Goal: Information Seeking & Learning: Learn about a topic

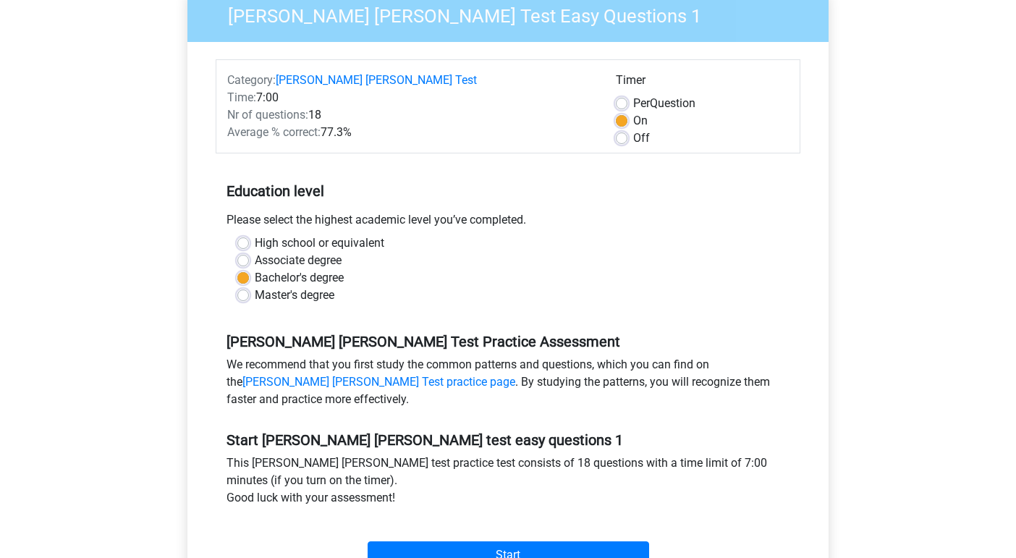
scroll to position [129, 0]
click at [551, 319] on div "[PERSON_NAME] [PERSON_NAME] Test Practice Assessment We recommend that you firs…" at bounding box center [508, 364] width 585 height 98
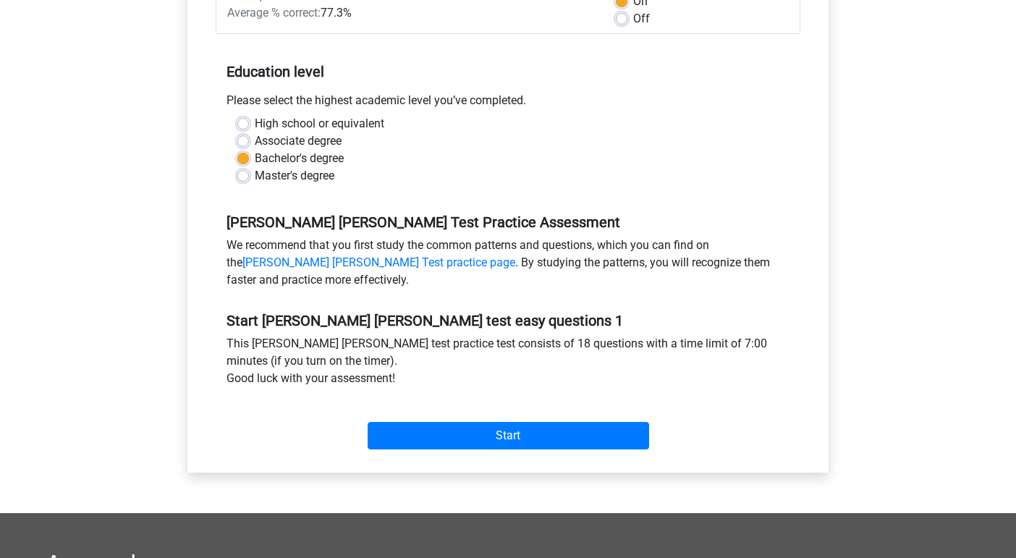
scroll to position [252, 0]
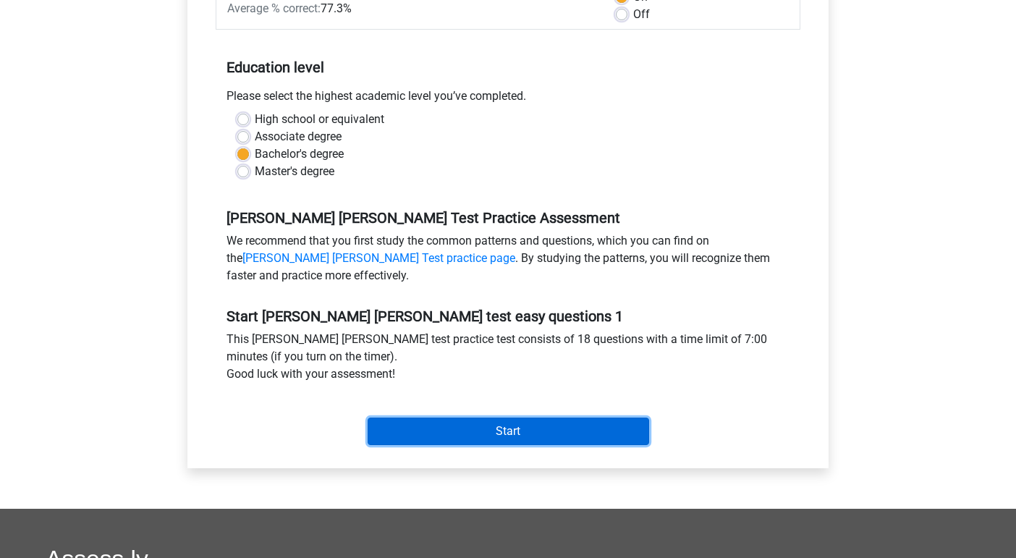
click at [543, 435] on input "Start" at bounding box center [508, 430] width 281 height 27
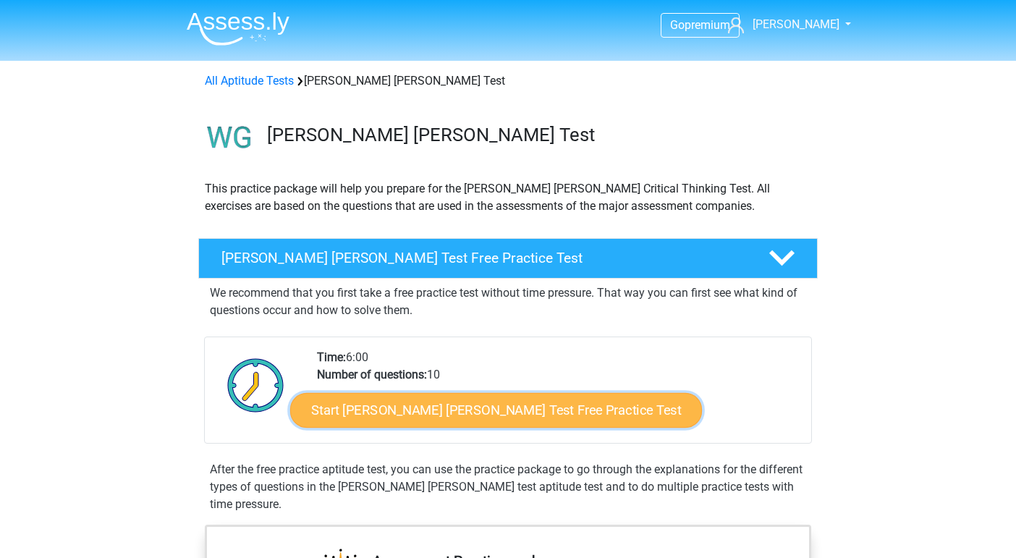
click at [425, 414] on link "Start Watson Glaser Test Free Practice Test" at bounding box center [496, 410] width 412 height 35
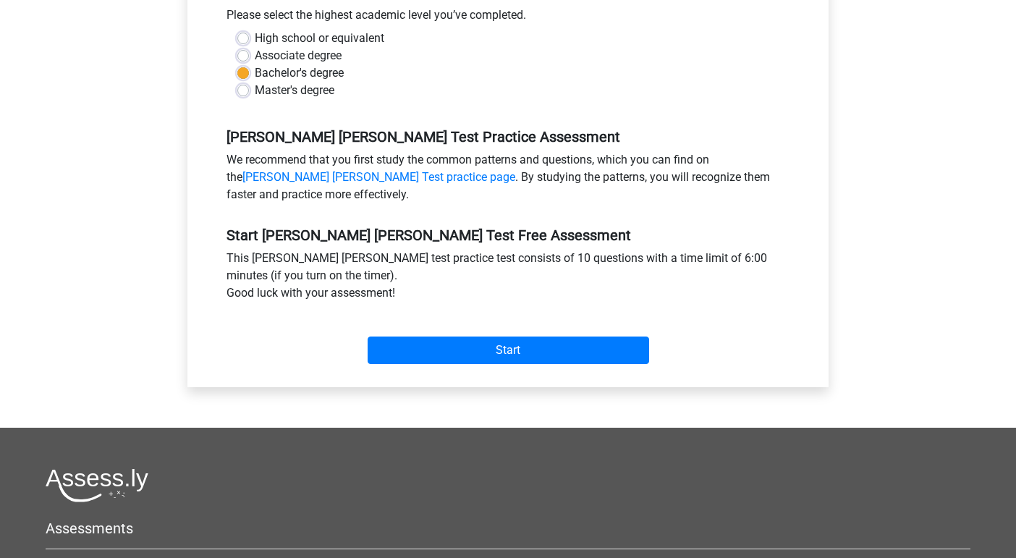
scroll to position [356, 0]
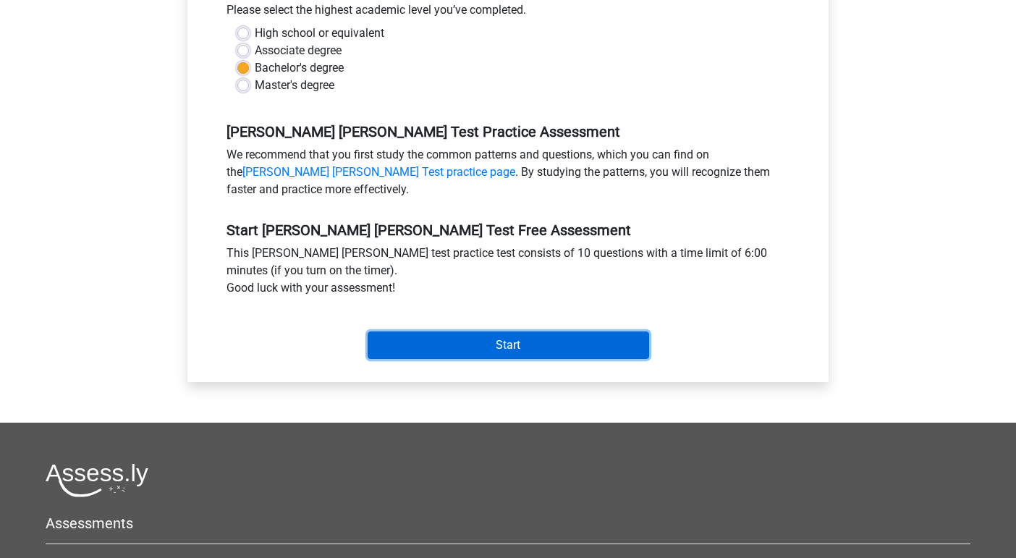
click at [434, 334] on input "Start" at bounding box center [508, 344] width 281 height 27
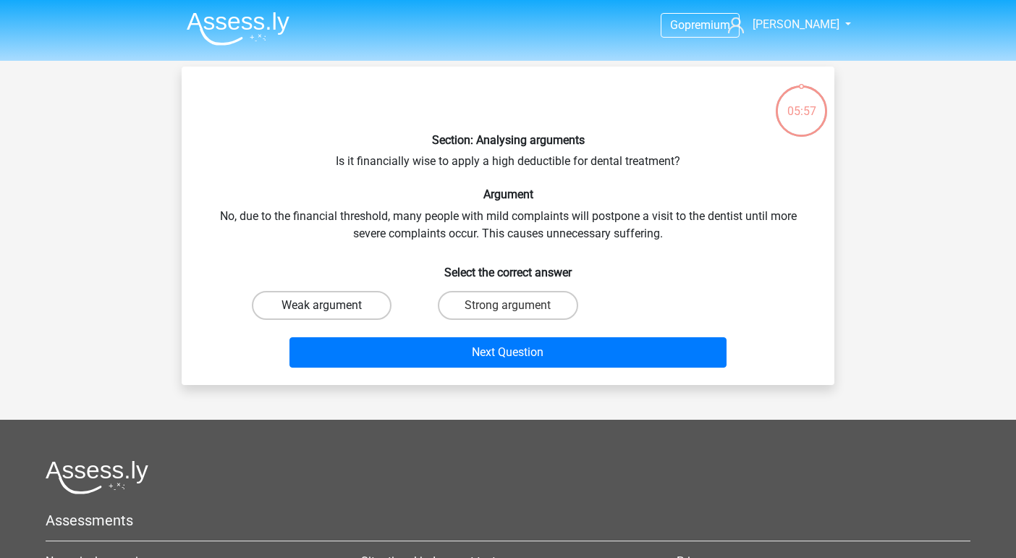
click at [360, 306] on label "Weak argument" at bounding box center [322, 305] width 140 height 29
click at [331, 306] on input "Weak argument" at bounding box center [326, 309] width 9 height 9
radio input "true"
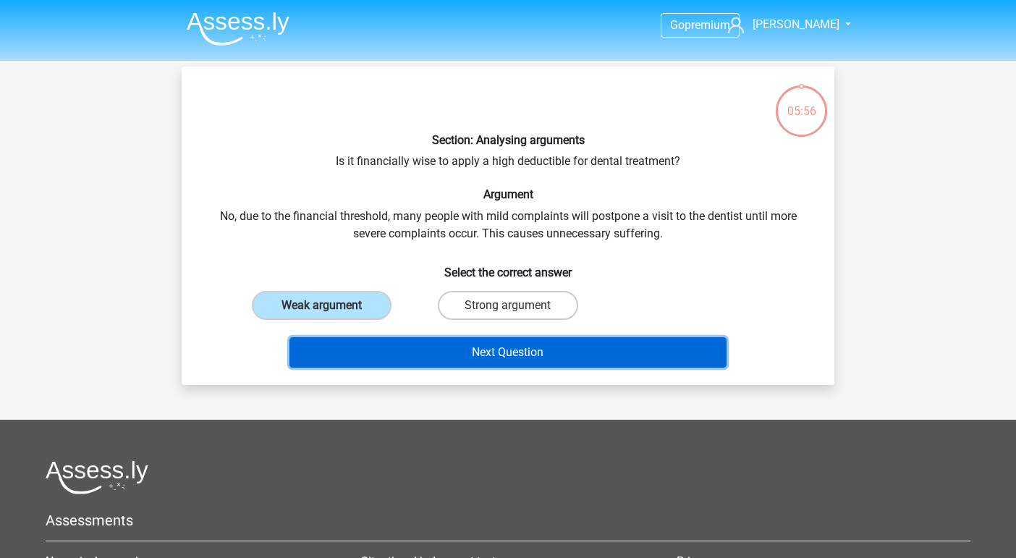
click at [360, 361] on button "Next Question" at bounding box center [508, 352] width 438 height 30
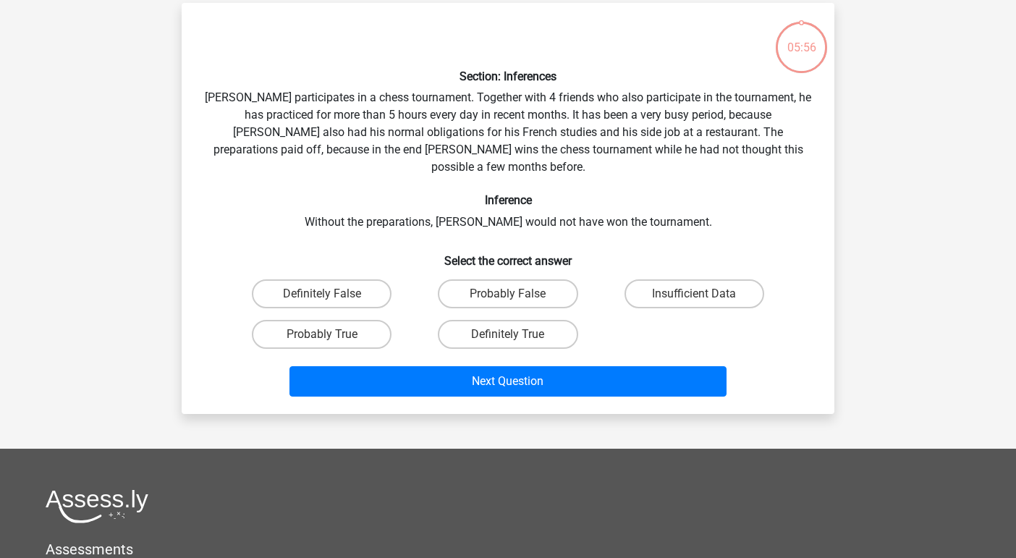
scroll to position [67, 0]
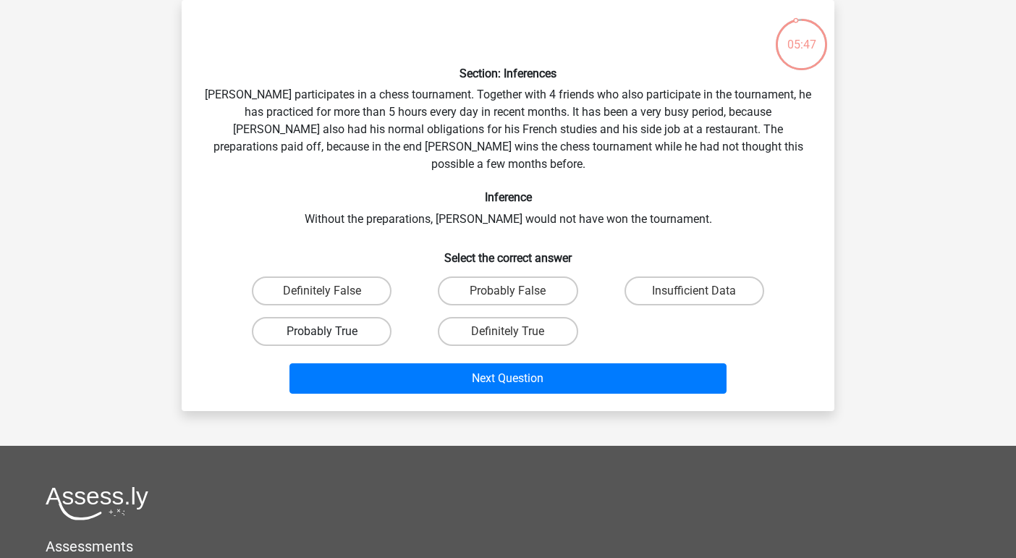
click at [338, 320] on label "Probably True" at bounding box center [322, 331] width 140 height 29
click at [331, 331] on input "Probably True" at bounding box center [326, 335] width 9 height 9
radio input "true"
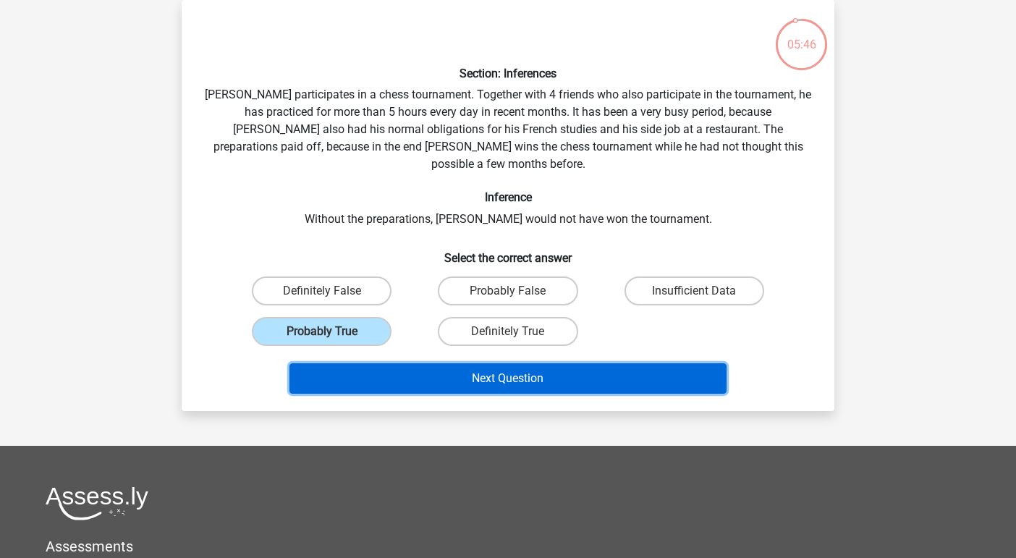
click at [351, 363] on button "Next Question" at bounding box center [508, 378] width 438 height 30
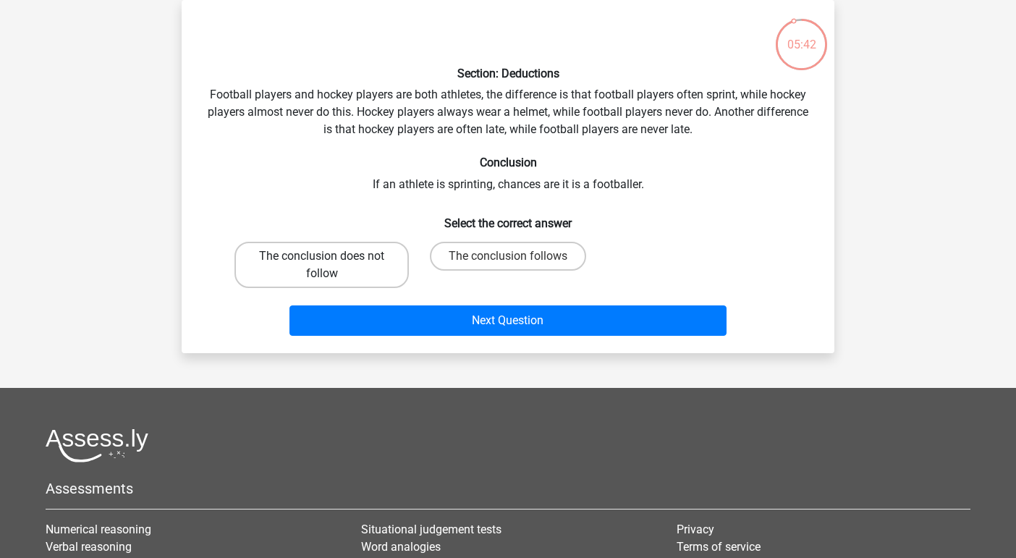
click at [369, 274] on label "The conclusion does not follow" at bounding box center [321, 265] width 174 height 46
click at [331, 266] on input "The conclusion does not follow" at bounding box center [326, 260] width 9 height 9
radio input "true"
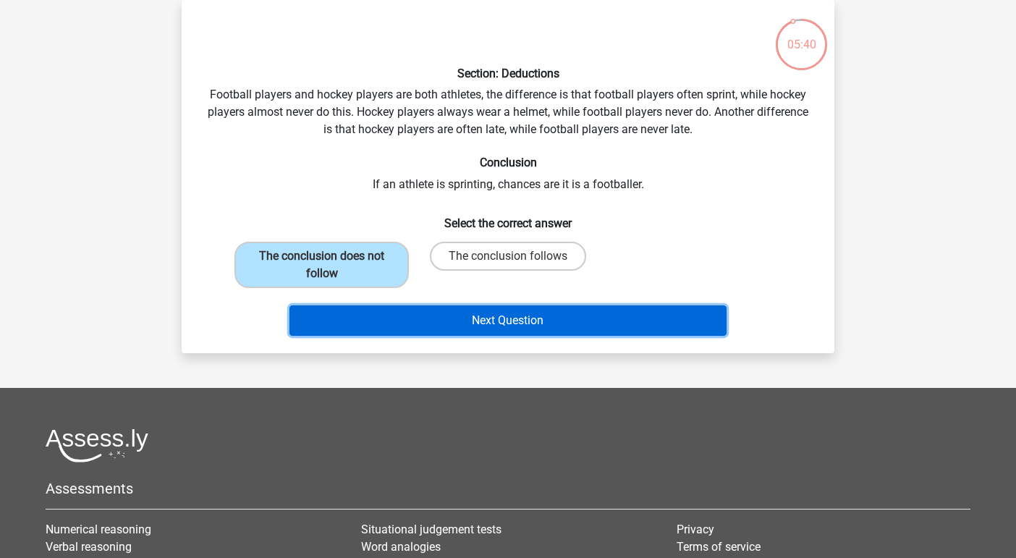
click at [379, 322] on button "Next Question" at bounding box center [508, 320] width 438 height 30
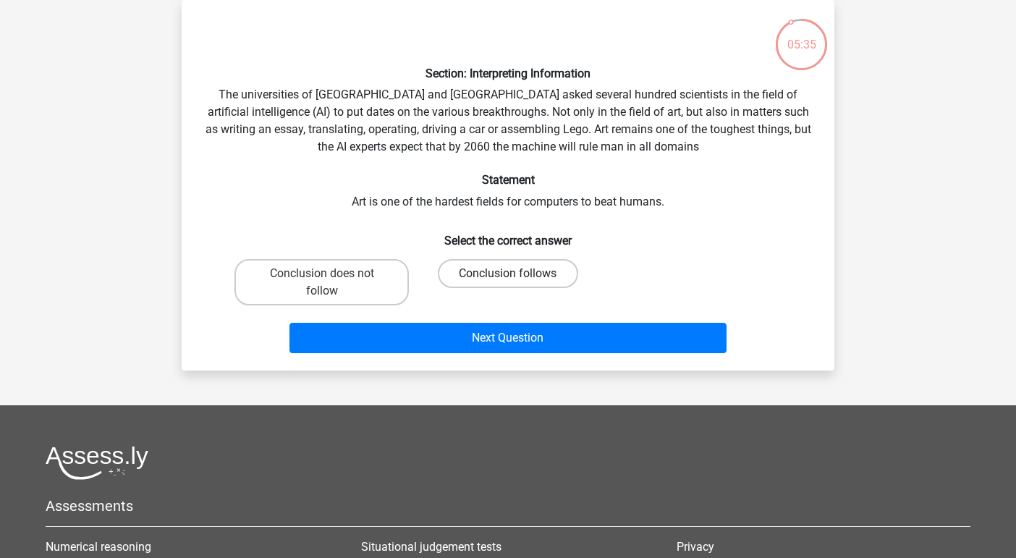
click at [472, 261] on label "Conclusion follows" at bounding box center [508, 273] width 140 height 29
click at [508, 273] on input "Conclusion follows" at bounding box center [512, 277] width 9 height 9
radio input "true"
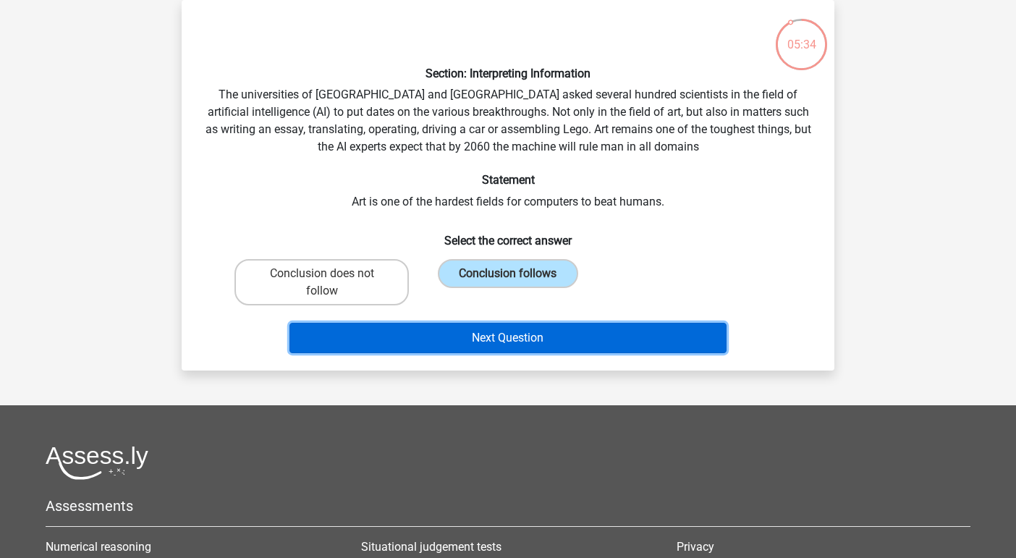
click at [467, 334] on button "Next Question" at bounding box center [508, 338] width 438 height 30
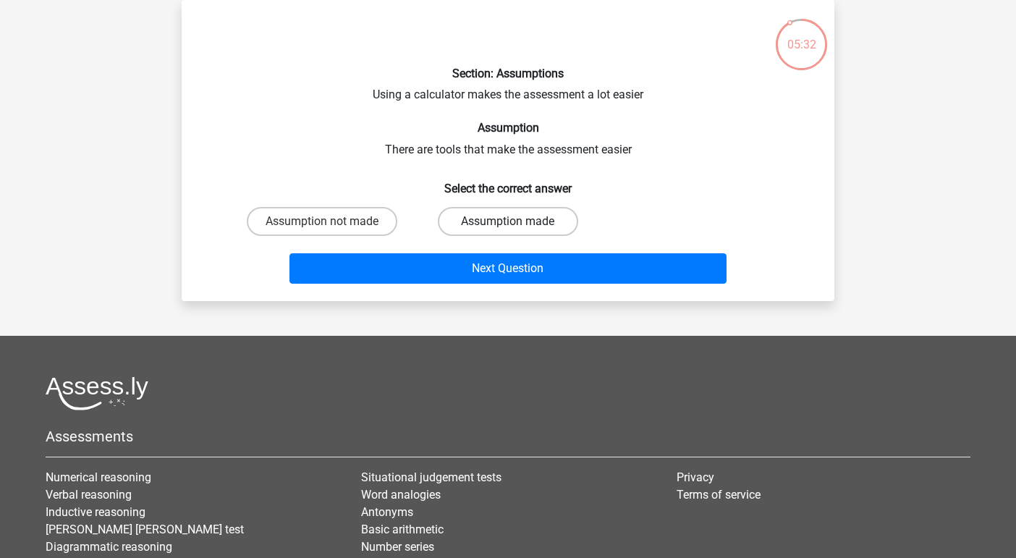
click at [494, 225] on label "Assumption made" at bounding box center [508, 221] width 140 height 29
click at [508, 225] on input "Assumption made" at bounding box center [512, 225] width 9 height 9
radio input "true"
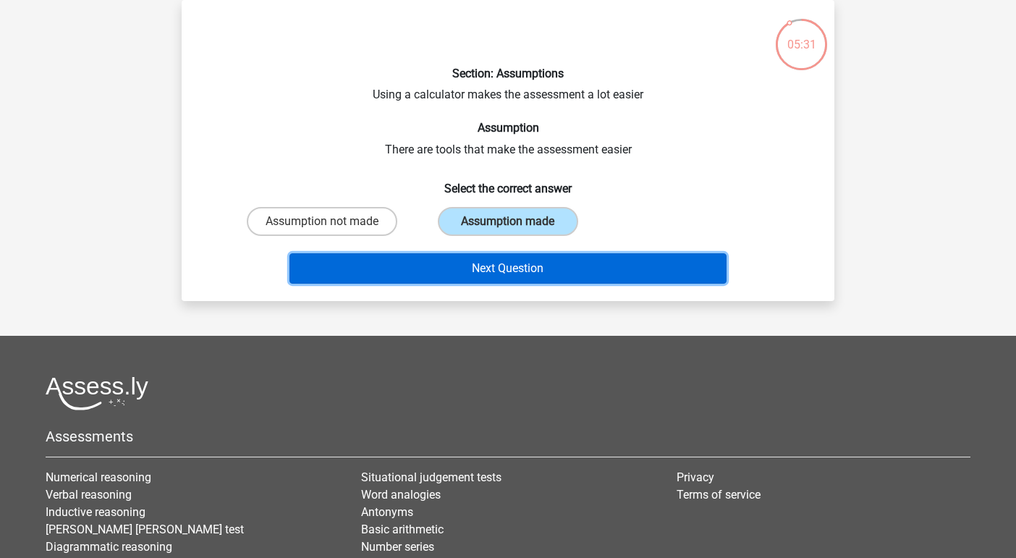
click at [496, 266] on button "Next Question" at bounding box center [508, 268] width 438 height 30
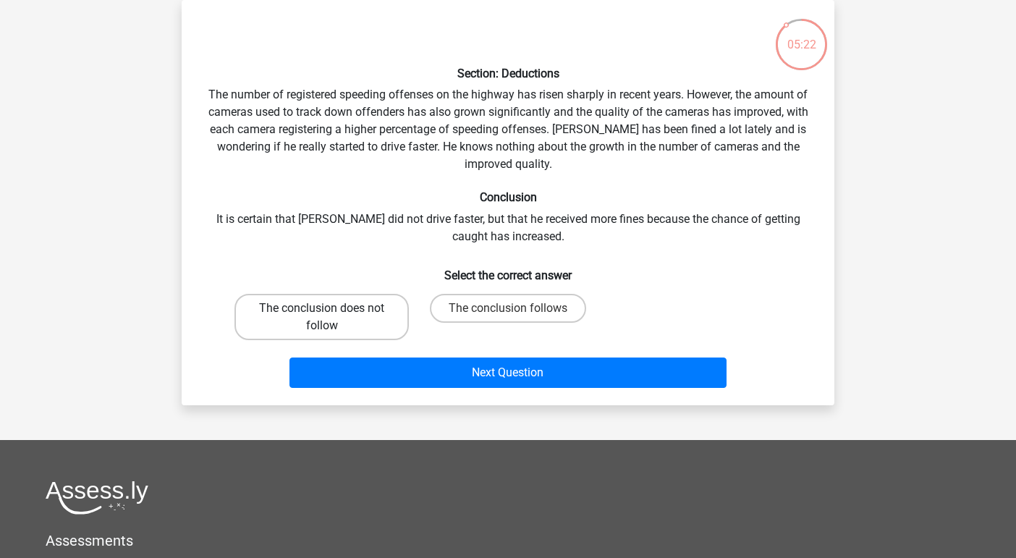
click at [385, 328] on label "The conclusion does not follow" at bounding box center [321, 317] width 174 height 46
click at [331, 318] on input "The conclusion does not follow" at bounding box center [326, 312] width 9 height 9
radio input "true"
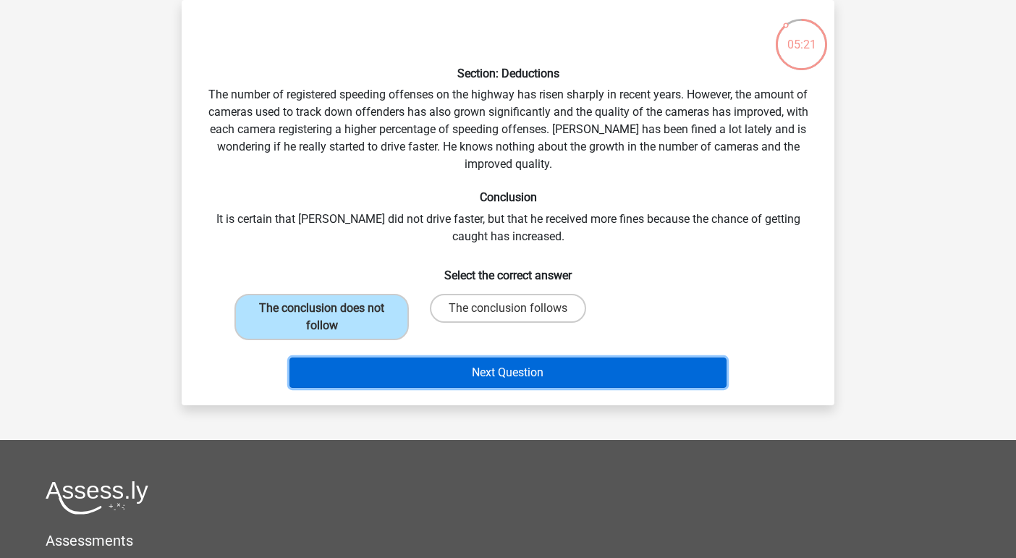
click at [389, 368] on button "Next Question" at bounding box center [508, 372] width 438 height 30
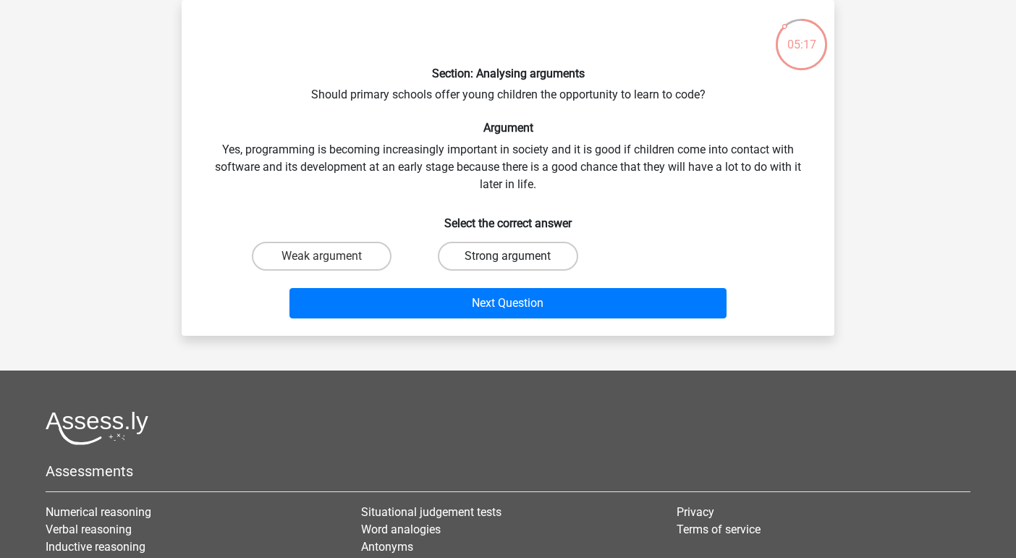
click at [480, 260] on label "Strong argument" at bounding box center [508, 256] width 140 height 29
click at [508, 260] on input "Strong argument" at bounding box center [512, 260] width 9 height 9
radio input "true"
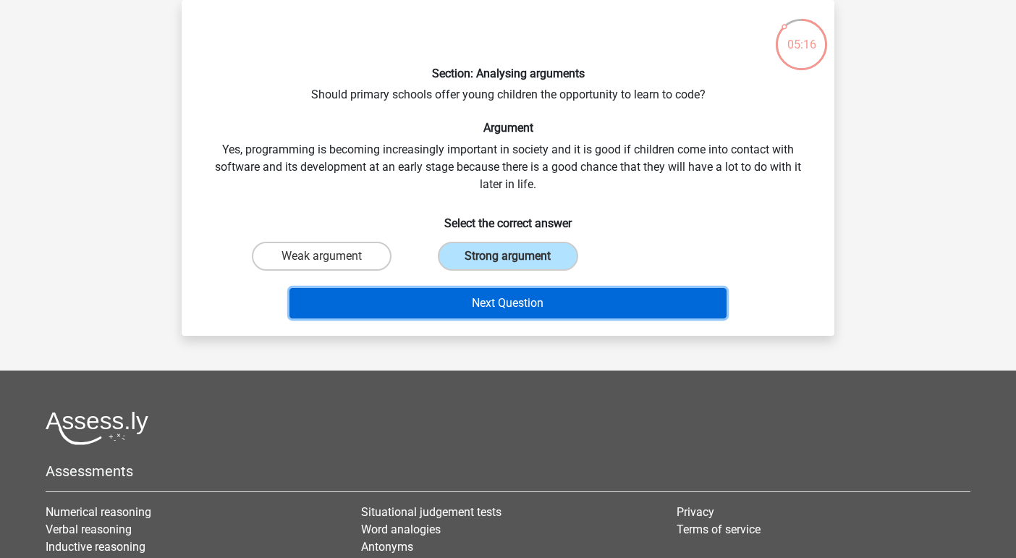
click at [488, 294] on button "Next Question" at bounding box center [508, 303] width 438 height 30
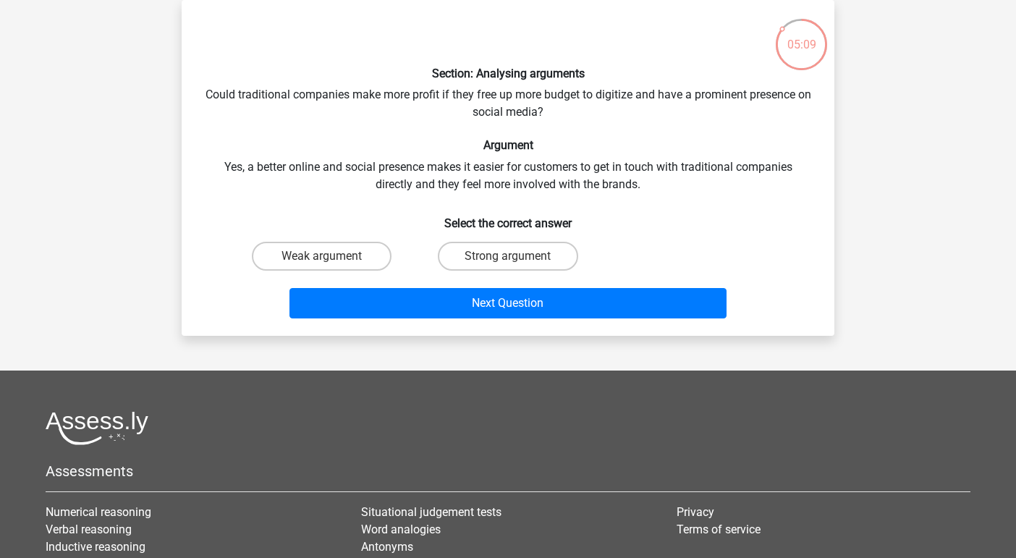
click at [395, 253] on div "Weak argument" at bounding box center [321, 256] width 174 height 29
click at [382, 252] on label "Weak argument" at bounding box center [322, 256] width 140 height 29
click at [331, 256] on input "Weak argument" at bounding box center [326, 260] width 9 height 9
radio input "true"
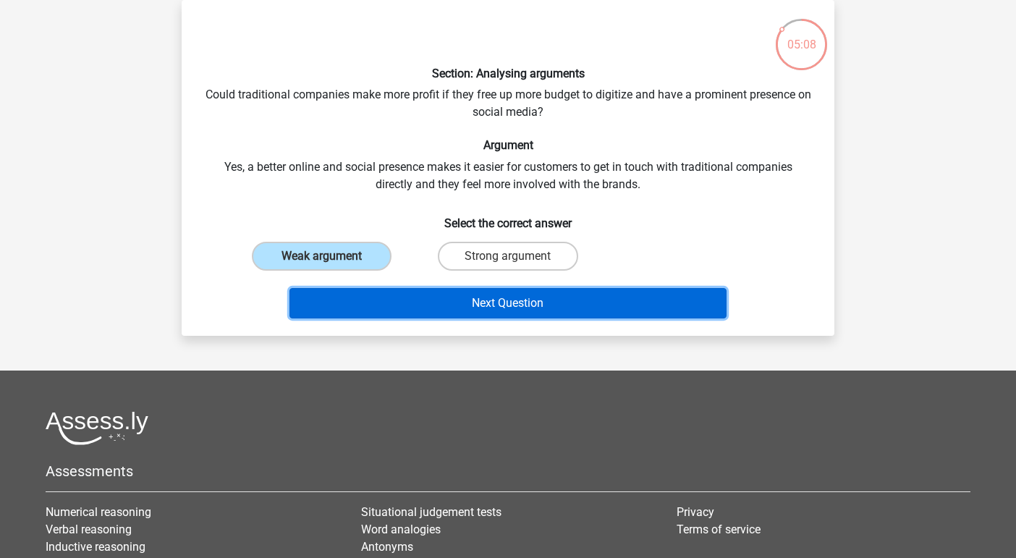
click at [389, 300] on button "Next Question" at bounding box center [508, 303] width 438 height 30
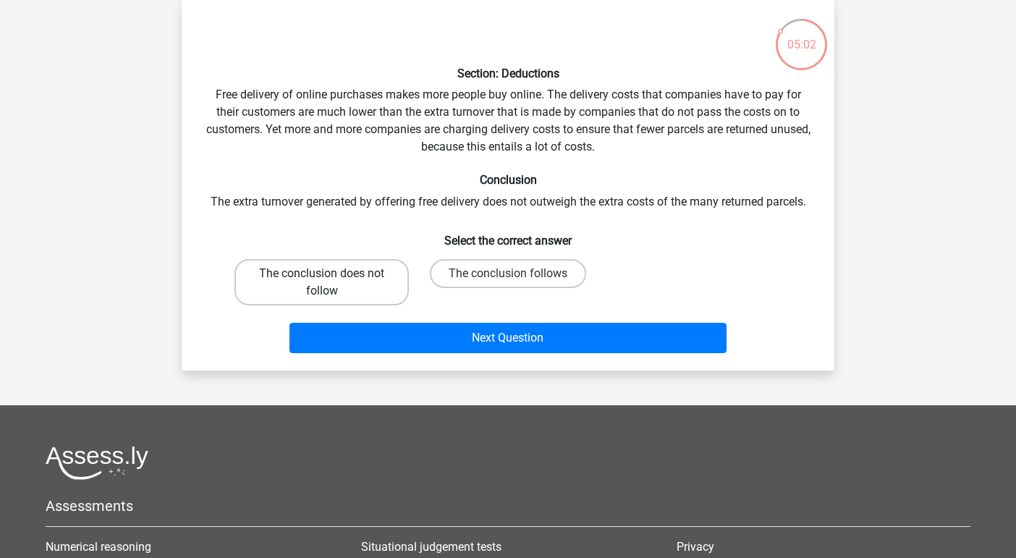
click at [390, 278] on label "The conclusion does not follow" at bounding box center [321, 282] width 174 height 46
click at [331, 278] on input "The conclusion does not follow" at bounding box center [326, 277] width 9 height 9
radio input "true"
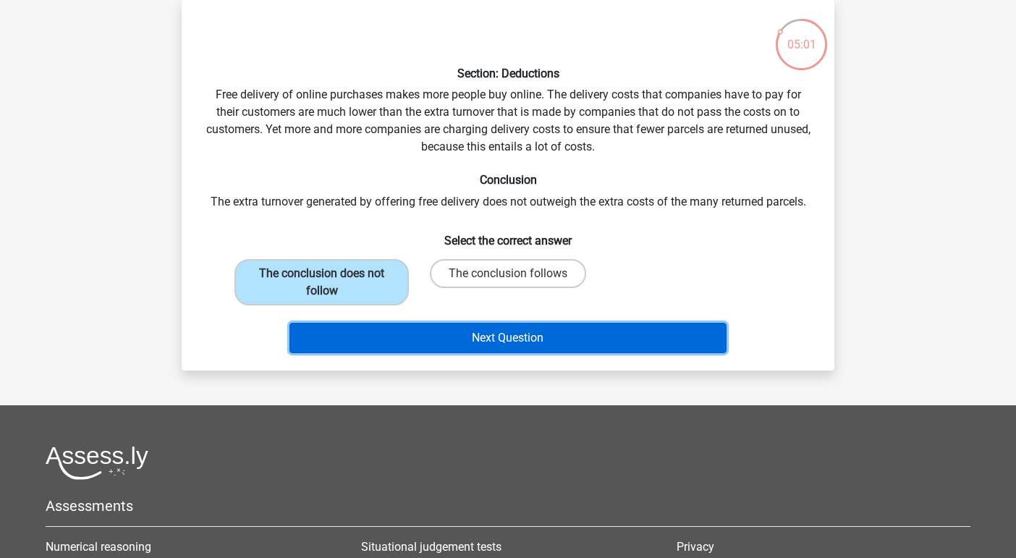
click at [389, 335] on button "Next Question" at bounding box center [508, 338] width 438 height 30
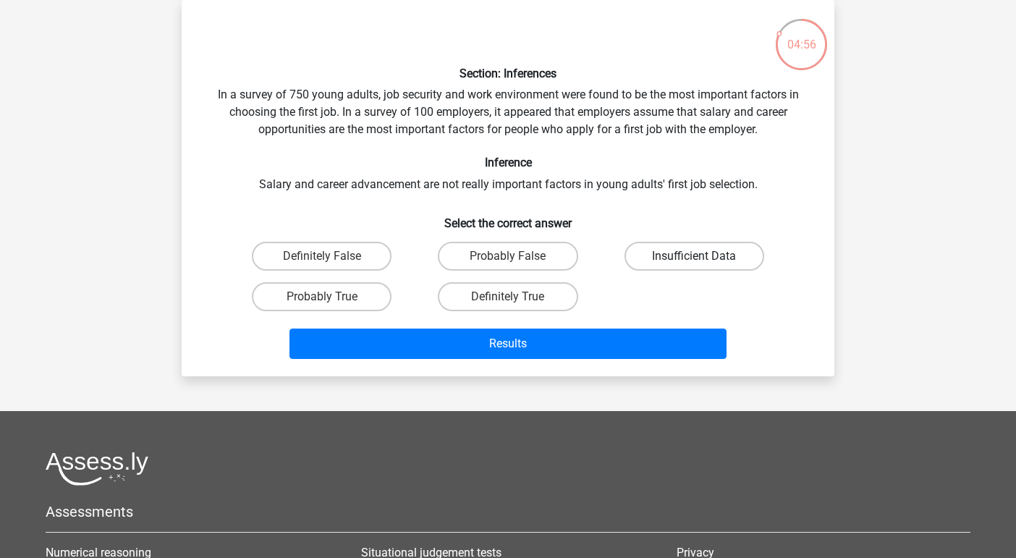
click at [658, 250] on label "Insufficient Data" at bounding box center [694, 256] width 140 height 29
click at [694, 256] on input "Insufficient Data" at bounding box center [698, 260] width 9 height 9
radio input "true"
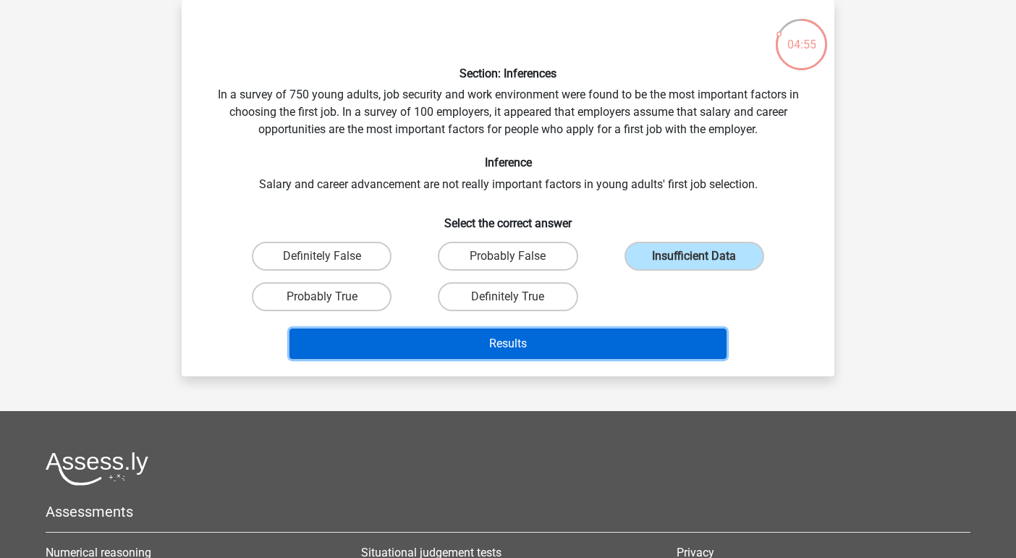
click at [634, 346] on button "Results" at bounding box center [508, 343] width 438 height 30
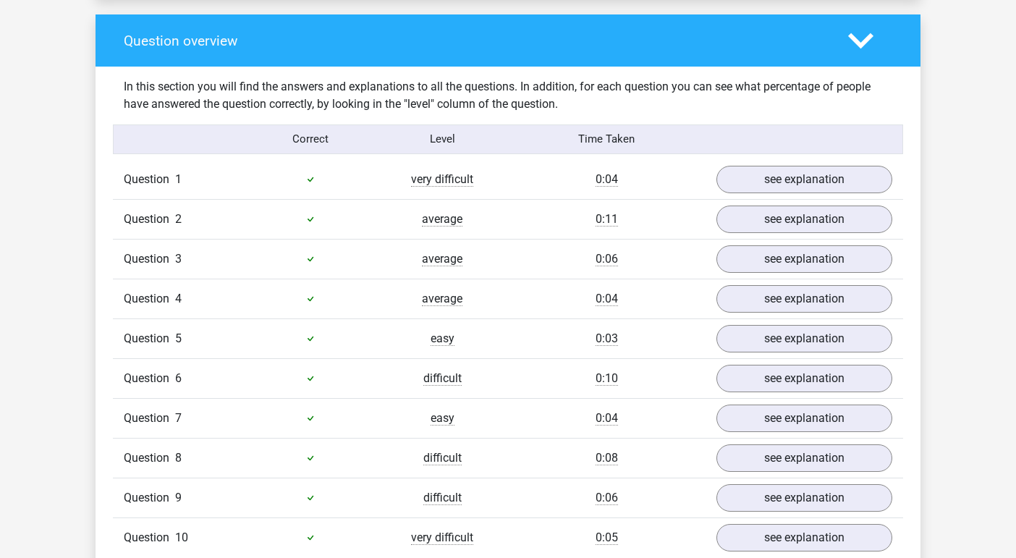
scroll to position [1044, 0]
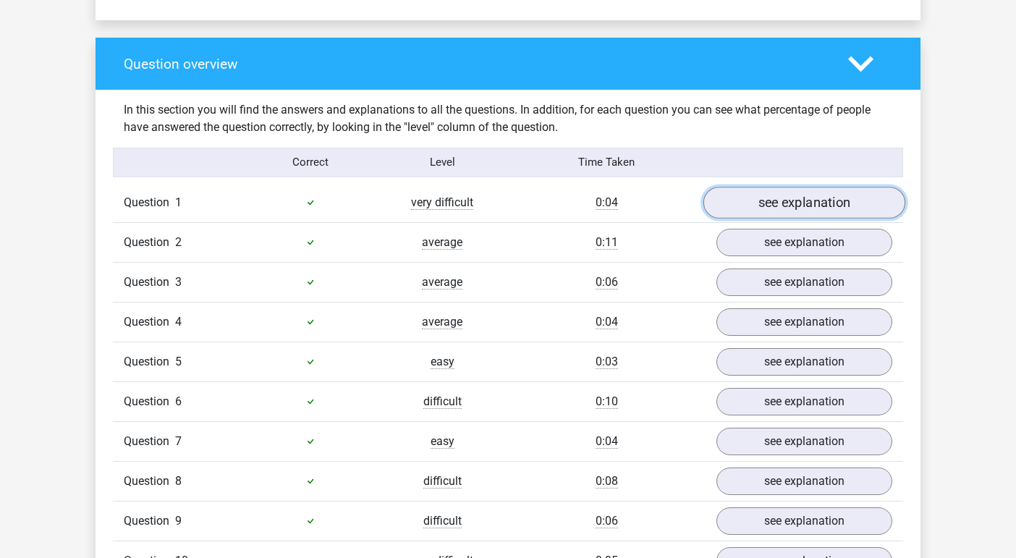
click at [779, 191] on link "see explanation" at bounding box center [804, 203] width 202 height 32
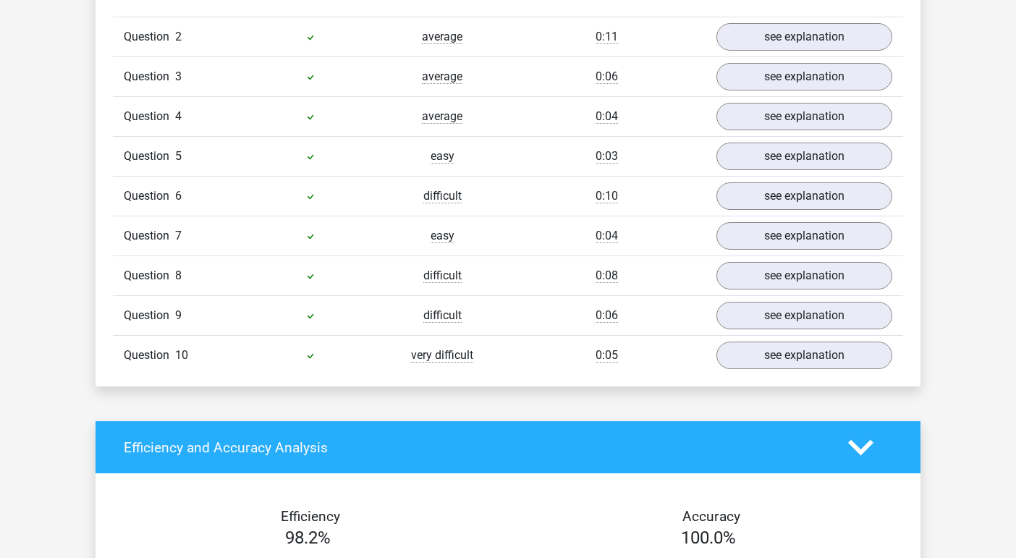
scroll to position [1634, 0]
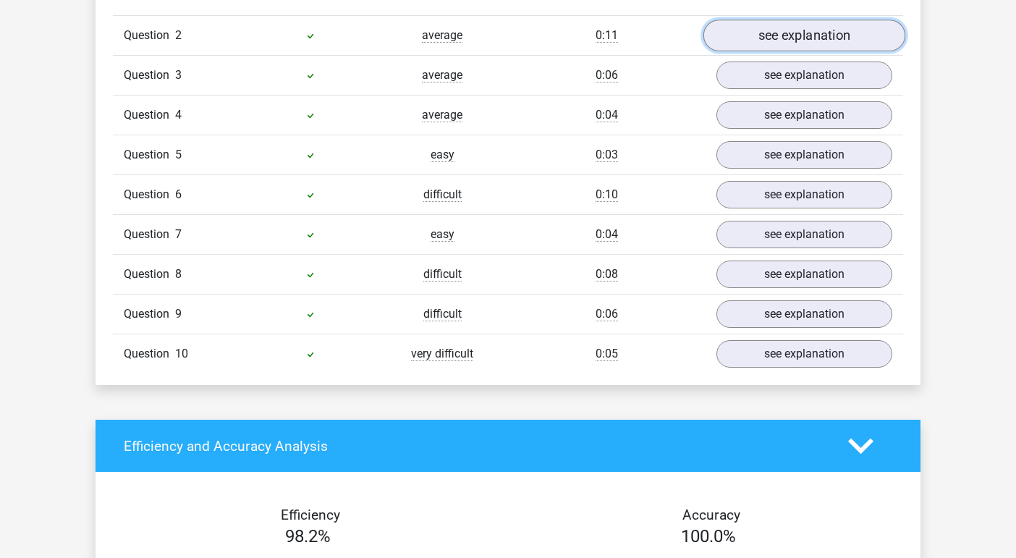
click at [800, 27] on link "see explanation" at bounding box center [804, 36] width 202 height 32
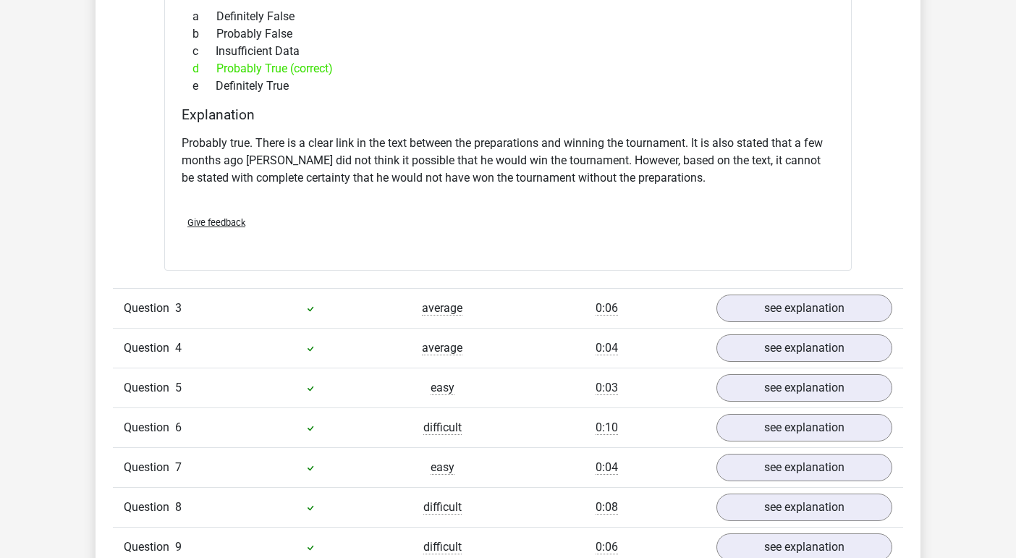
scroll to position [1886, 0]
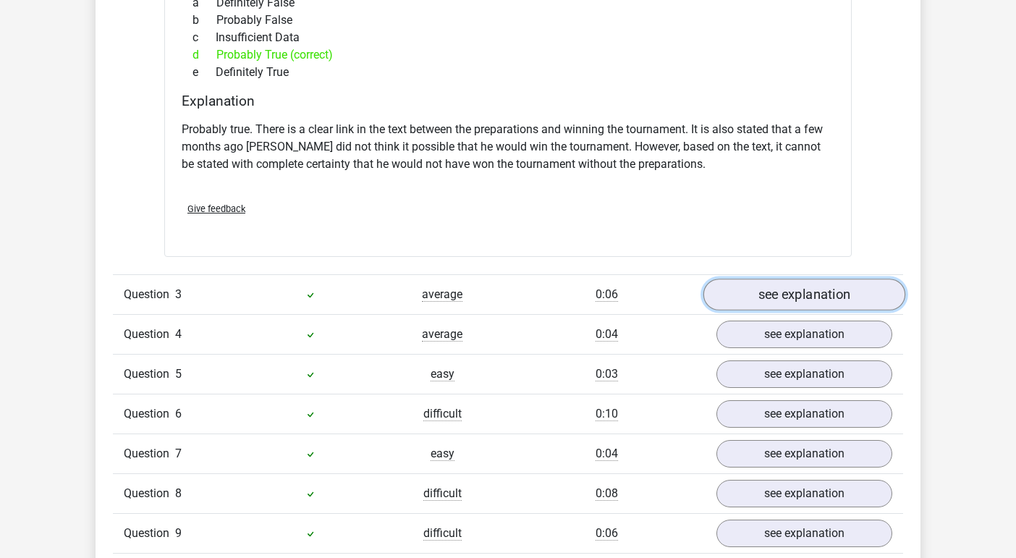
click at [781, 279] on link "see explanation" at bounding box center [804, 295] width 202 height 32
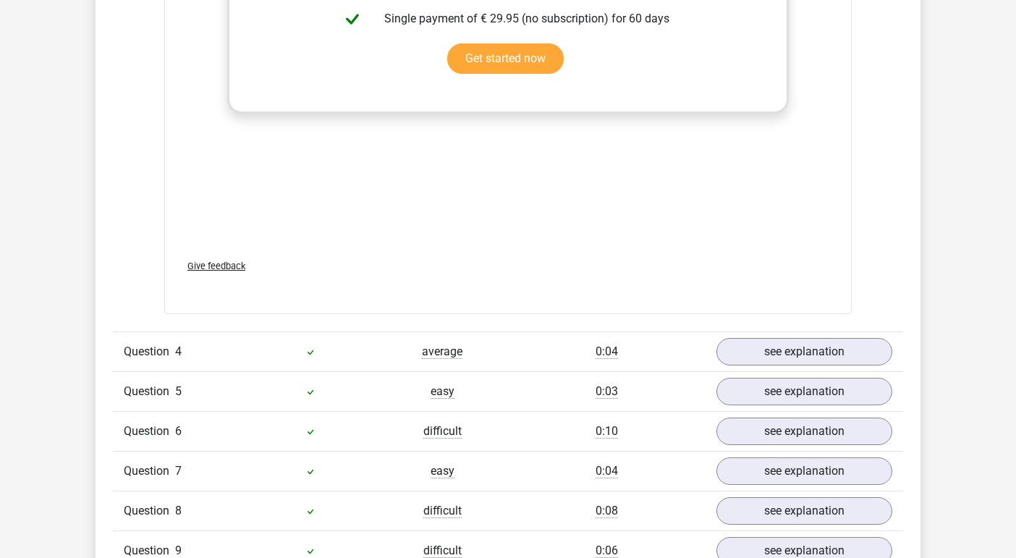
scroll to position [2661, 0]
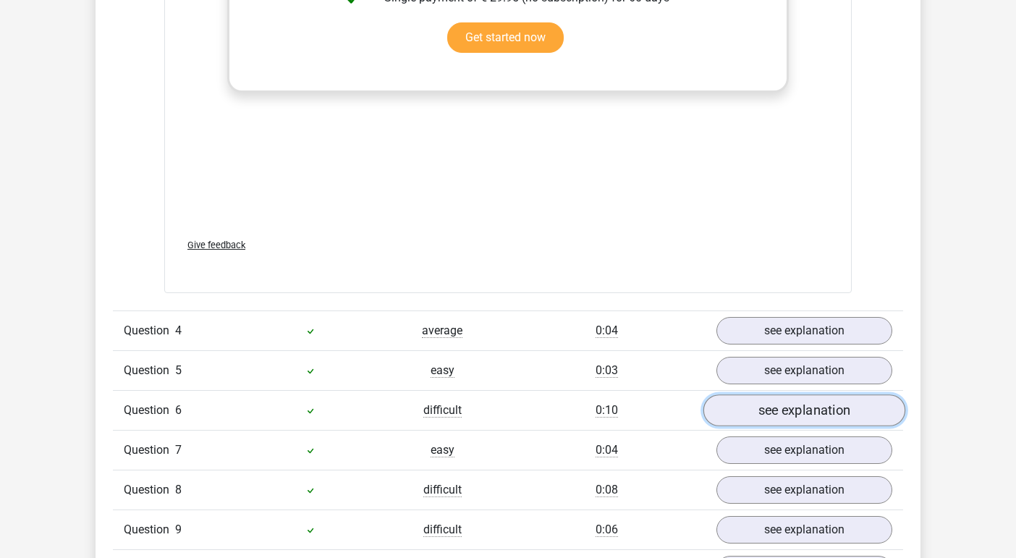
click at [772, 395] on link "see explanation" at bounding box center [804, 411] width 202 height 32
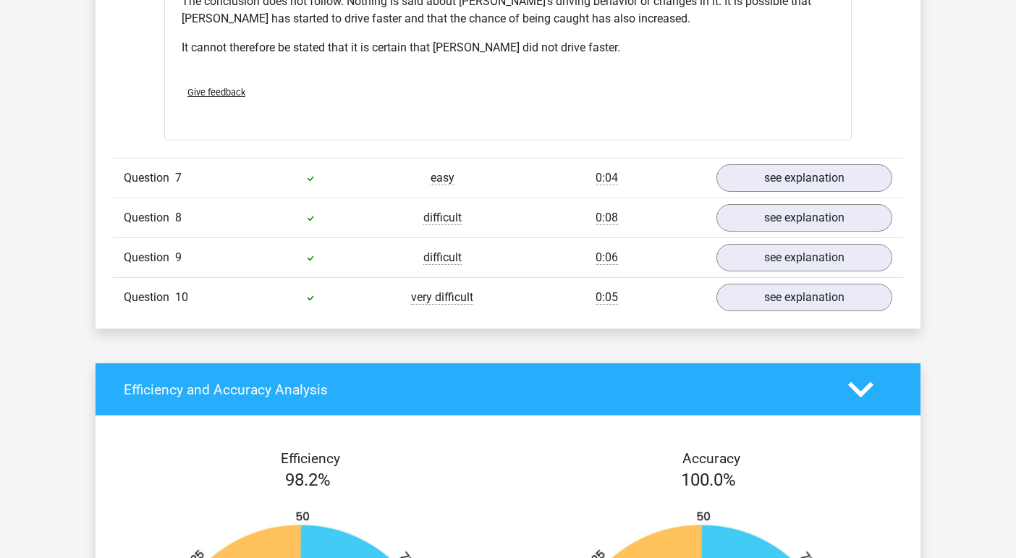
scroll to position [3413, 0]
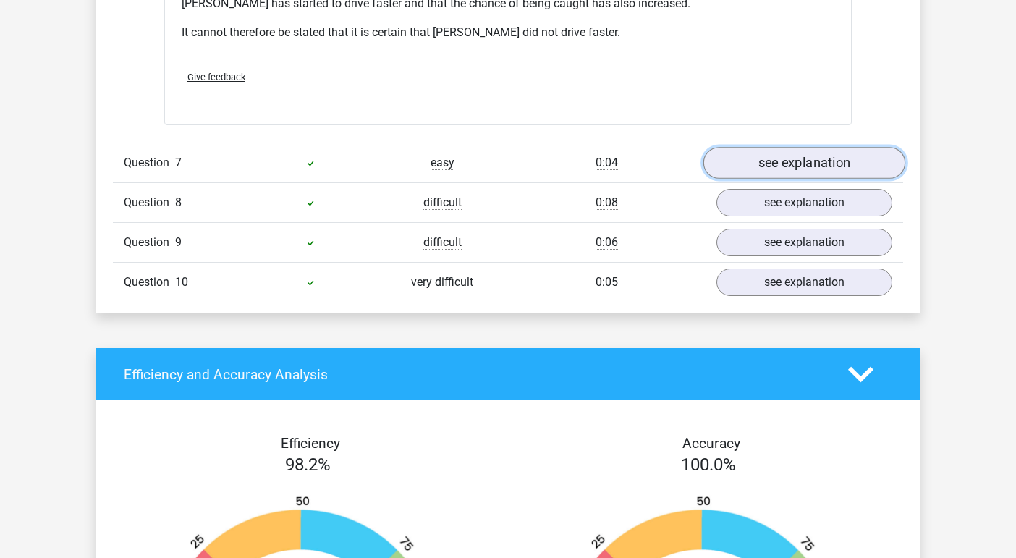
click at [734, 147] on link "see explanation" at bounding box center [804, 163] width 202 height 32
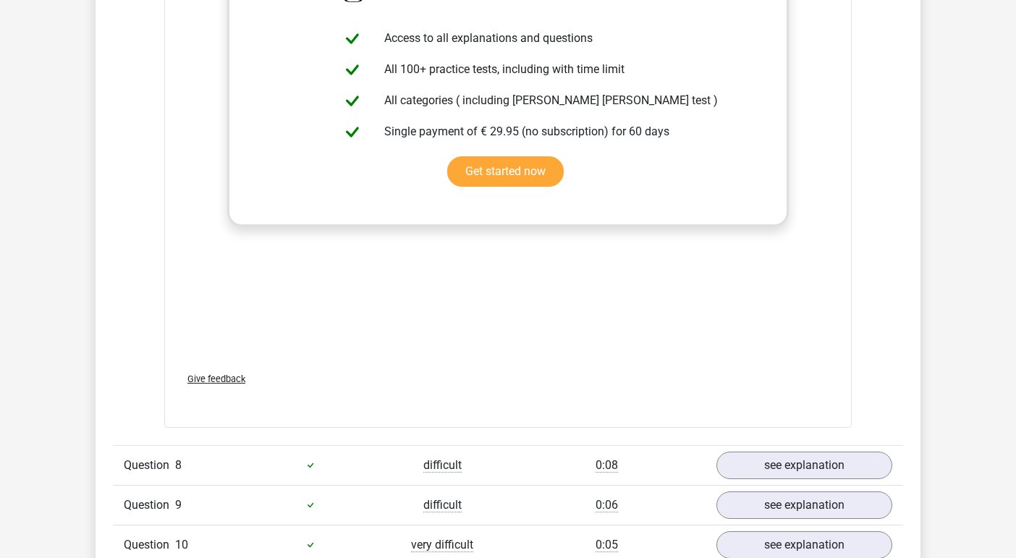
scroll to position [3924, 0]
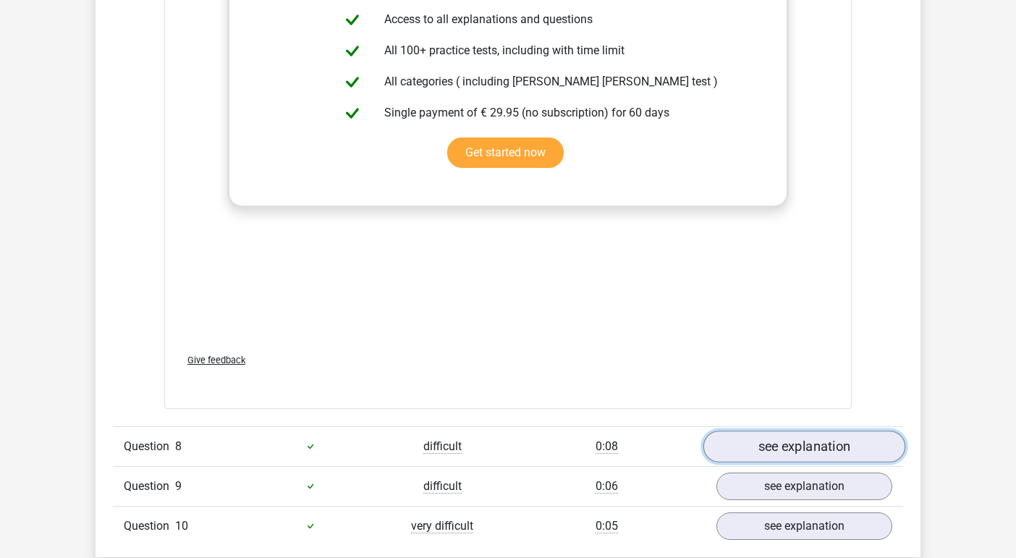
click at [786, 430] on link "see explanation" at bounding box center [804, 446] width 202 height 32
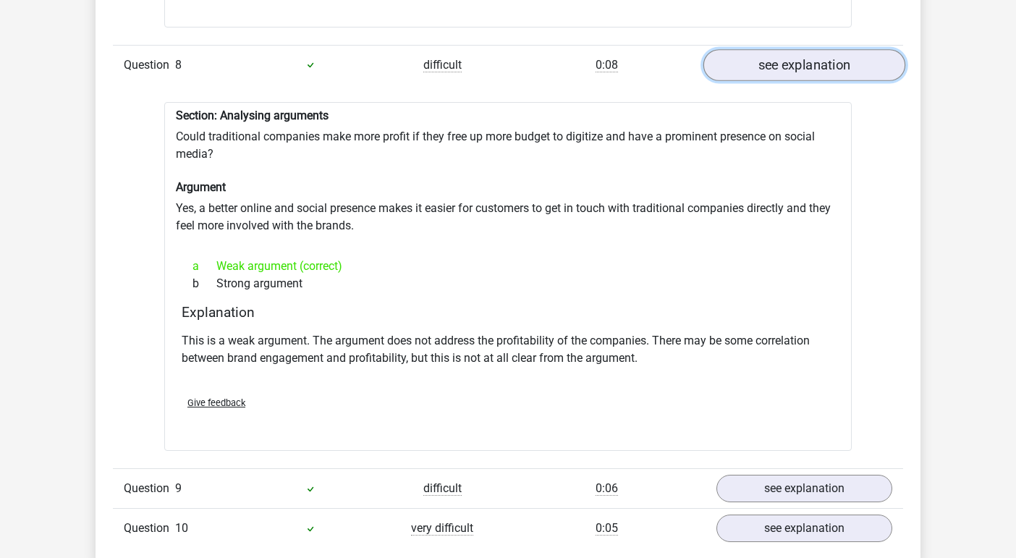
scroll to position [4307, 0]
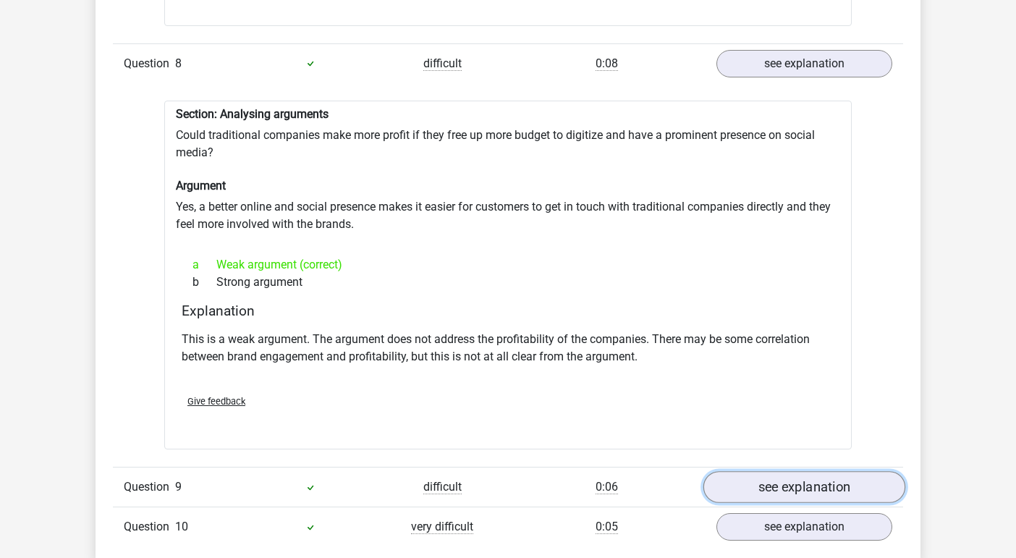
click at [790, 471] on link "see explanation" at bounding box center [804, 487] width 202 height 32
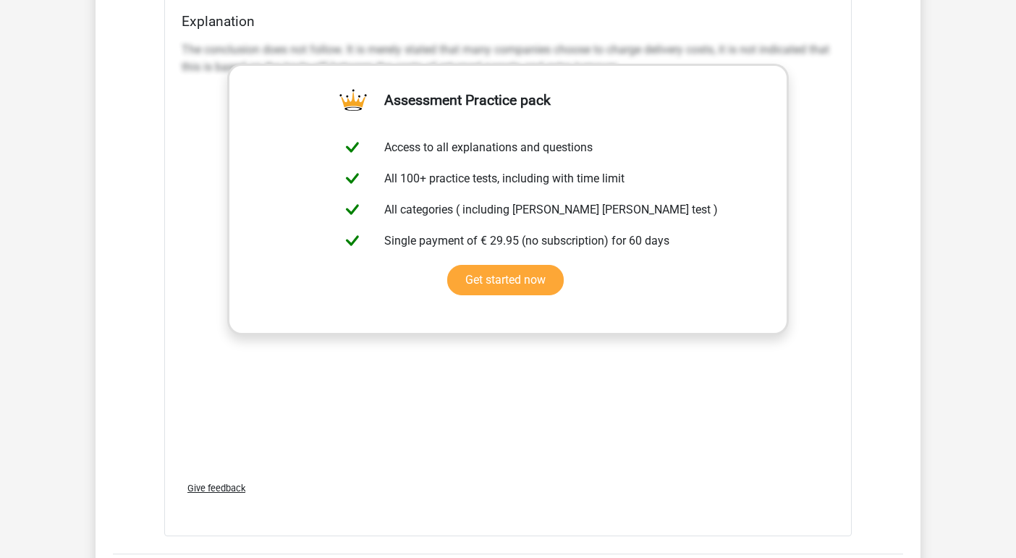
scroll to position [5055, 0]
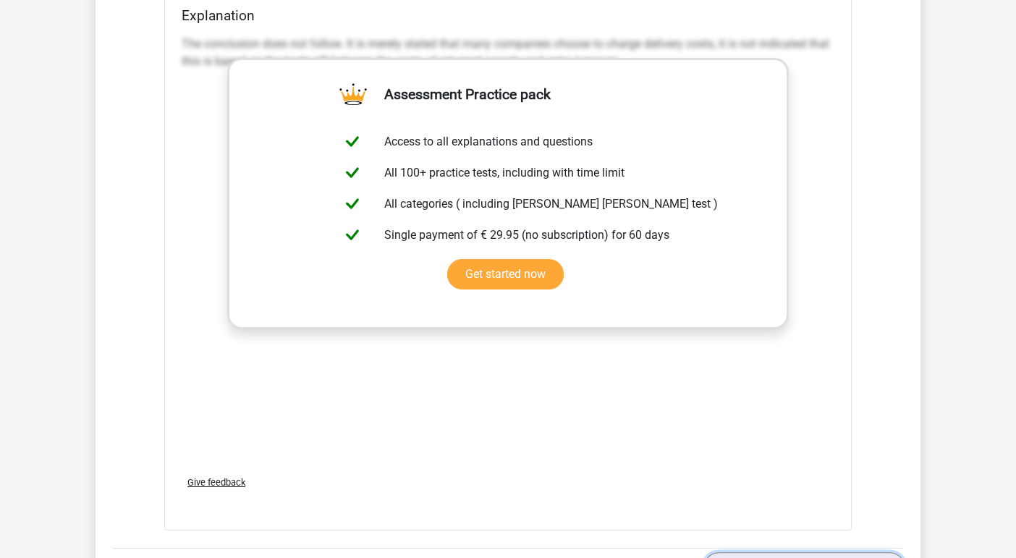
click at [817, 552] on link "see explanation" at bounding box center [804, 568] width 202 height 32
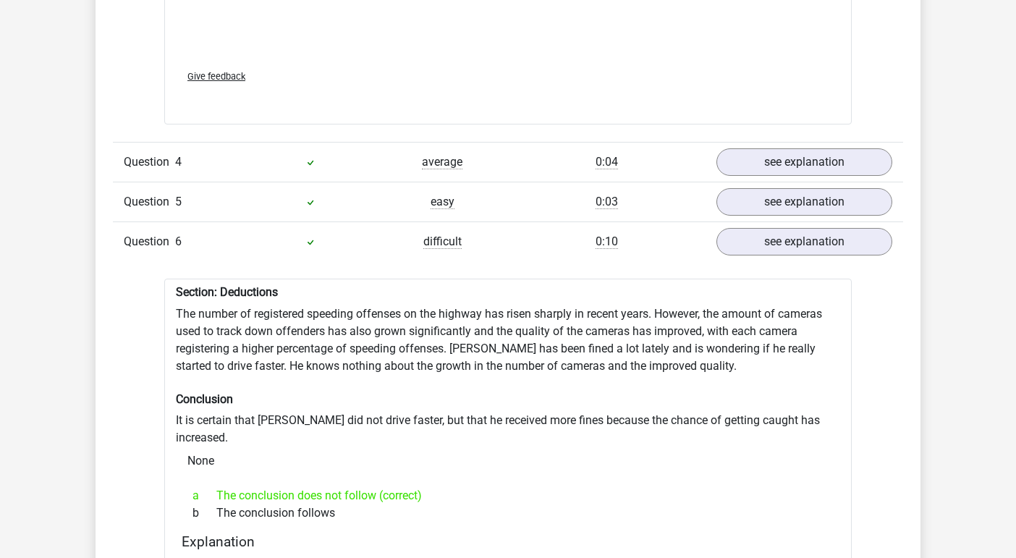
scroll to position [2811, 0]
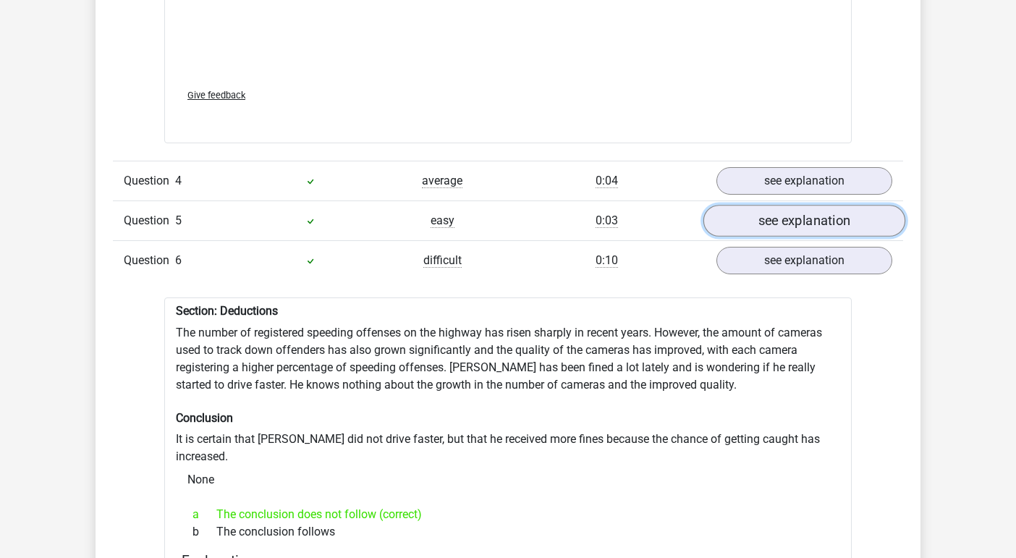
click at [778, 212] on link "see explanation" at bounding box center [804, 221] width 202 height 32
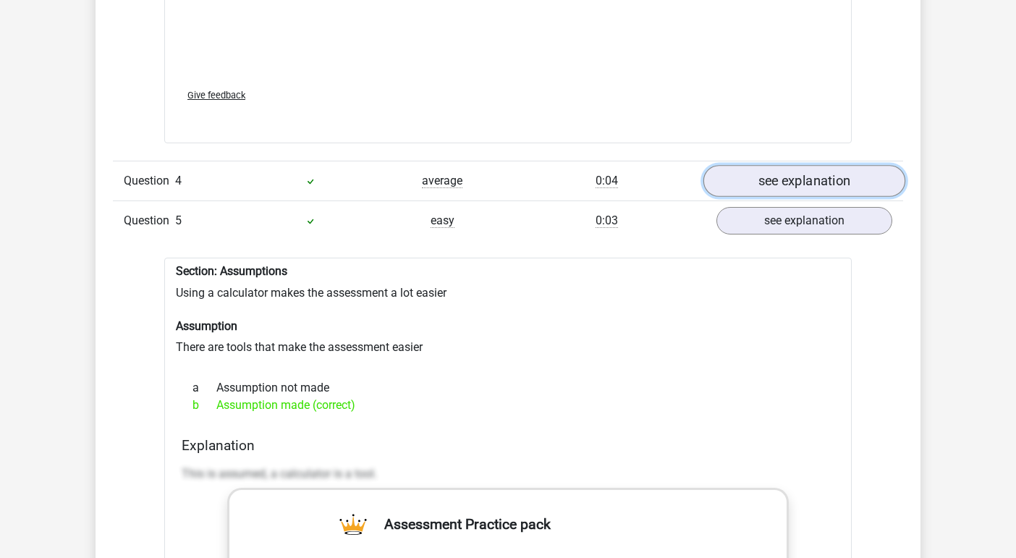
click at [781, 166] on link "see explanation" at bounding box center [804, 182] width 202 height 32
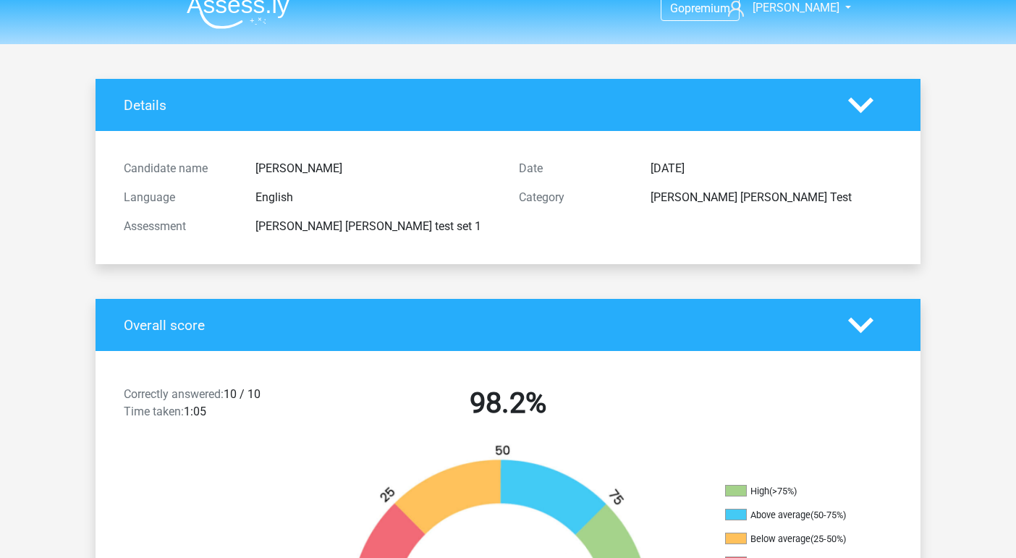
scroll to position [0, 0]
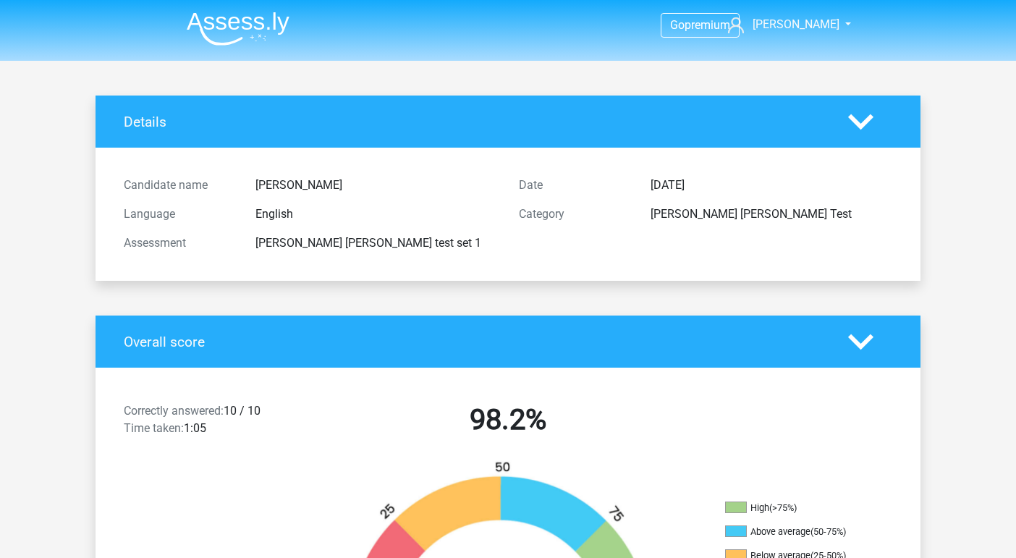
click at [239, 17] on img at bounding box center [238, 29] width 103 height 34
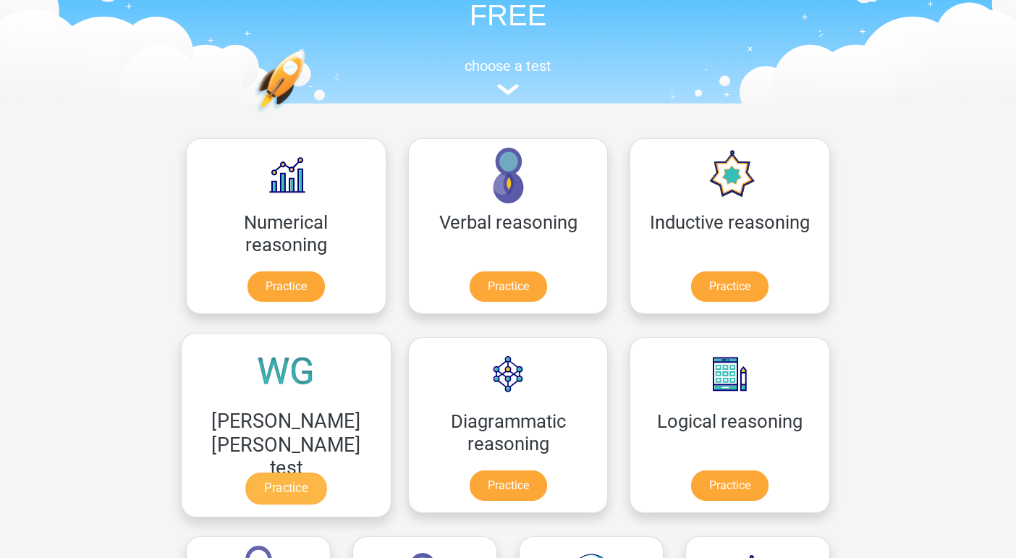
scroll to position [112, 0]
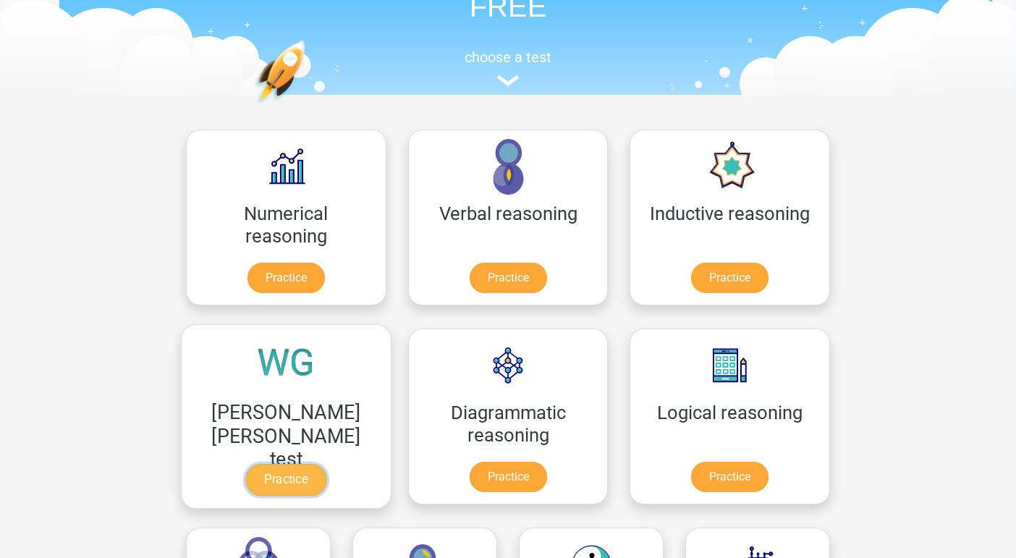
click at [326, 464] on link "Practice" at bounding box center [285, 480] width 81 height 32
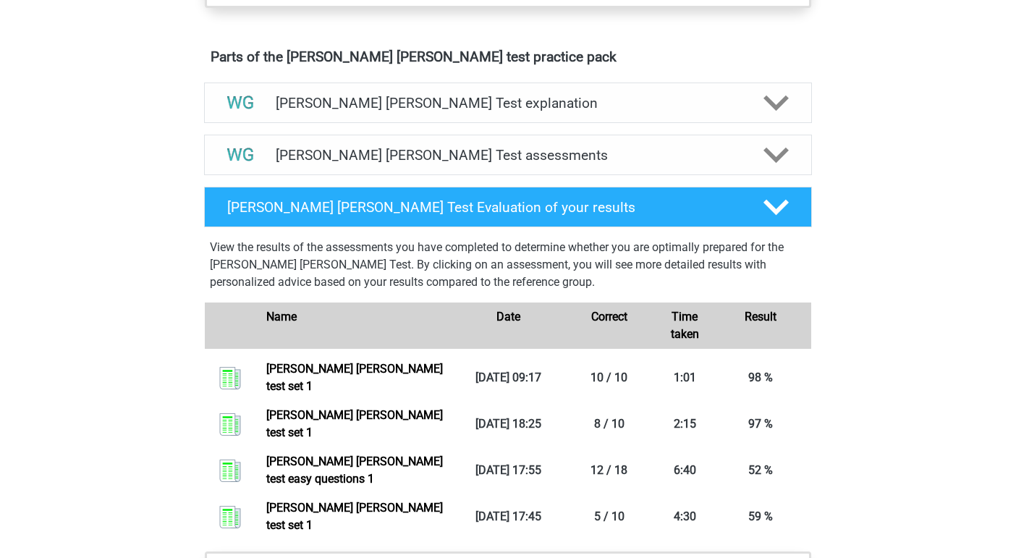
scroll to position [789, 0]
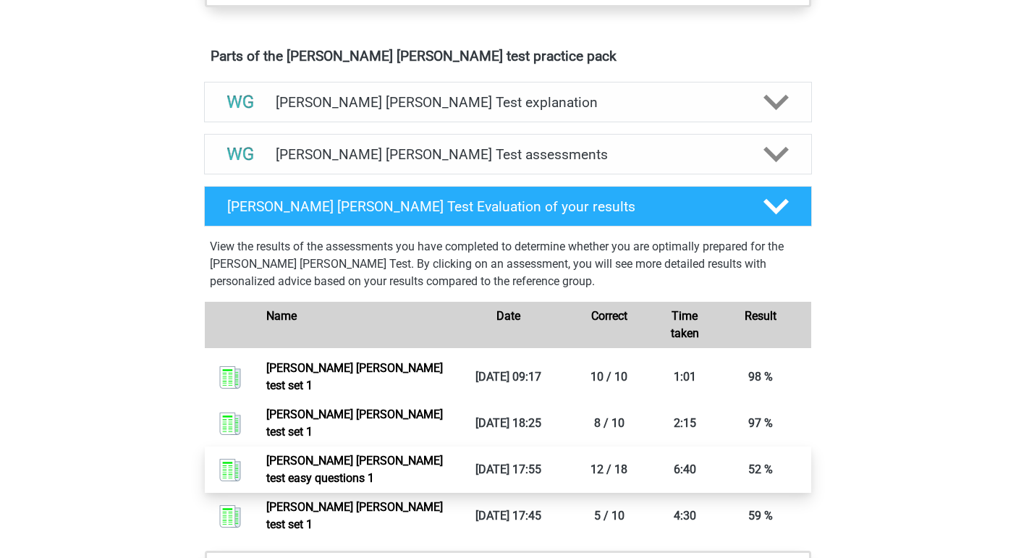
click at [415, 454] on link "Watson glaser test easy questions 1" at bounding box center [354, 469] width 177 height 31
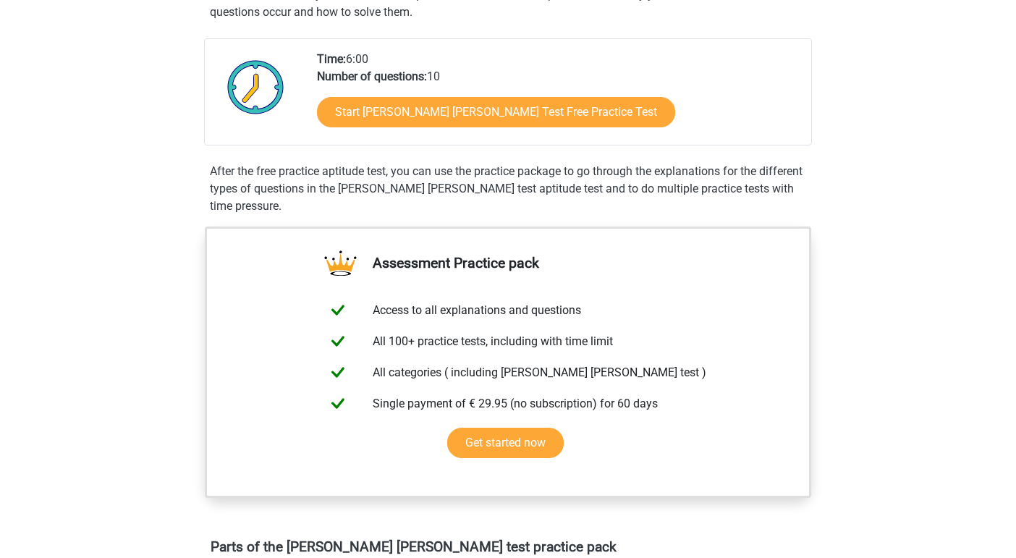
scroll to position [196, 0]
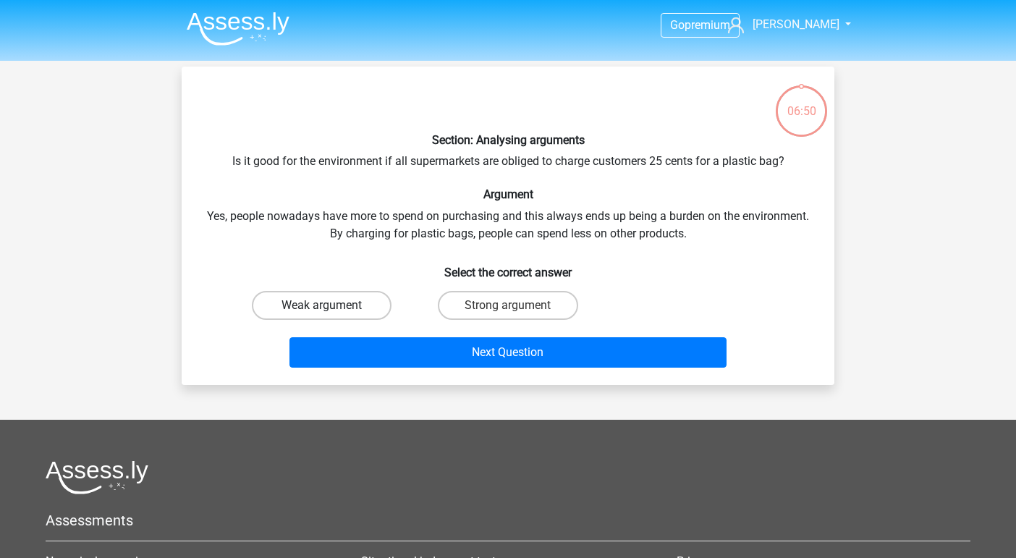
click at [362, 296] on label "Weak argument" at bounding box center [322, 305] width 140 height 29
click at [331, 305] on input "Weak argument" at bounding box center [326, 309] width 9 height 9
radio input "true"
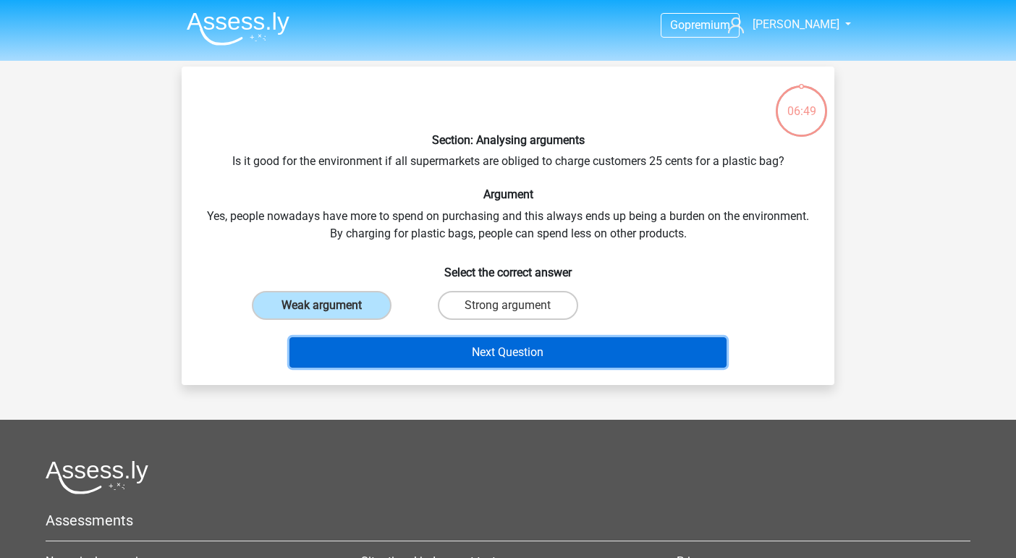
click at [402, 344] on button "Next Question" at bounding box center [508, 352] width 438 height 30
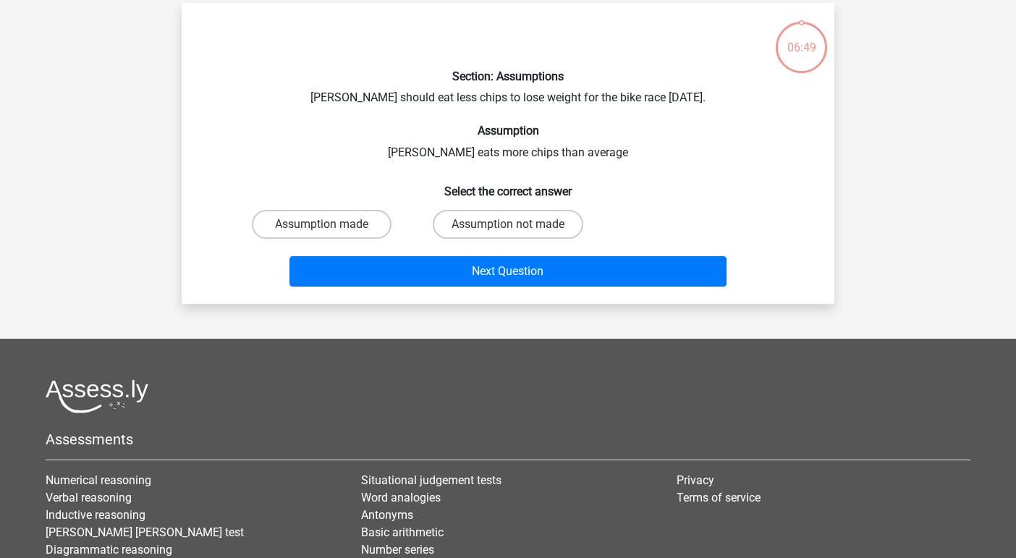
scroll to position [67, 0]
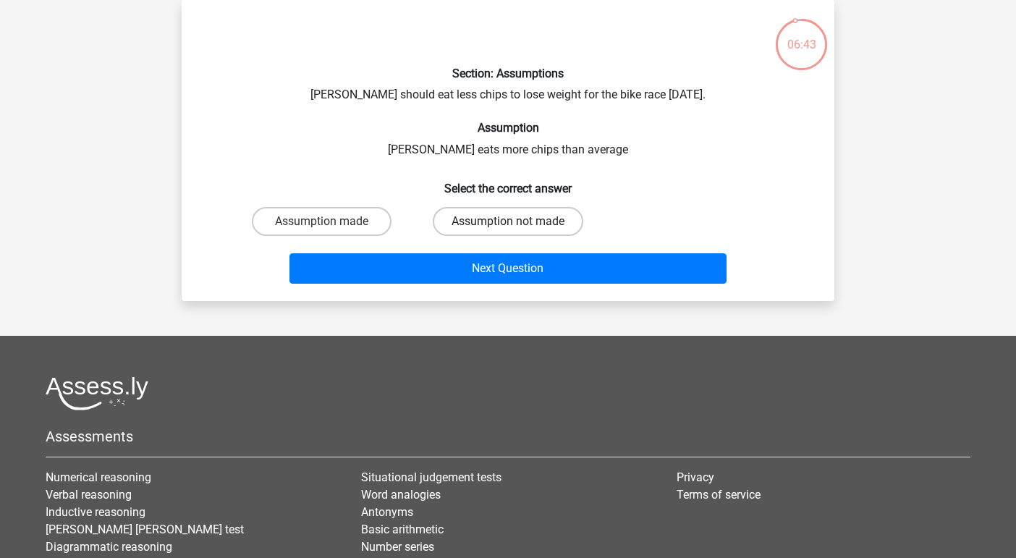
click at [477, 224] on label "Assumption not made" at bounding box center [508, 221] width 150 height 29
click at [508, 224] on input "Assumption not made" at bounding box center [512, 225] width 9 height 9
radio input "true"
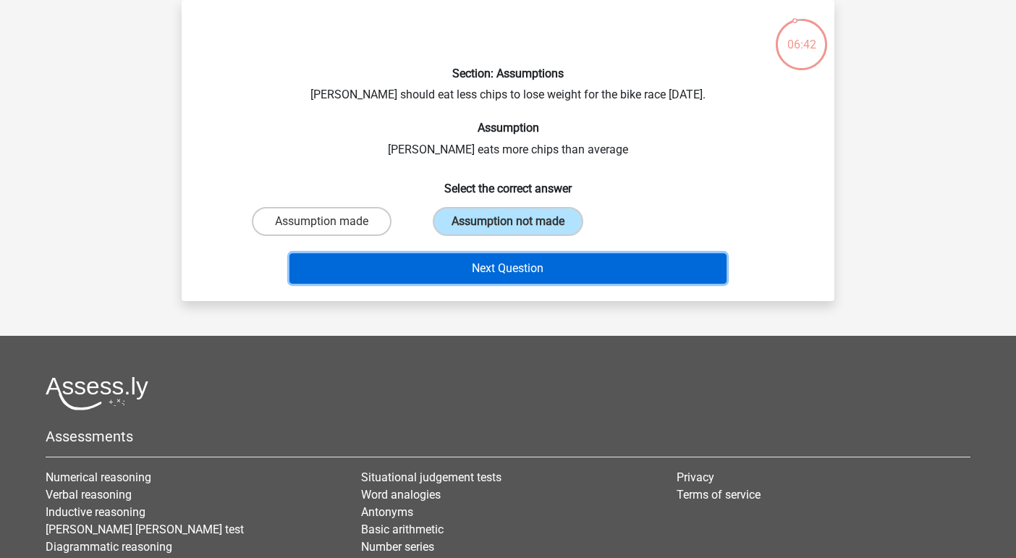
click at [484, 266] on button "Next Question" at bounding box center [508, 268] width 438 height 30
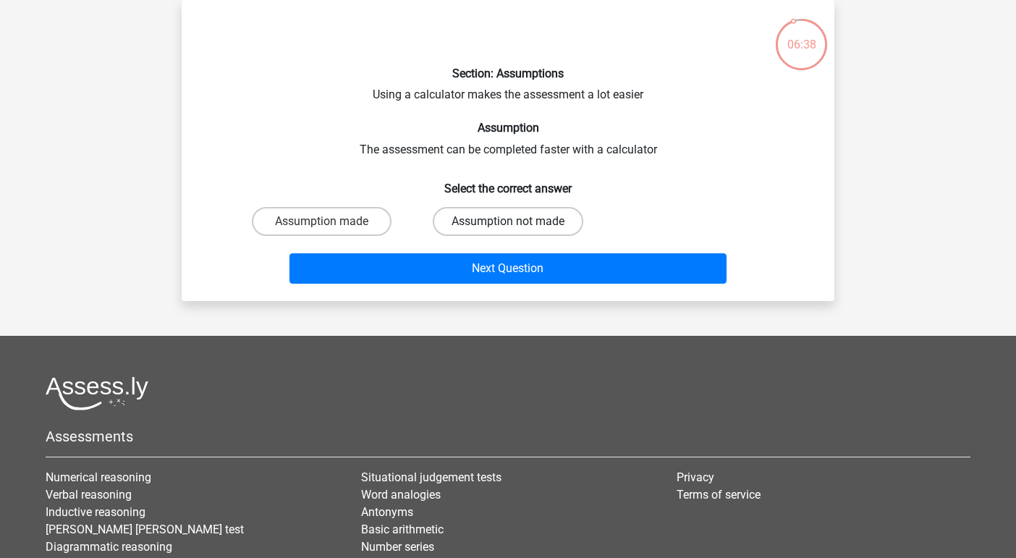
click at [467, 226] on label "Assumption not made" at bounding box center [508, 221] width 150 height 29
click at [508, 226] on input "Assumption not made" at bounding box center [512, 225] width 9 height 9
radio input "true"
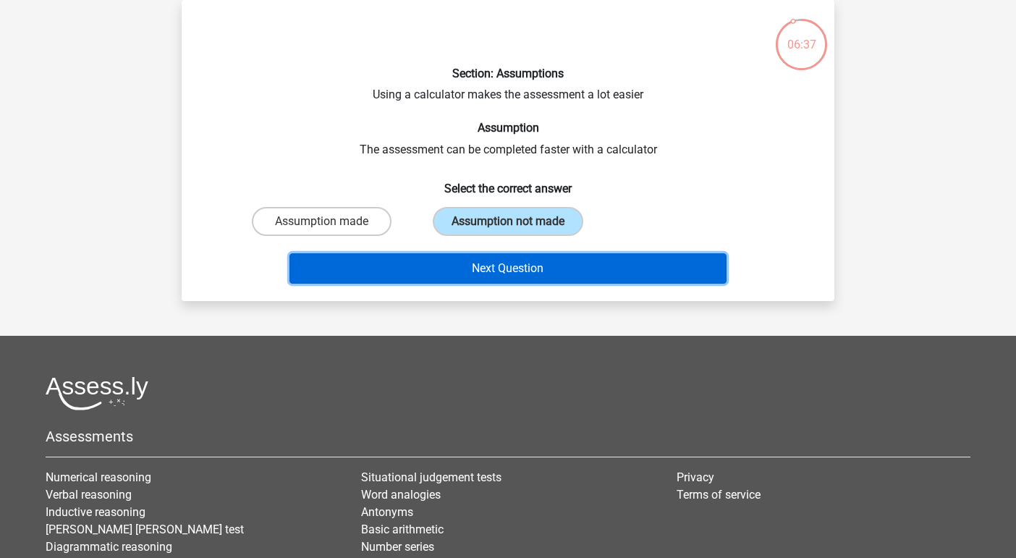
click at [479, 273] on button "Next Question" at bounding box center [508, 268] width 438 height 30
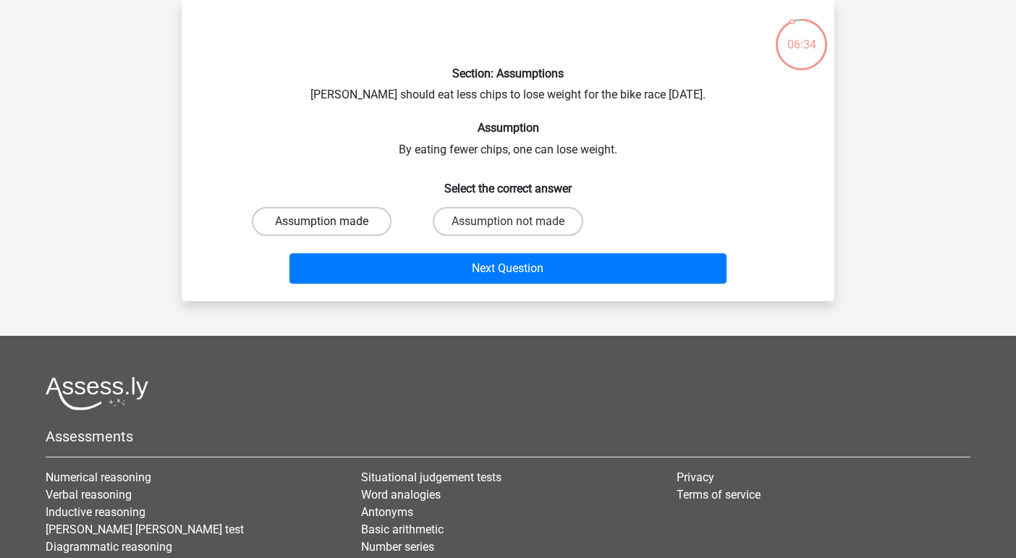
click at [362, 227] on label "Assumption made" at bounding box center [322, 221] width 140 height 29
click at [331, 227] on input "Assumption made" at bounding box center [326, 225] width 9 height 9
radio input "true"
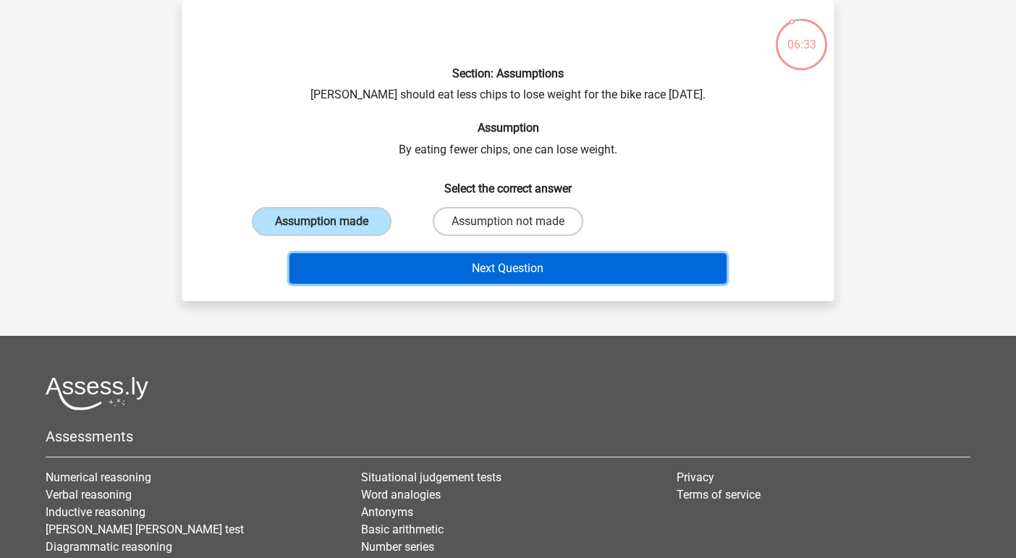
click at [381, 268] on button "Next Question" at bounding box center [508, 268] width 438 height 30
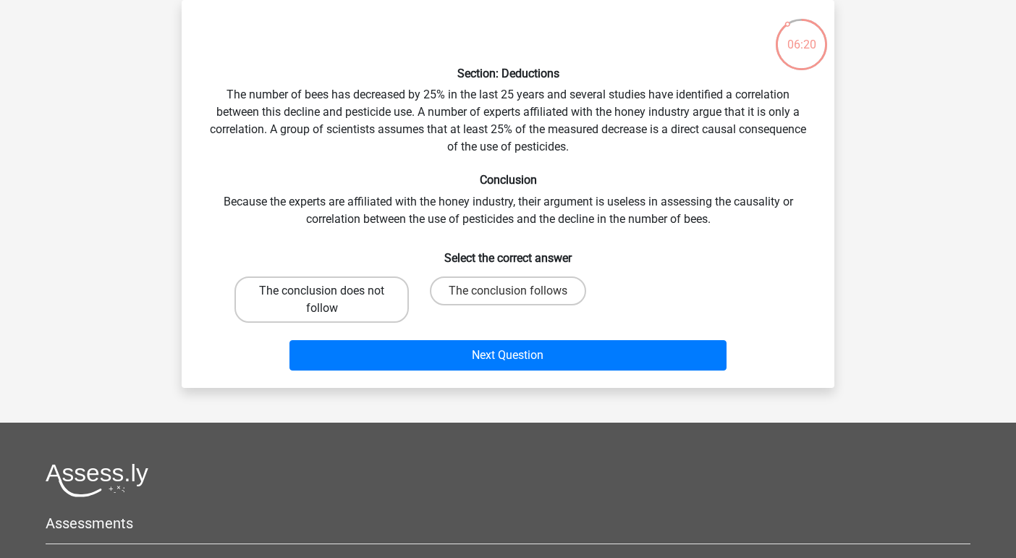
click at [391, 287] on label "The conclusion does not follow" at bounding box center [321, 299] width 174 height 46
click at [331, 291] on input "The conclusion does not follow" at bounding box center [326, 295] width 9 height 9
radio input "true"
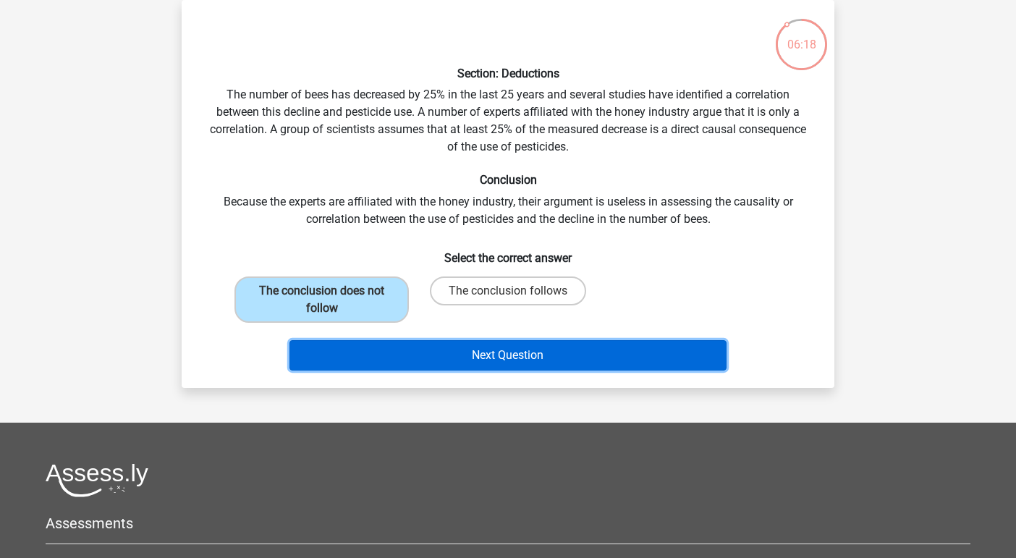
click at [417, 349] on button "Next Question" at bounding box center [508, 355] width 438 height 30
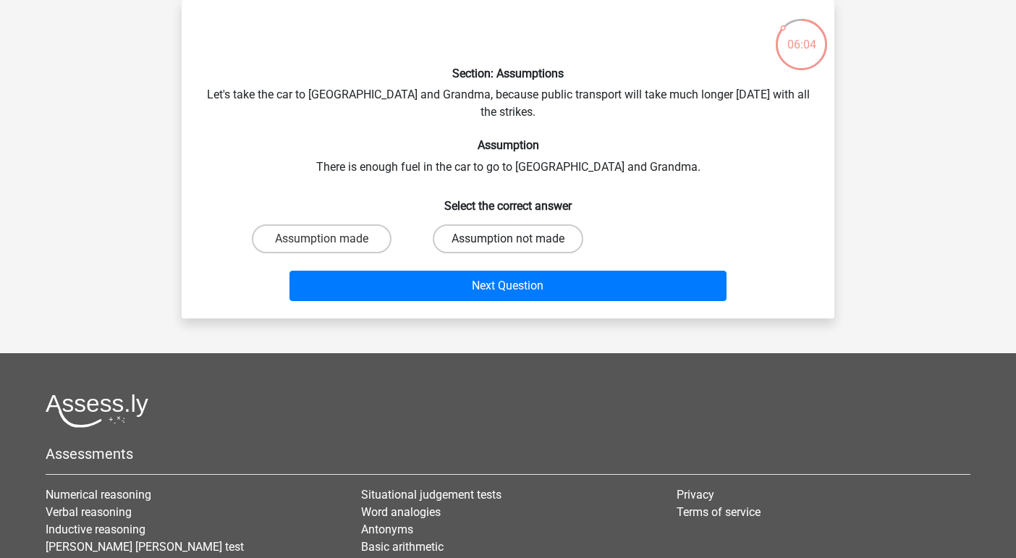
click at [490, 229] on label "Assumption not made" at bounding box center [508, 238] width 150 height 29
click at [508, 239] on input "Assumption not made" at bounding box center [512, 243] width 9 height 9
radio input "true"
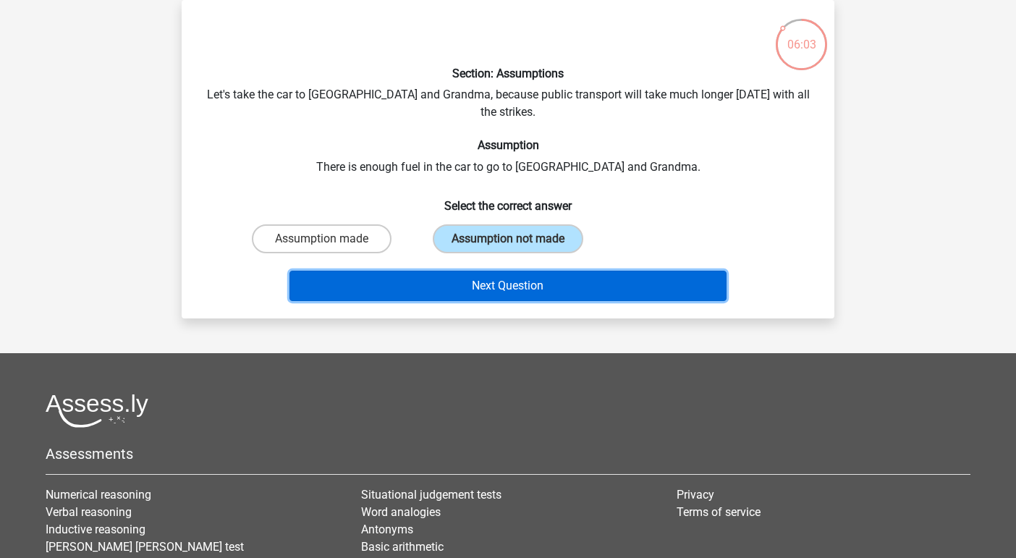
click at [498, 271] on button "Next Question" at bounding box center [508, 286] width 438 height 30
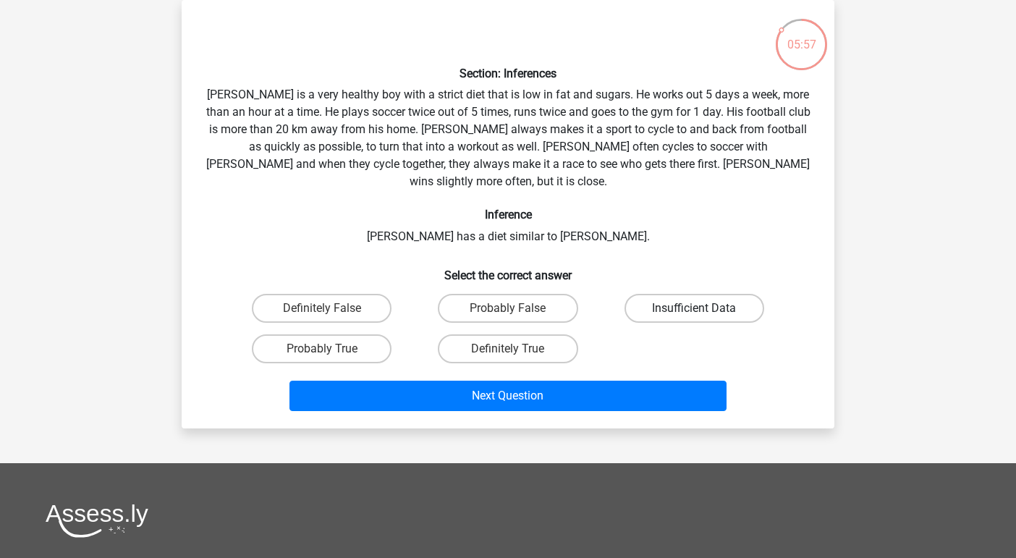
click at [681, 294] on label "Insufficient Data" at bounding box center [694, 308] width 140 height 29
click at [694, 308] on input "Insufficient Data" at bounding box center [698, 312] width 9 height 9
radio input "true"
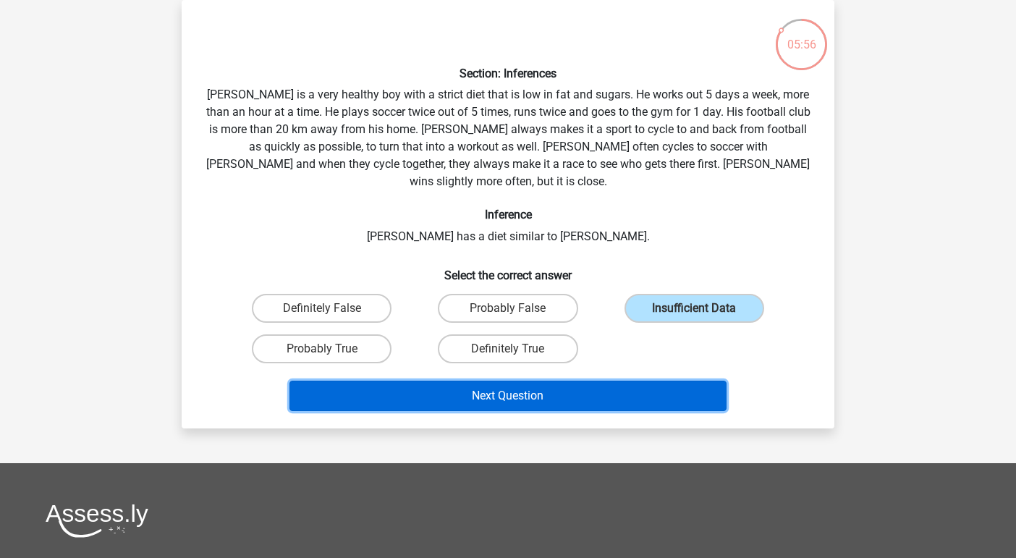
click at [670, 381] on button "Next Question" at bounding box center [508, 396] width 438 height 30
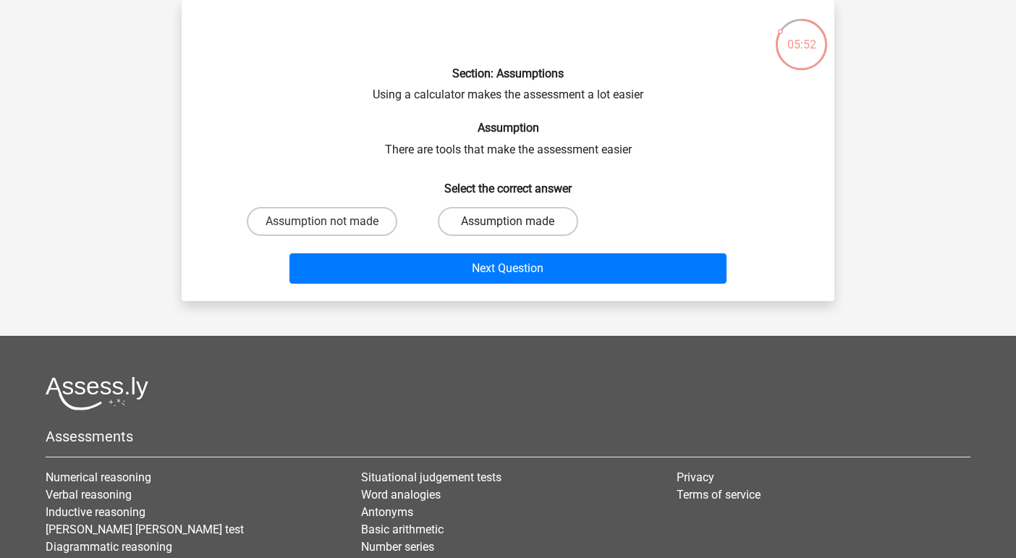
click at [468, 218] on label "Assumption made" at bounding box center [508, 221] width 140 height 29
click at [508, 221] on input "Assumption made" at bounding box center [512, 225] width 9 height 9
radio input "true"
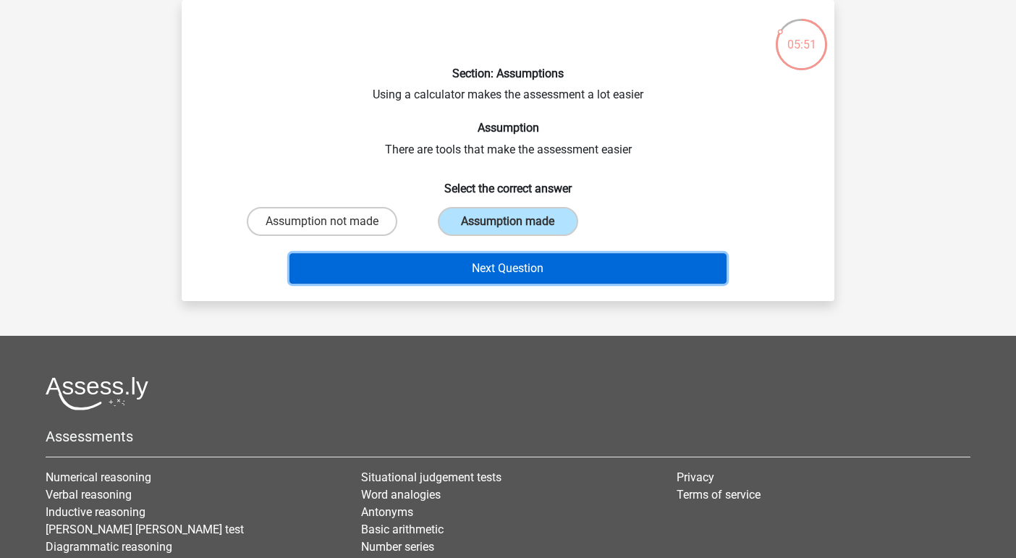
click at [480, 273] on button "Next Question" at bounding box center [508, 268] width 438 height 30
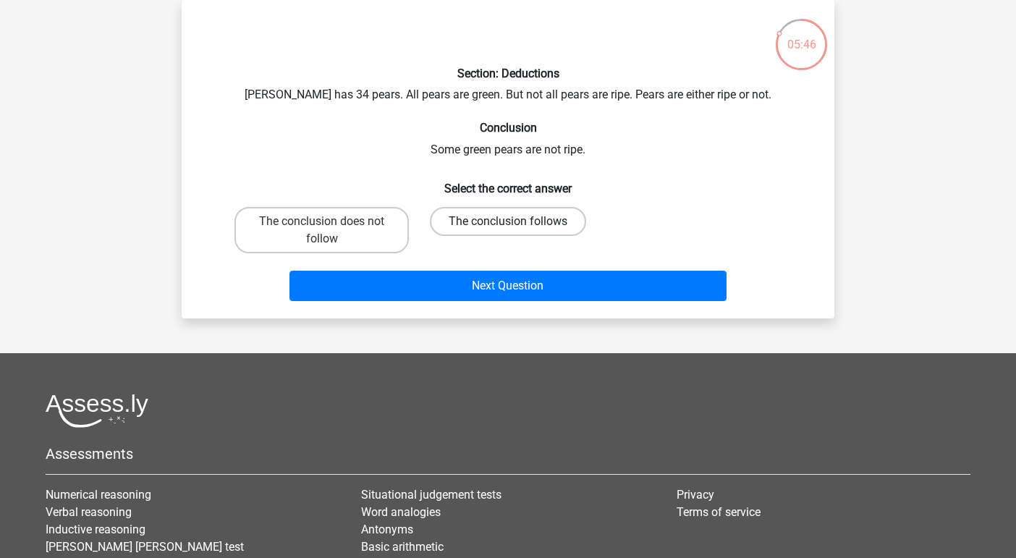
click at [472, 216] on label "The conclusion follows" at bounding box center [508, 221] width 156 height 29
click at [508, 221] on input "The conclusion follows" at bounding box center [512, 225] width 9 height 9
radio input "true"
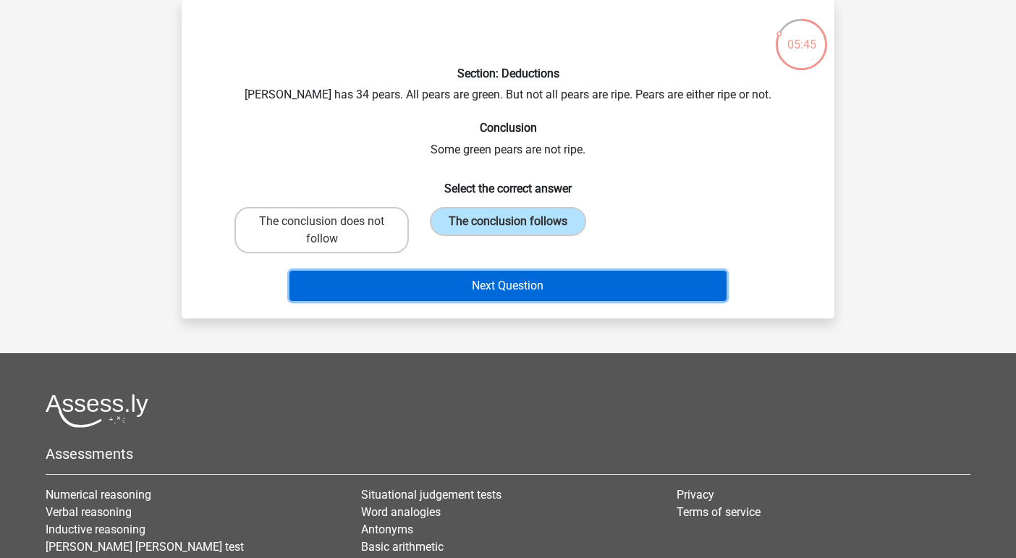
click at [493, 276] on button "Next Question" at bounding box center [508, 286] width 438 height 30
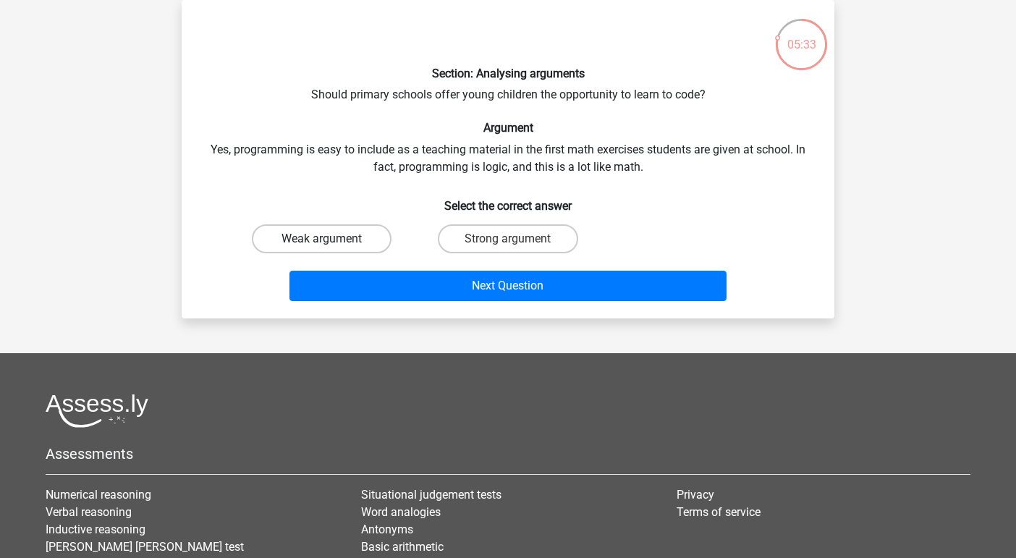
click at [369, 238] on label "Weak argument" at bounding box center [322, 238] width 140 height 29
click at [331, 239] on input "Weak argument" at bounding box center [326, 243] width 9 height 9
radio input "true"
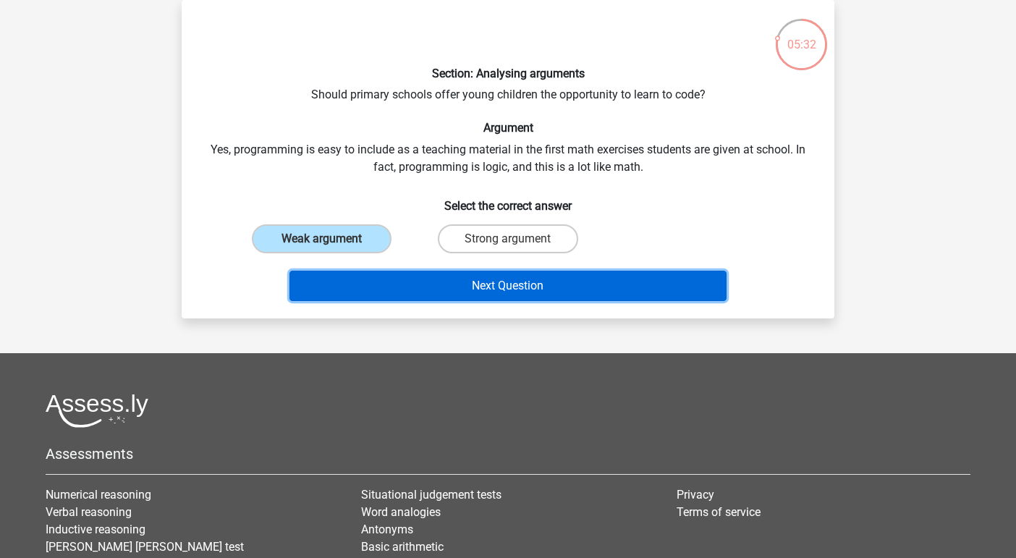
click at [407, 284] on button "Next Question" at bounding box center [508, 286] width 438 height 30
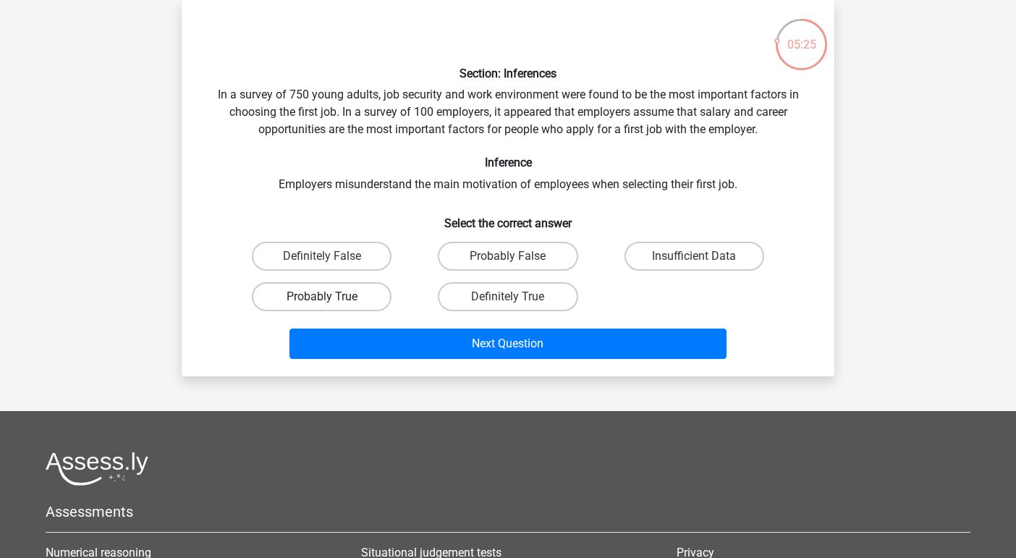
click at [370, 286] on label "Probably True" at bounding box center [322, 296] width 140 height 29
click at [331, 297] on input "Probably True" at bounding box center [326, 301] width 9 height 9
radio input "true"
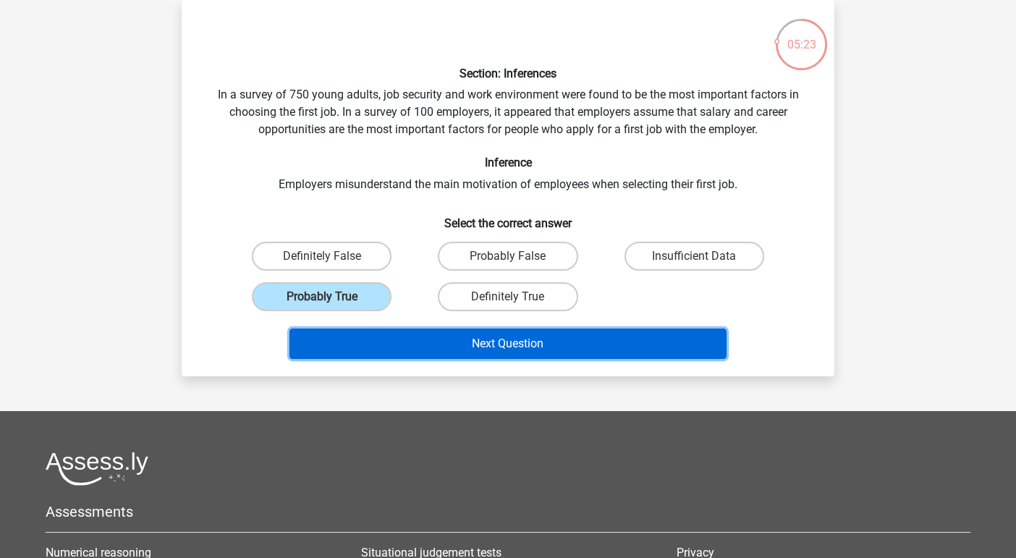
click at [393, 338] on button "Next Question" at bounding box center [508, 343] width 438 height 30
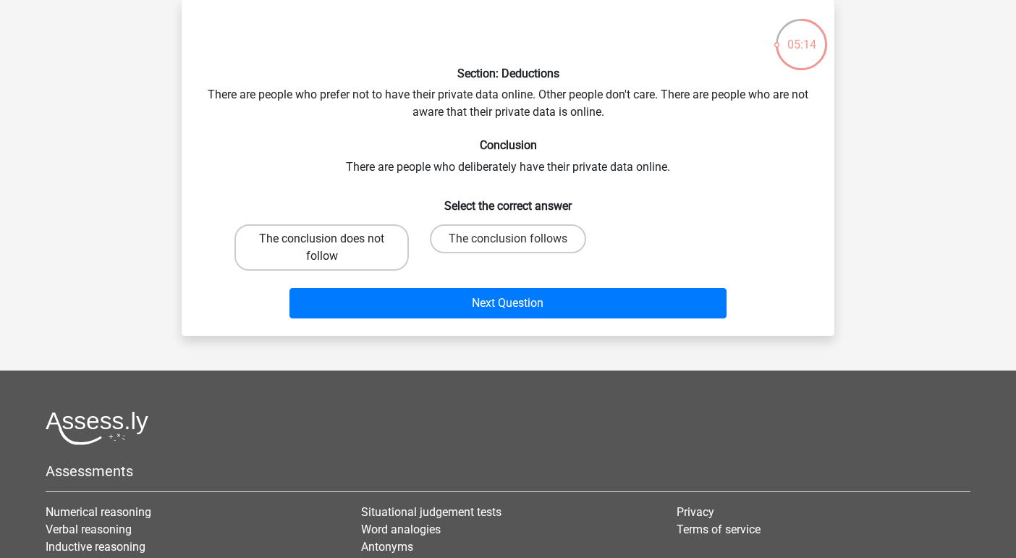
click at [373, 244] on label "The conclusion does not follow" at bounding box center [321, 247] width 174 height 46
click at [331, 244] on input "The conclusion does not follow" at bounding box center [326, 243] width 9 height 9
radio input "true"
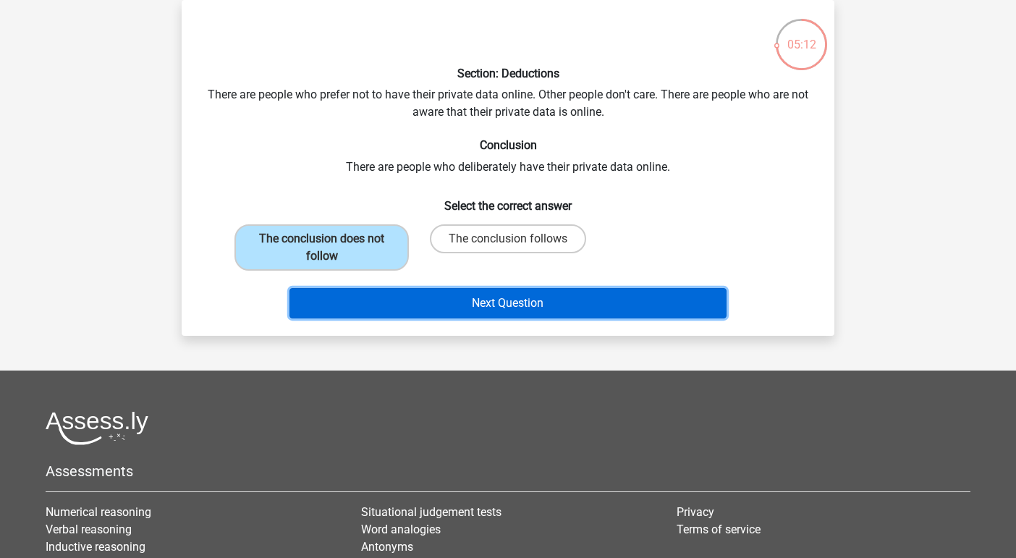
click at [400, 297] on button "Next Question" at bounding box center [508, 303] width 438 height 30
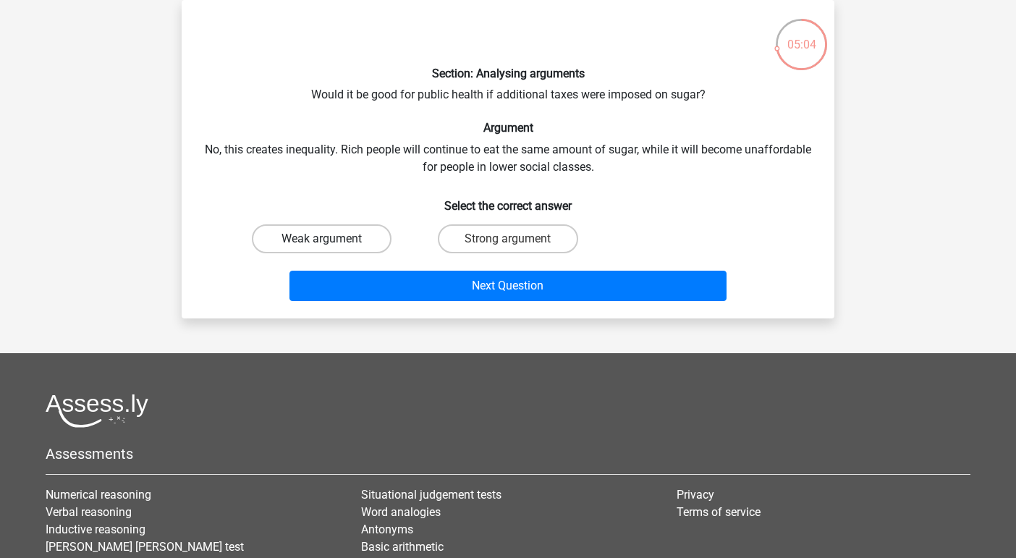
click at [364, 232] on label "Weak argument" at bounding box center [322, 238] width 140 height 29
click at [331, 239] on input "Weak argument" at bounding box center [326, 243] width 9 height 9
radio input "true"
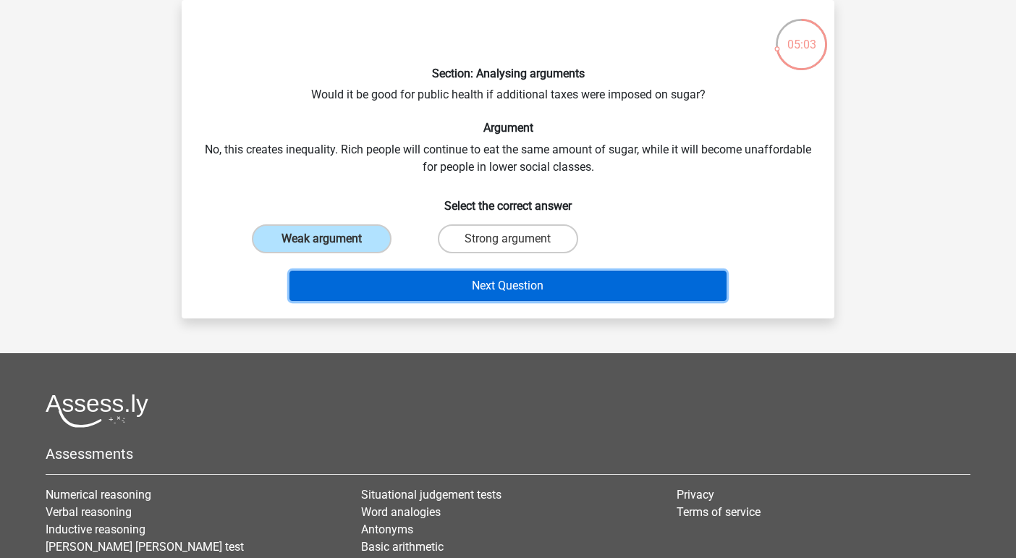
click at [380, 288] on button "Next Question" at bounding box center [508, 286] width 438 height 30
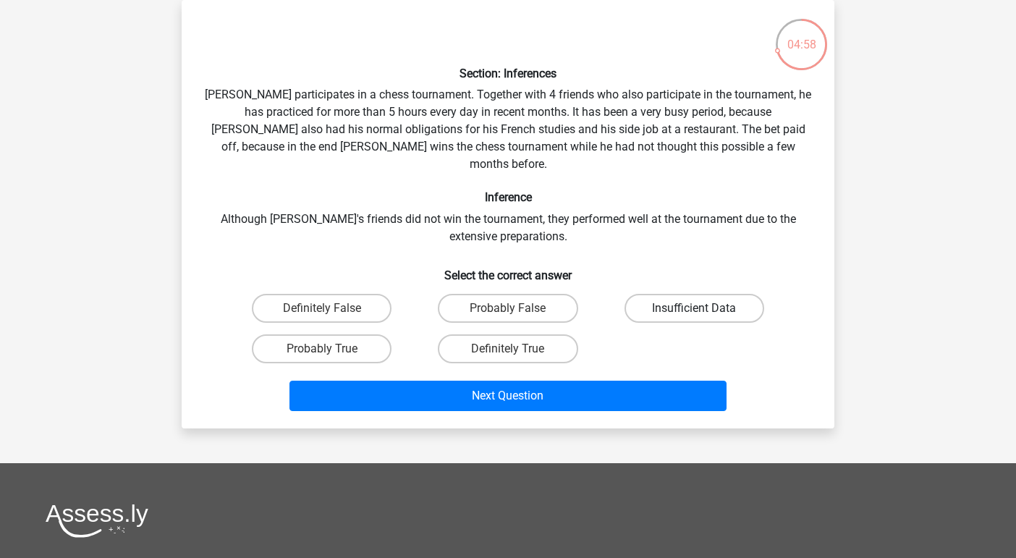
click at [681, 294] on label "Insufficient Data" at bounding box center [694, 308] width 140 height 29
click at [694, 308] on input "Insufficient Data" at bounding box center [698, 312] width 9 height 9
radio input "true"
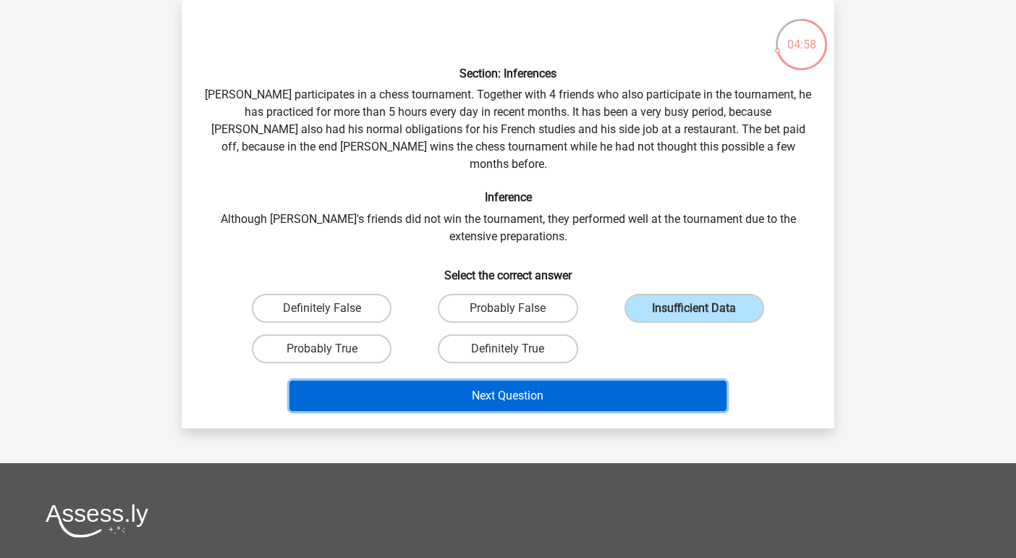
click at [676, 381] on button "Next Question" at bounding box center [508, 396] width 438 height 30
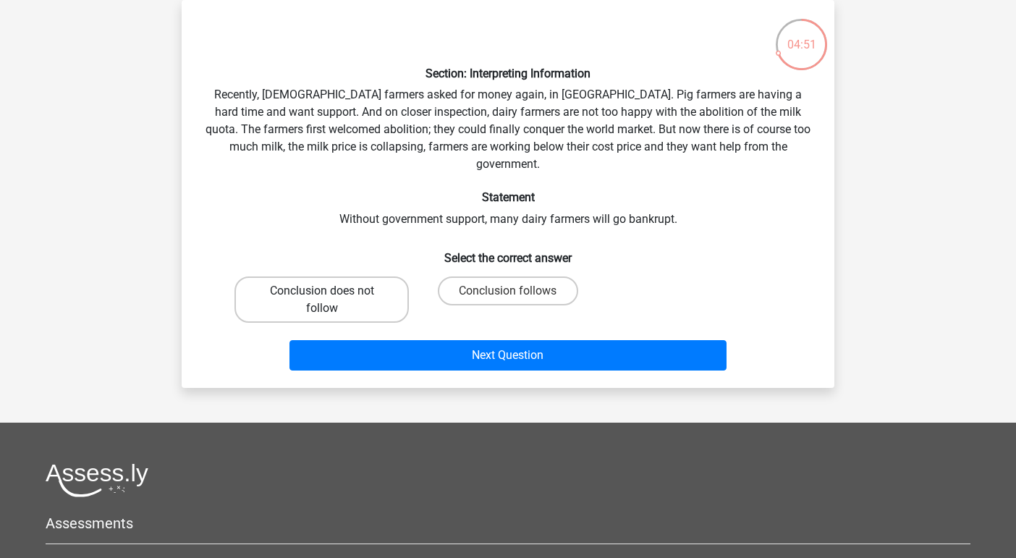
click at [391, 278] on label "Conclusion does not follow" at bounding box center [321, 299] width 174 height 46
click at [331, 291] on input "Conclusion does not follow" at bounding box center [326, 295] width 9 height 9
radio input "true"
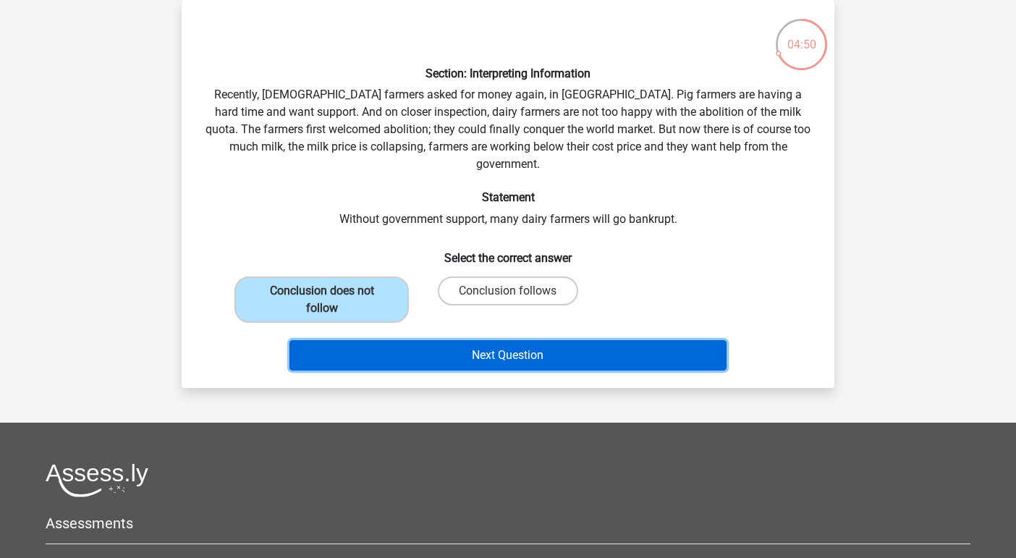
click at [418, 340] on button "Next Question" at bounding box center [508, 355] width 438 height 30
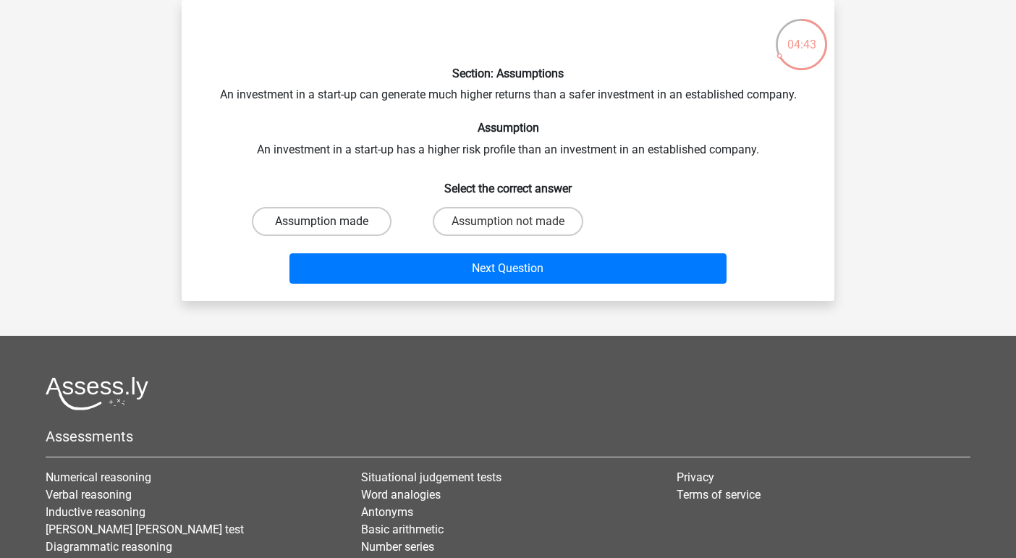
click at [368, 222] on label "Assumption made" at bounding box center [322, 221] width 140 height 29
click at [331, 222] on input "Assumption made" at bounding box center [326, 225] width 9 height 9
radio input "true"
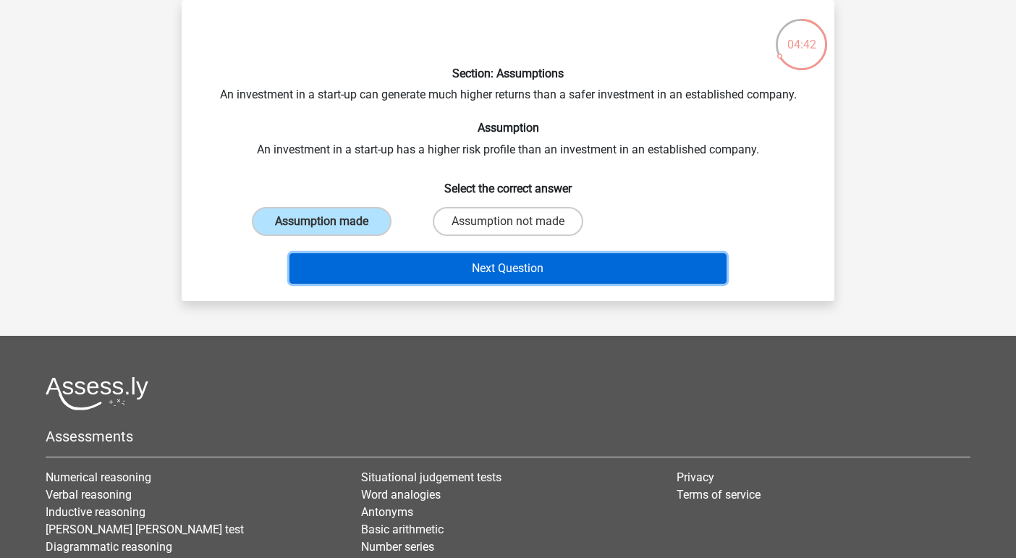
click at [383, 268] on button "Next Question" at bounding box center [508, 268] width 438 height 30
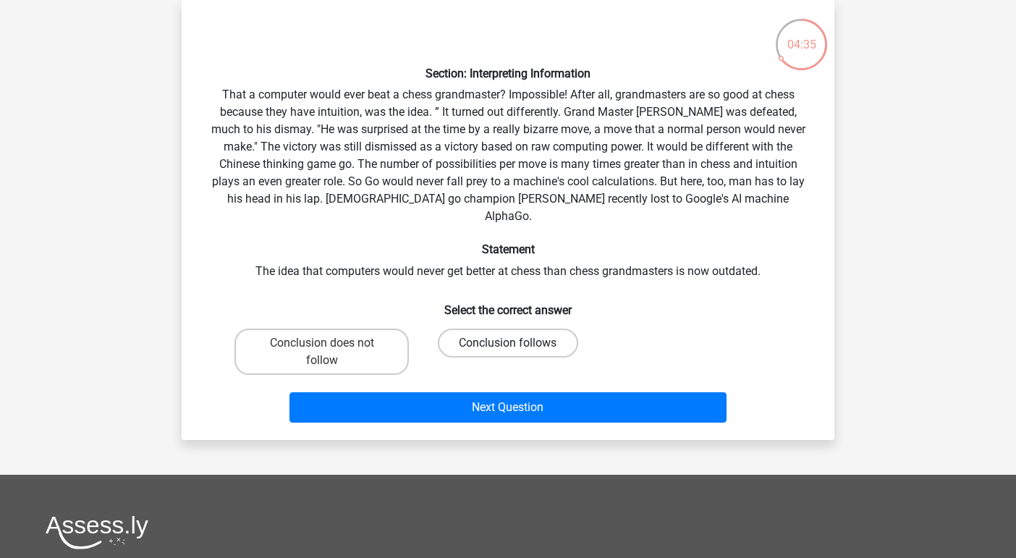
click at [528, 328] on label "Conclusion follows" at bounding box center [508, 342] width 140 height 29
click at [517, 343] on input "Conclusion follows" at bounding box center [512, 347] width 9 height 9
radio input "true"
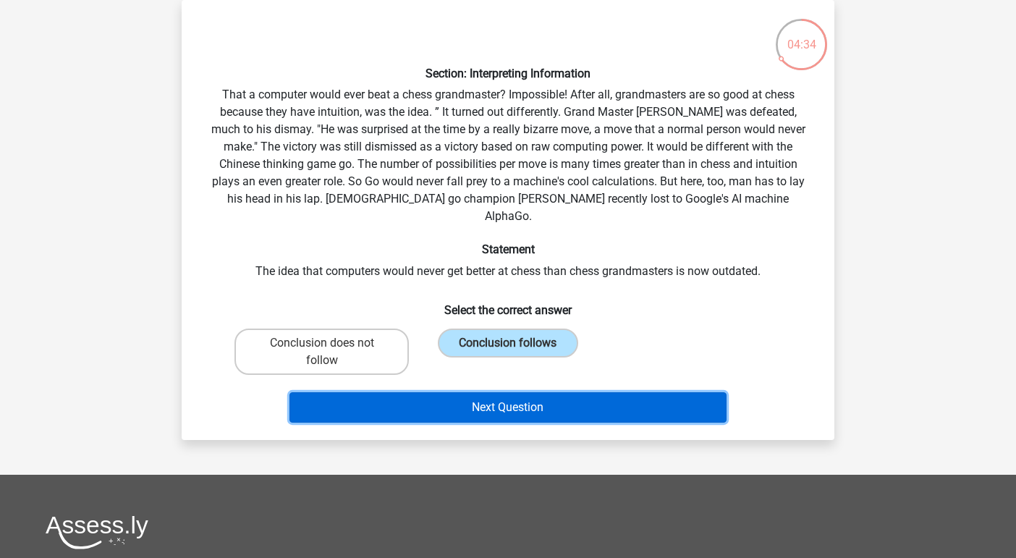
click at [551, 392] on button "Next Question" at bounding box center [508, 407] width 438 height 30
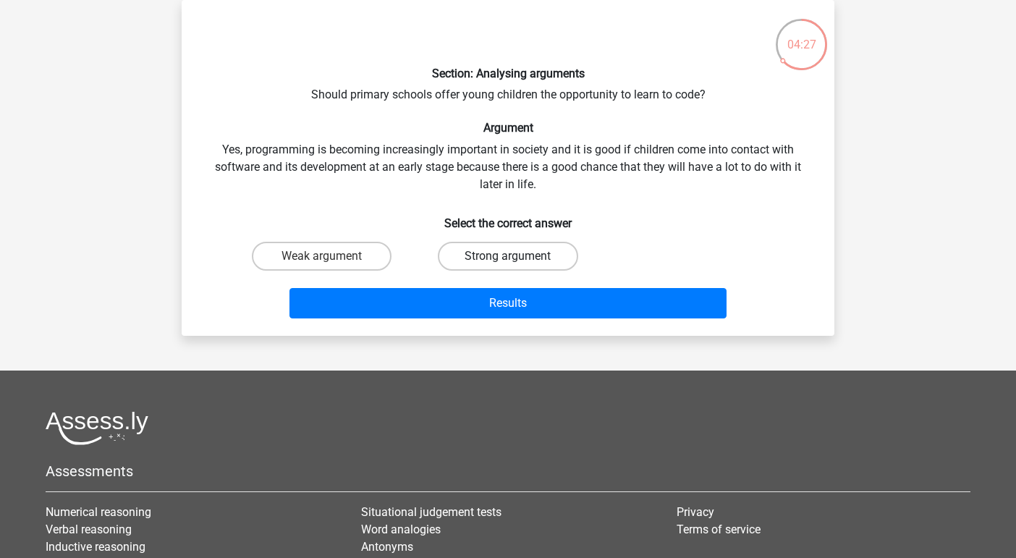
click at [533, 256] on label "Strong argument" at bounding box center [508, 256] width 140 height 29
click at [517, 256] on input "Strong argument" at bounding box center [512, 260] width 9 height 9
radio input "true"
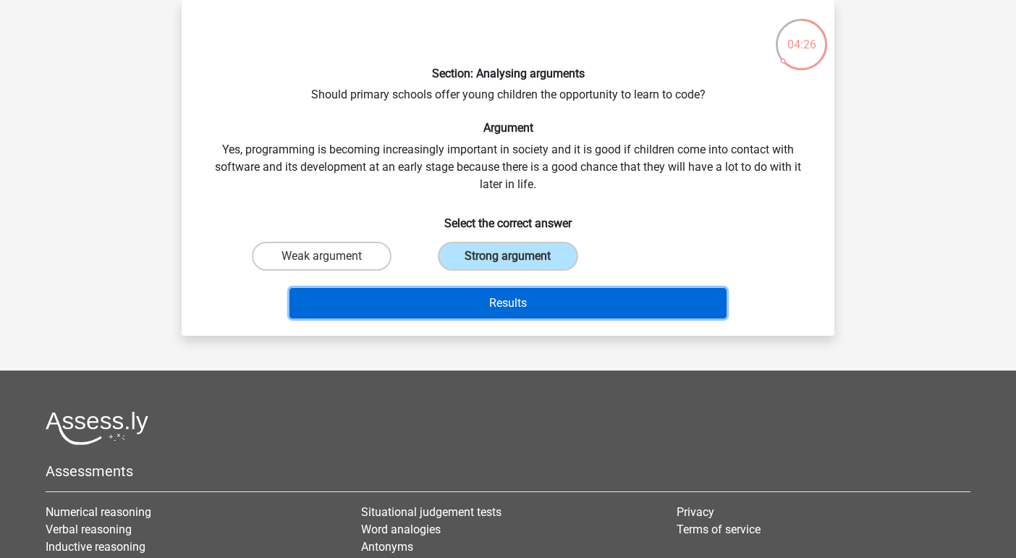
click at [541, 295] on button "Results" at bounding box center [508, 303] width 438 height 30
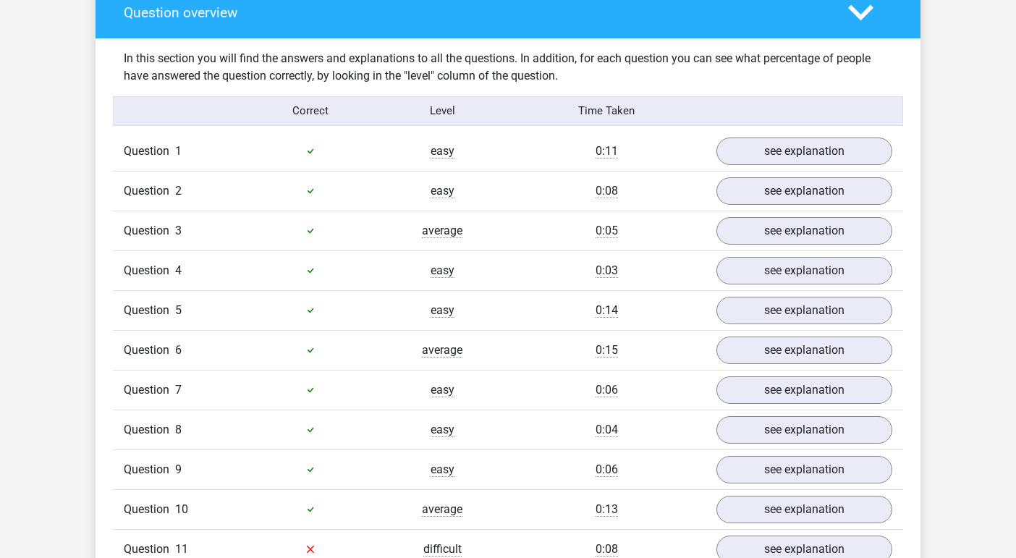
scroll to position [1117, 0]
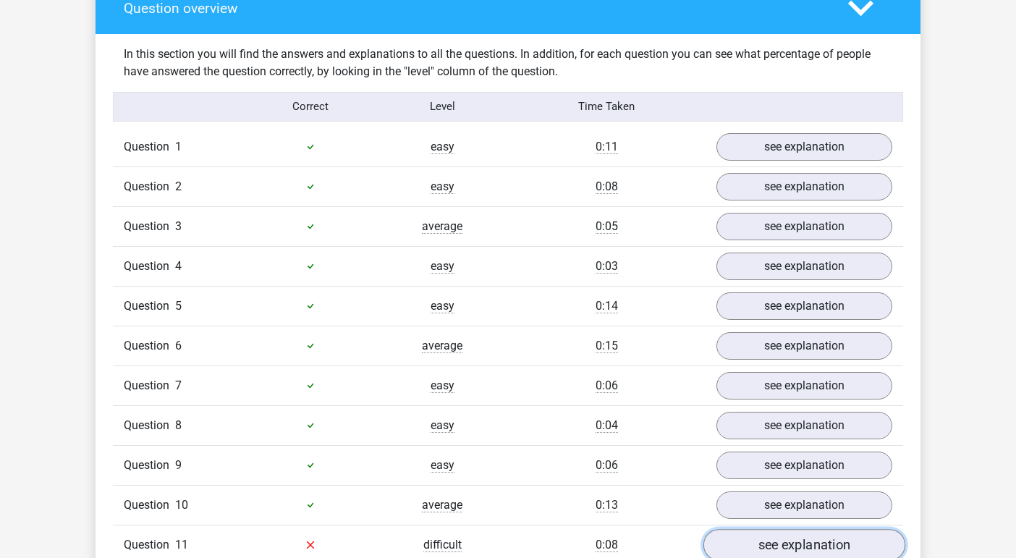
click at [784, 529] on link "see explanation" at bounding box center [804, 545] width 202 height 32
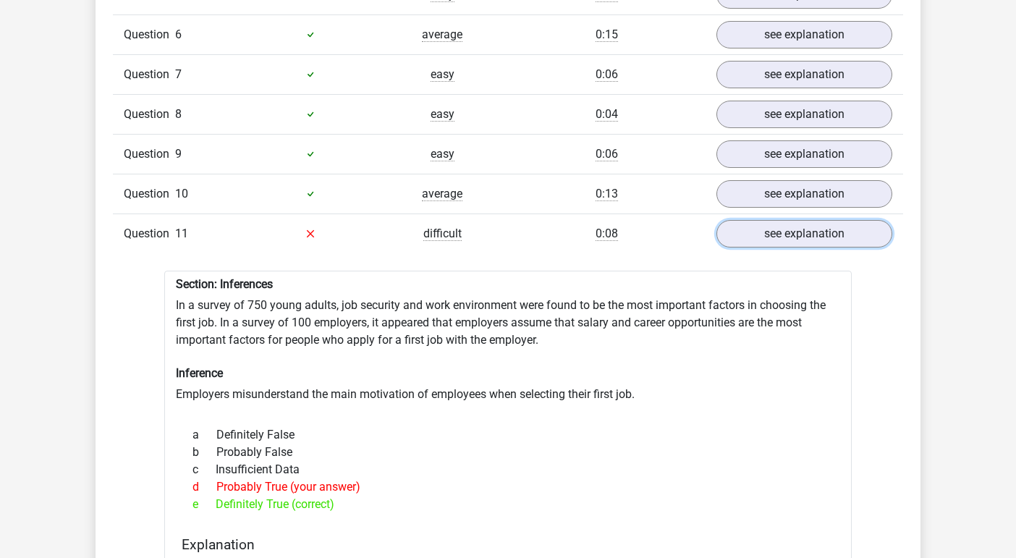
scroll to position [1397, 0]
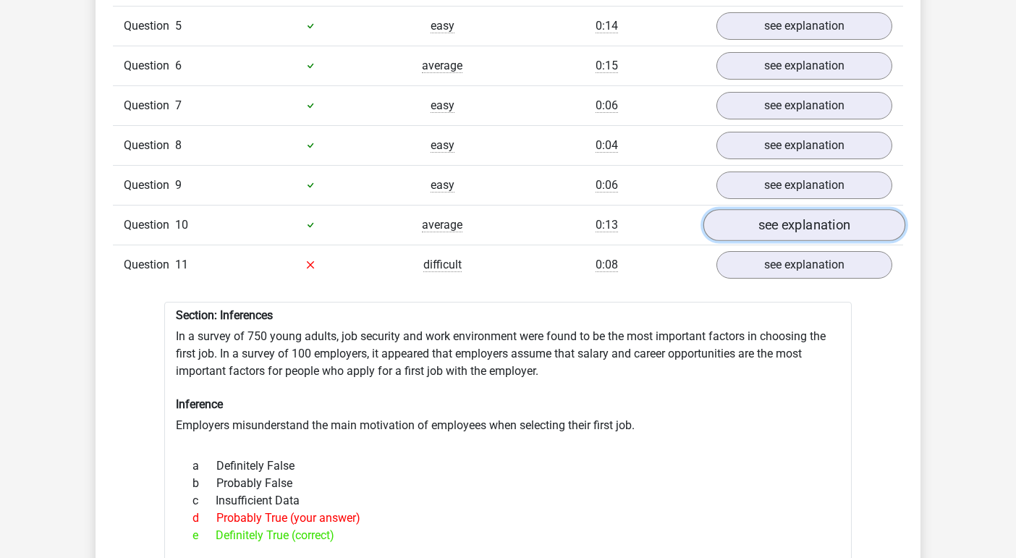
click at [795, 209] on link "see explanation" at bounding box center [804, 225] width 202 height 32
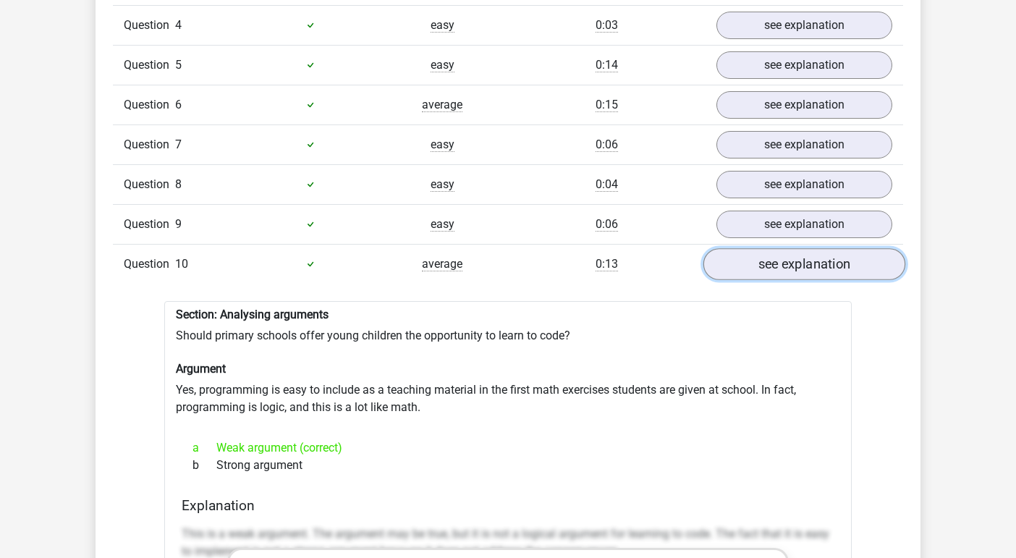
scroll to position [1337, 0]
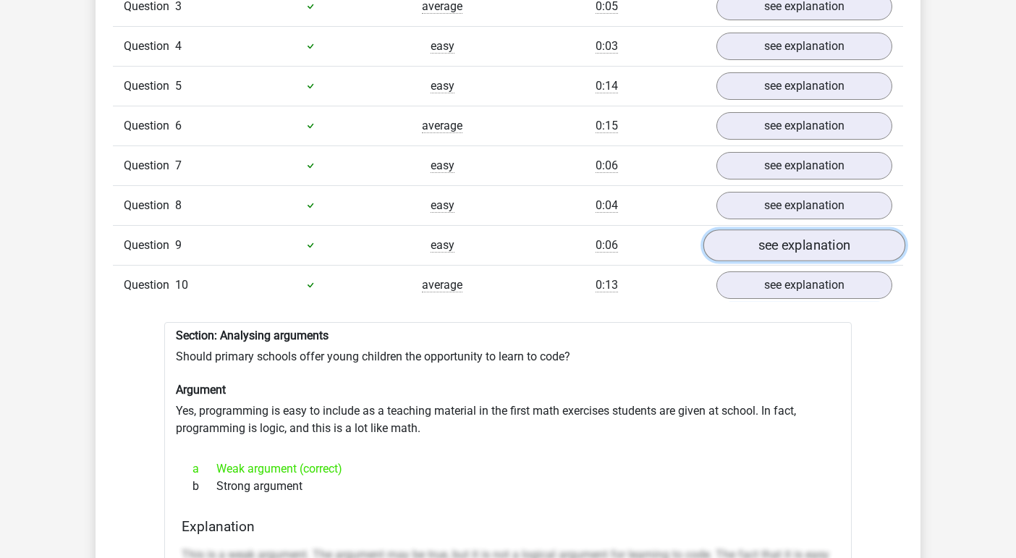
click at [804, 229] on link "see explanation" at bounding box center [804, 245] width 202 height 32
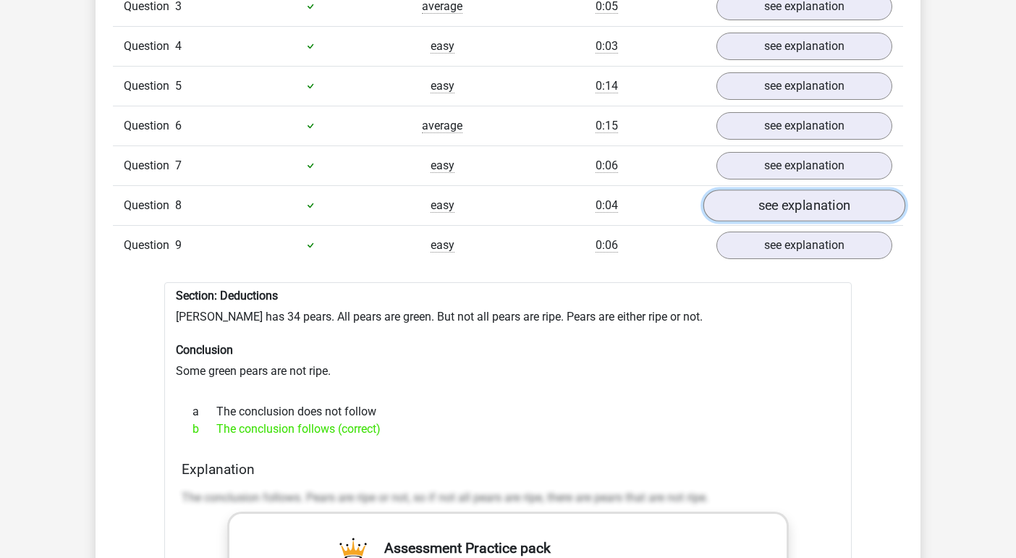
click at [815, 190] on link "see explanation" at bounding box center [804, 206] width 202 height 32
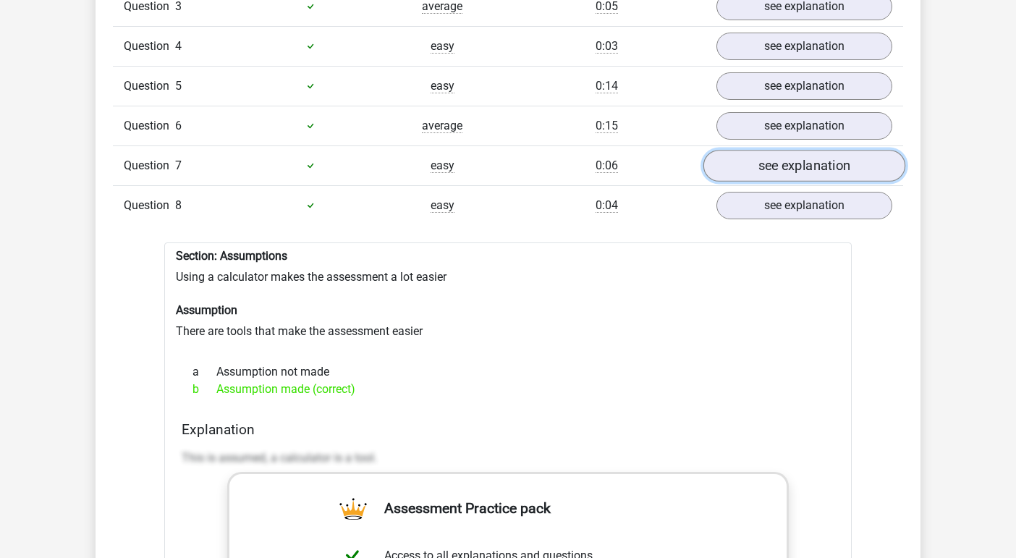
click at [825, 150] on link "see explanation" at bounding box center [804, 166] width 202 height 32
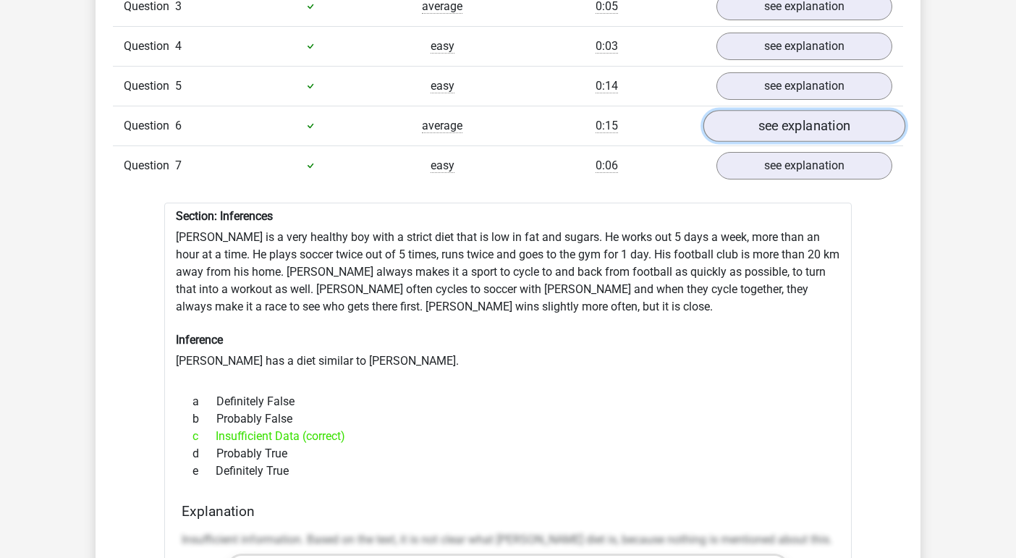
click at [825, 110] on link "see explanation" at bounding box center [804, 126] width 202 height 32
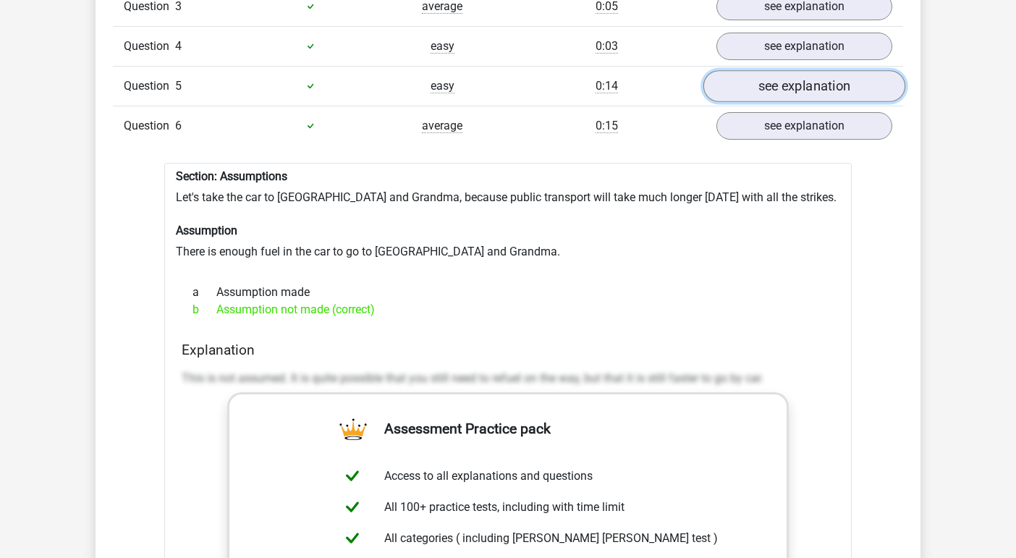
click at [824, 70] on link "see explanation" at bounding box center [804, 86] width 202 height 32
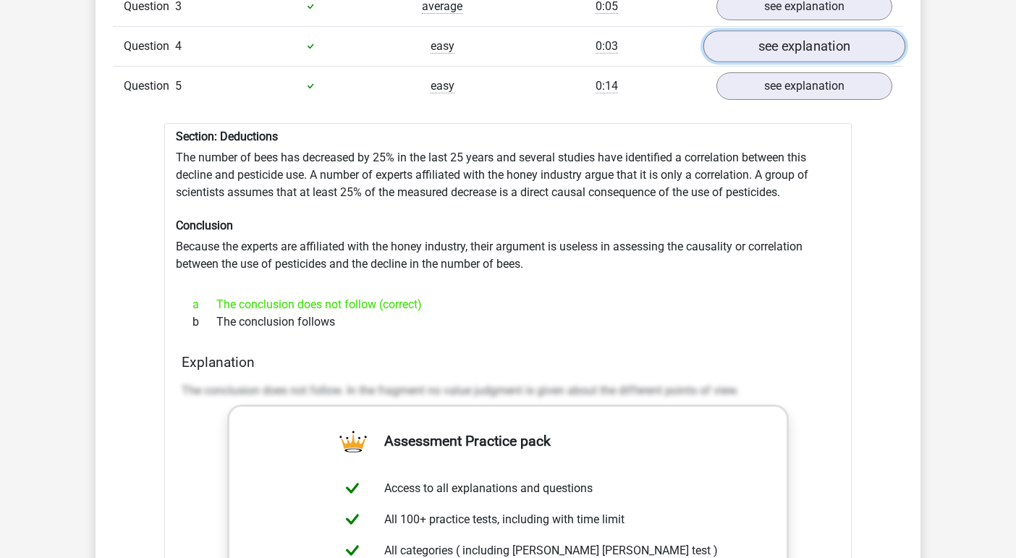
click at [823, 30] on link "see explanation" at bounding box center [804, 46] width 202 height 32
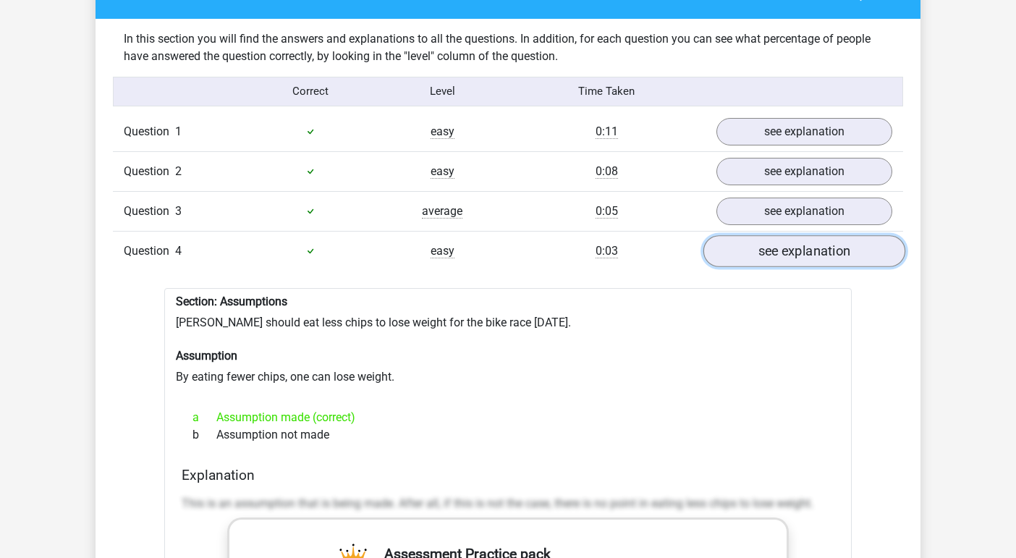
scroll to position [1129, 0]
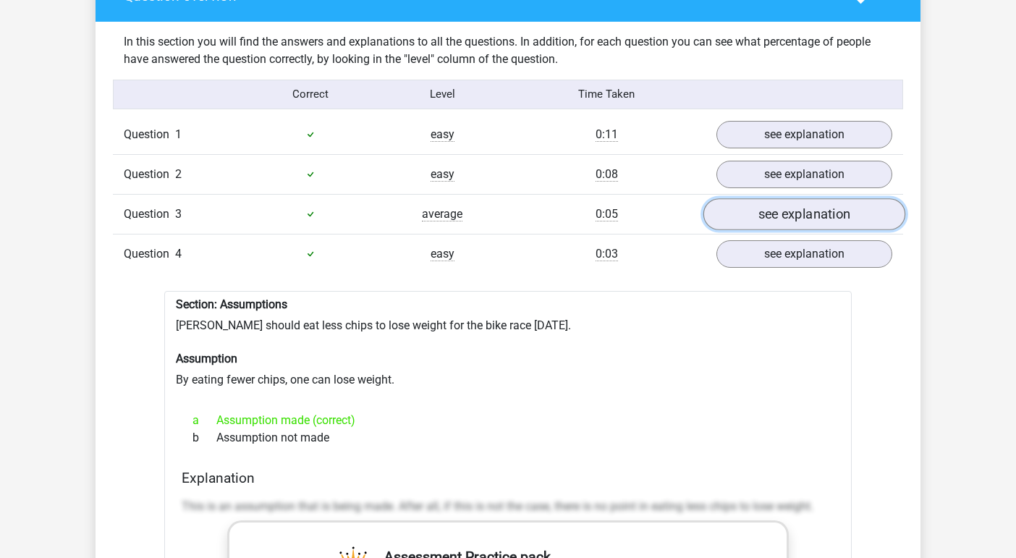
click at [859, 198] on link "see explanation" at bounding box center [804, 214] width 202 height 32
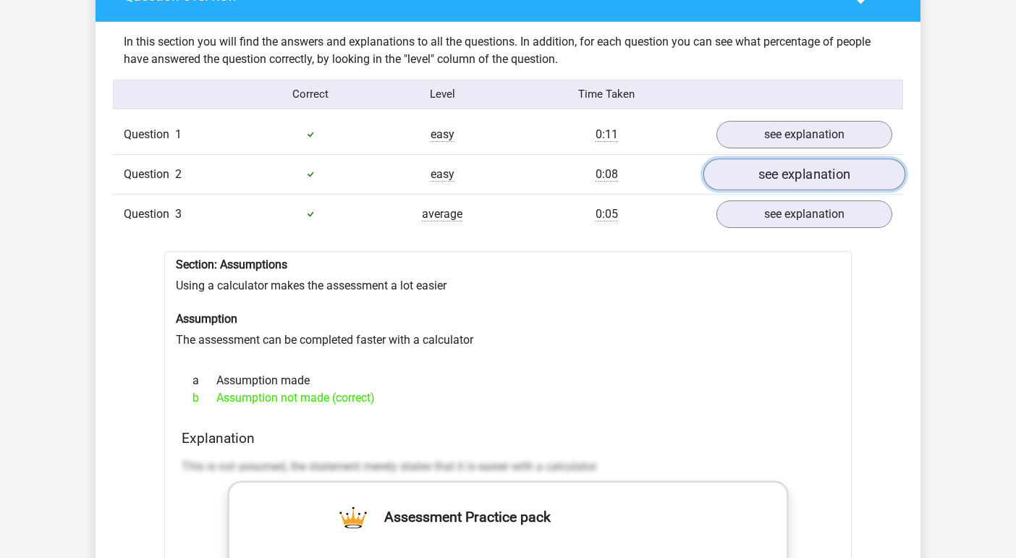
click at [846, 158] on link "see explanation" at bounding box center [804, 174] width 202 height 32
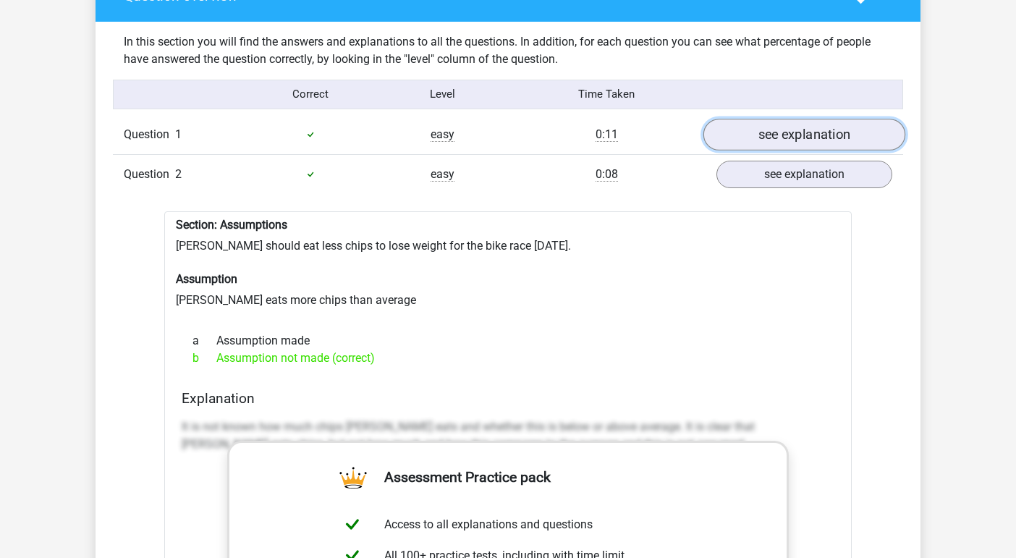
click at [844, 119] on link "see explanation" at bounding box center [804, 135] width 202 height 32
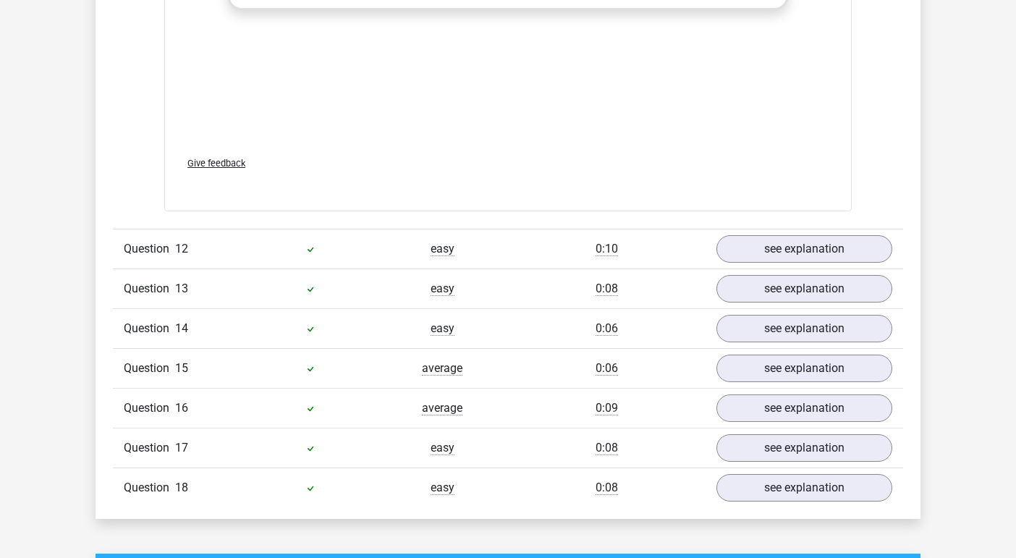
scroll to position [9854, 0]
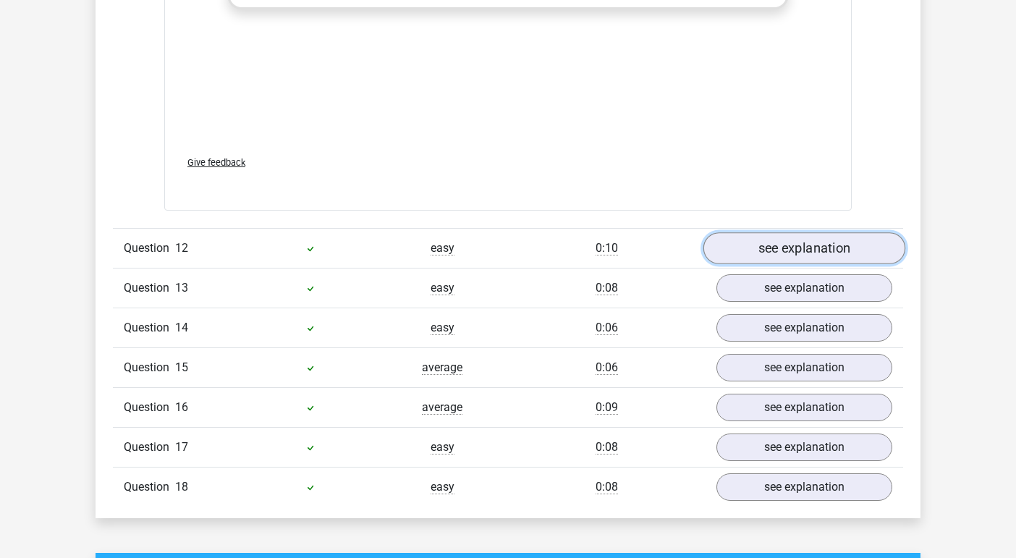
click at [793, 232] on link "see explanation" at bounding box center [804, 248] width 202 height 32
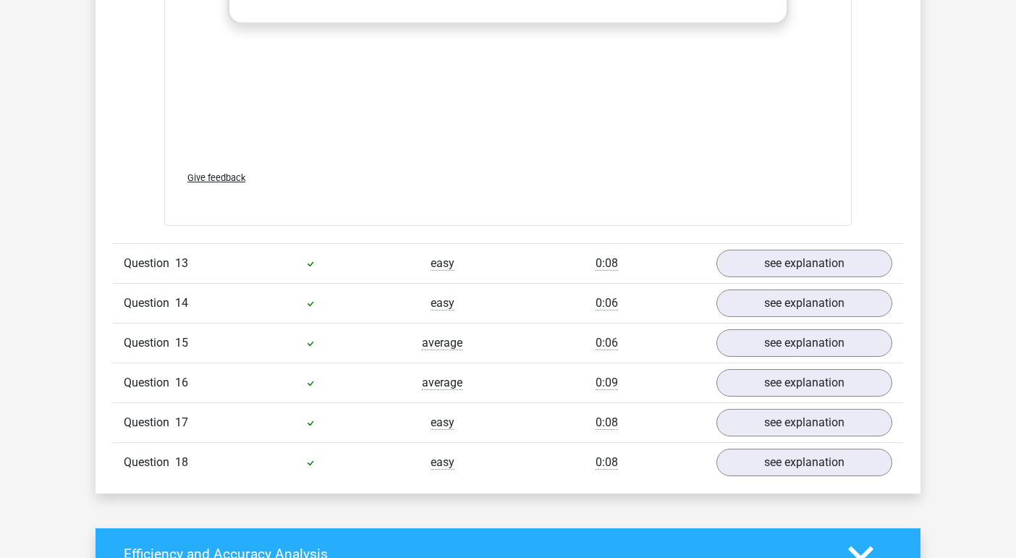
scroll to position [10651, 0]
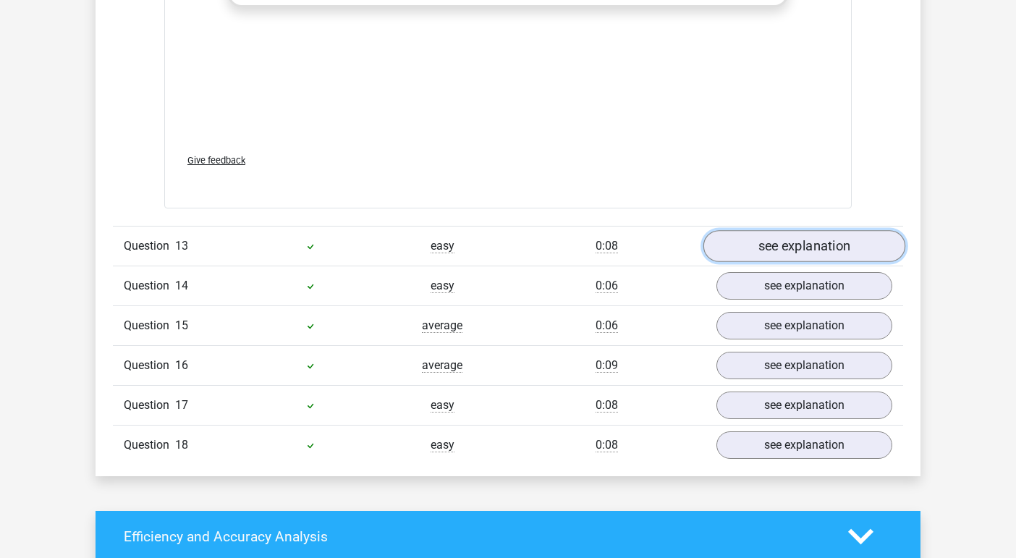
click at [795, 230] on link "see explanation" at bounding box center [804, 246] width 202 height 32
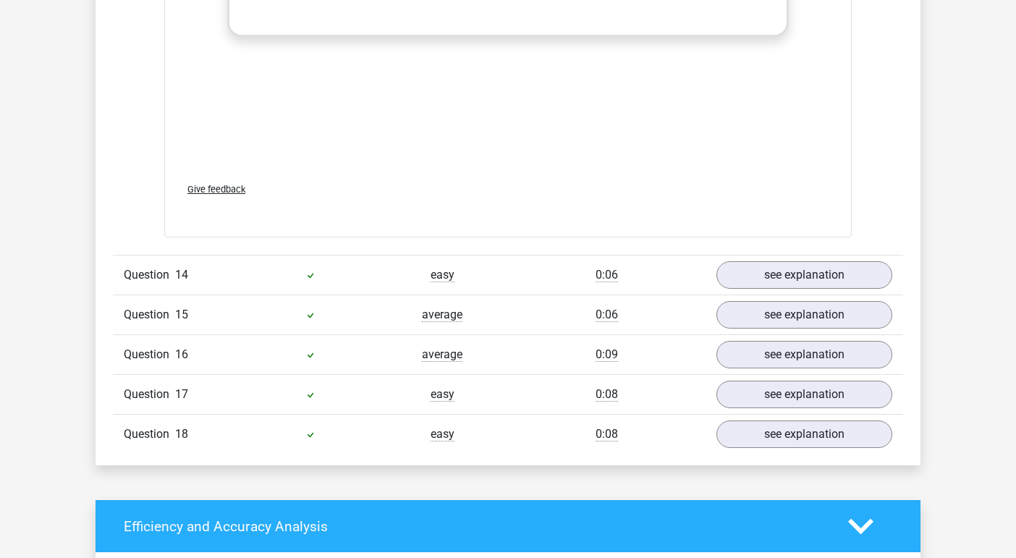
scroll to position [11420, 0]
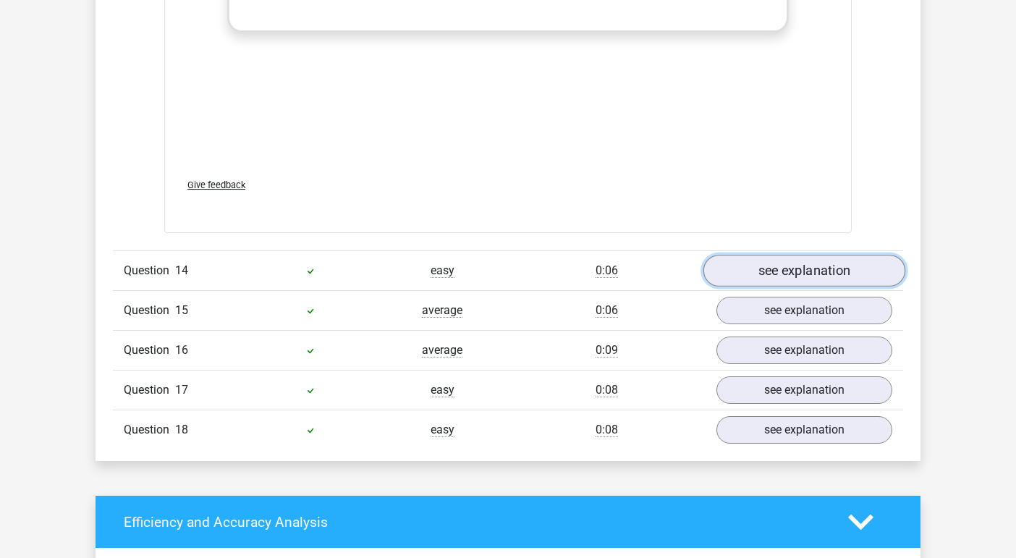
click at [797, 255] on link "see explanation" at bounding box center [804, 271] width 202 height 32
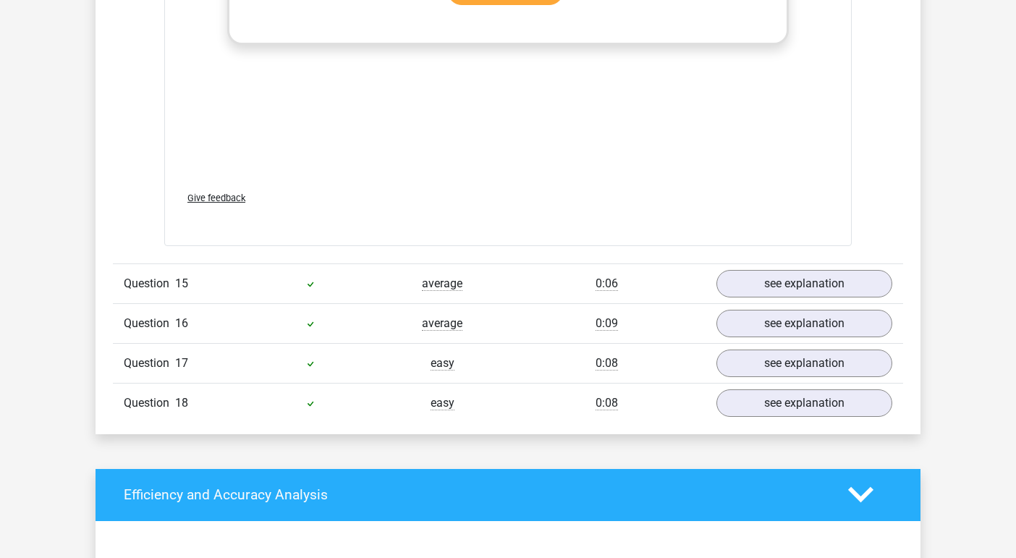
scroll to position [12323, 0]
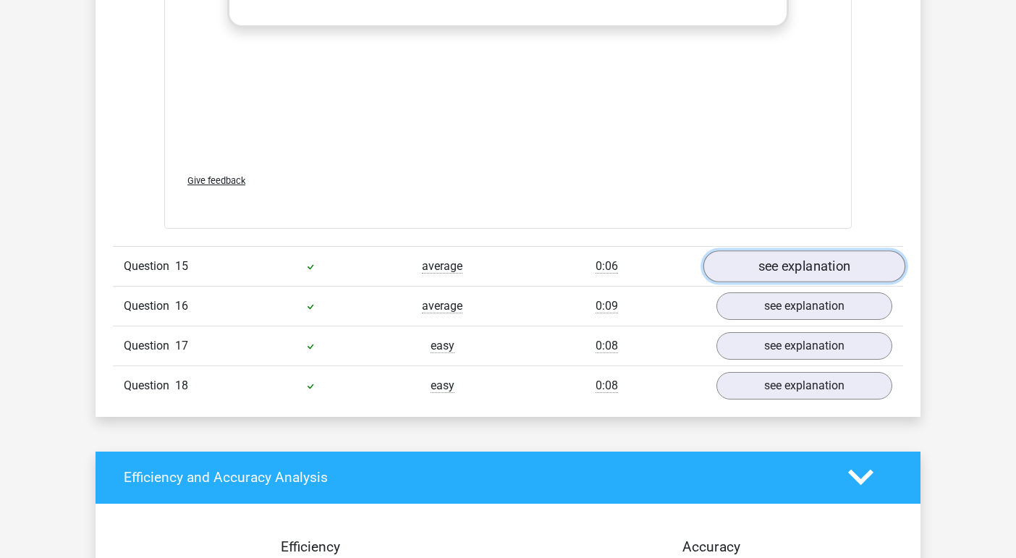
click at [796, 250] on link "see explanation" at bounding box center [804, 266] width 202 height 32
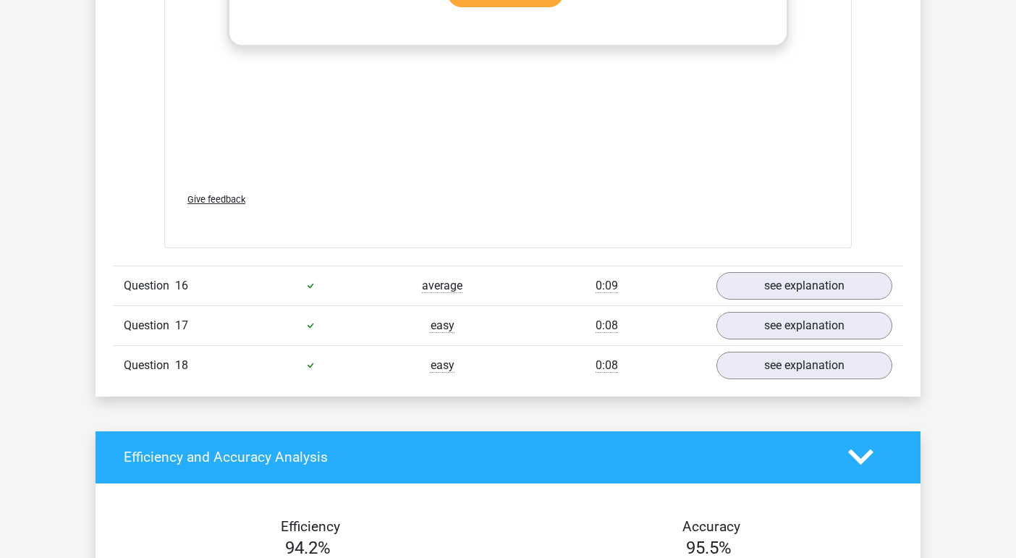
scroll to position [13155, 0]
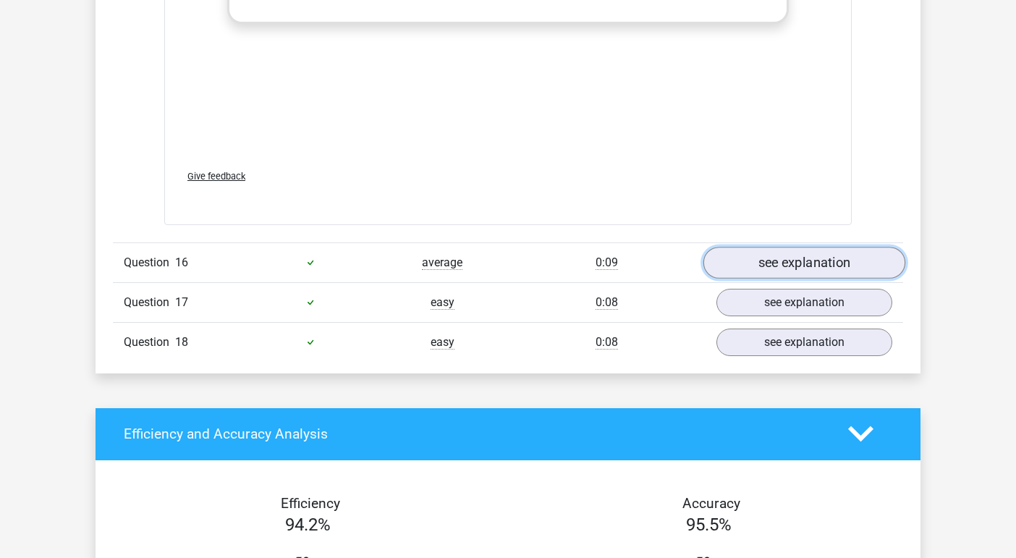
click at [802, 247] on link "see explanation" at bounding box center [804, 263] width 202 height 32
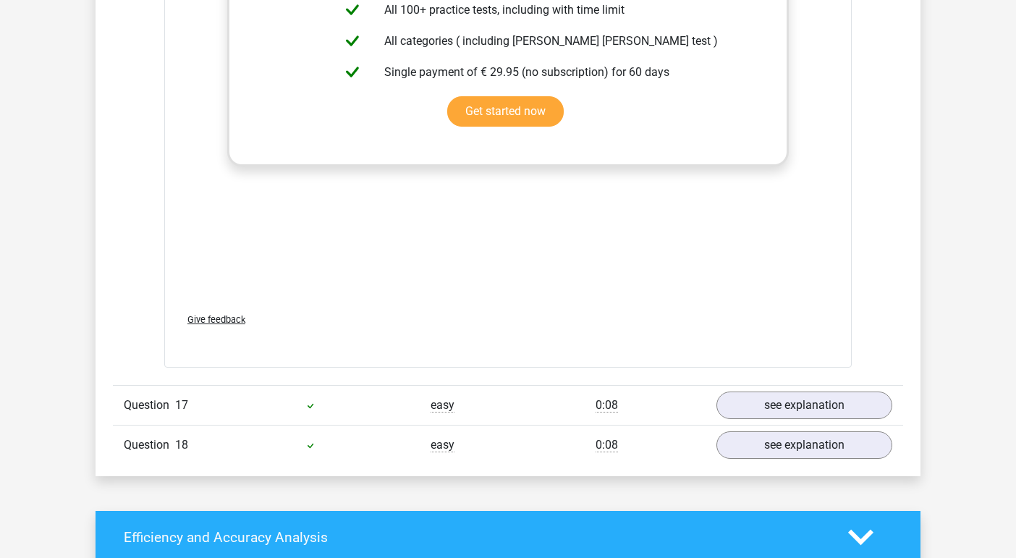
scroll to position [13809, 0]
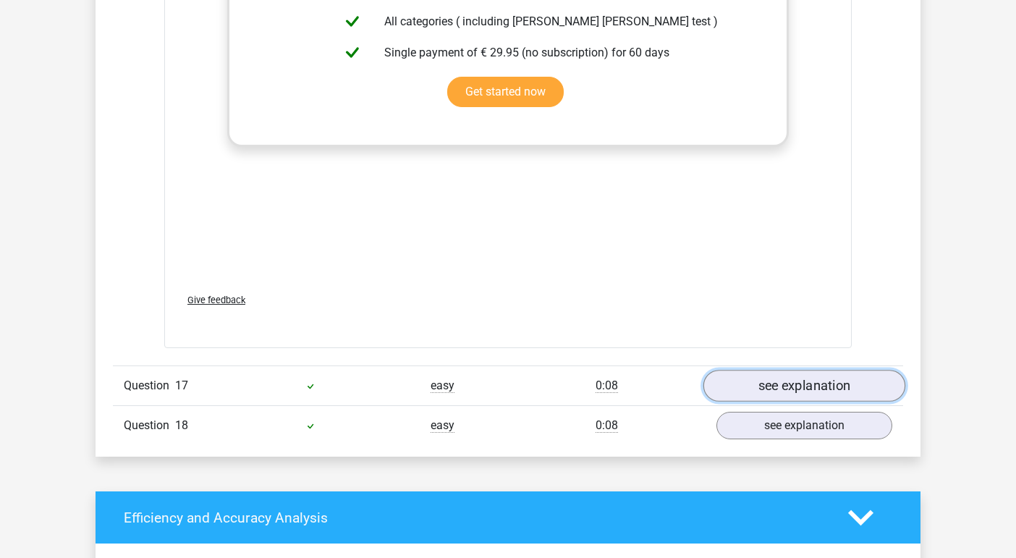
click at [836, 370] on link "see explanation" at bounding box center [804, 386] width 202 height 32
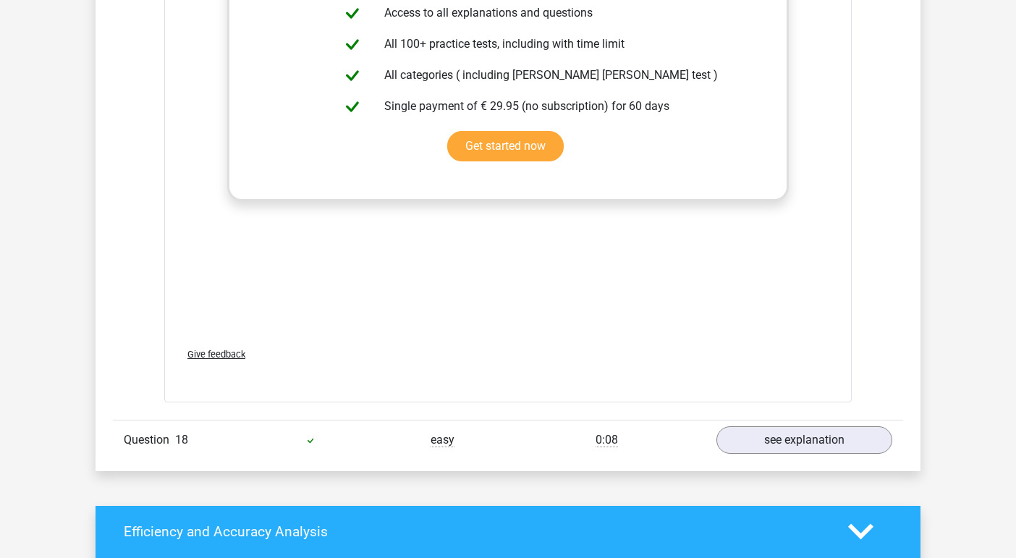
scroll to position [14653, 0]
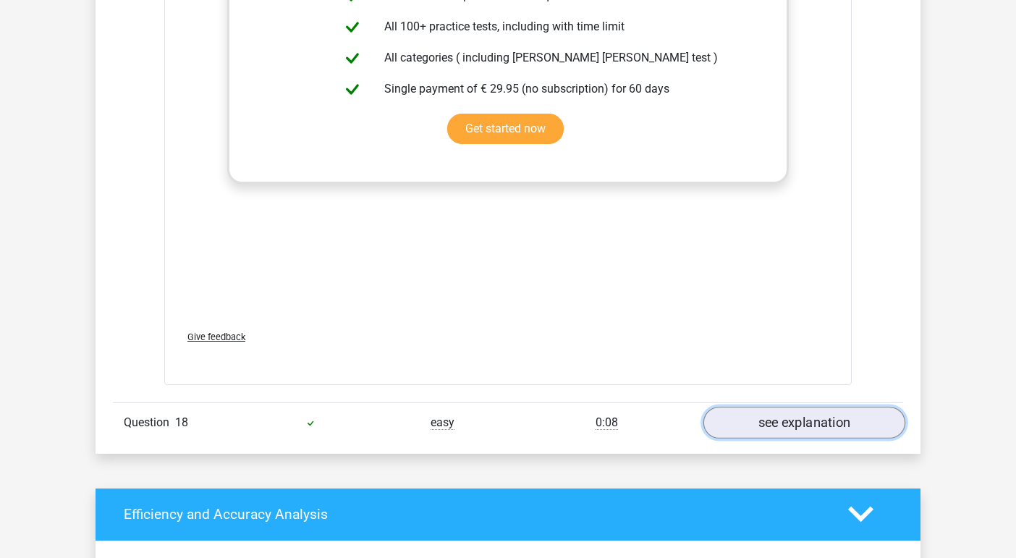
click at [797, 407] on link "see explanation" at bounding box center [804, 423] width 202 height 32
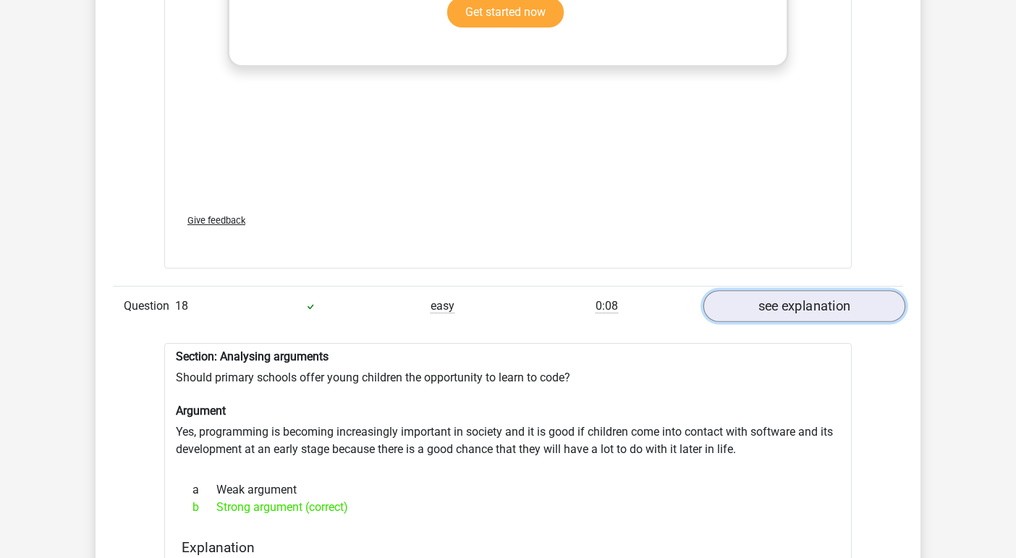
scroll to position [14770, 0]
